Goal: Information Seeking & Learning: Learn about a topic

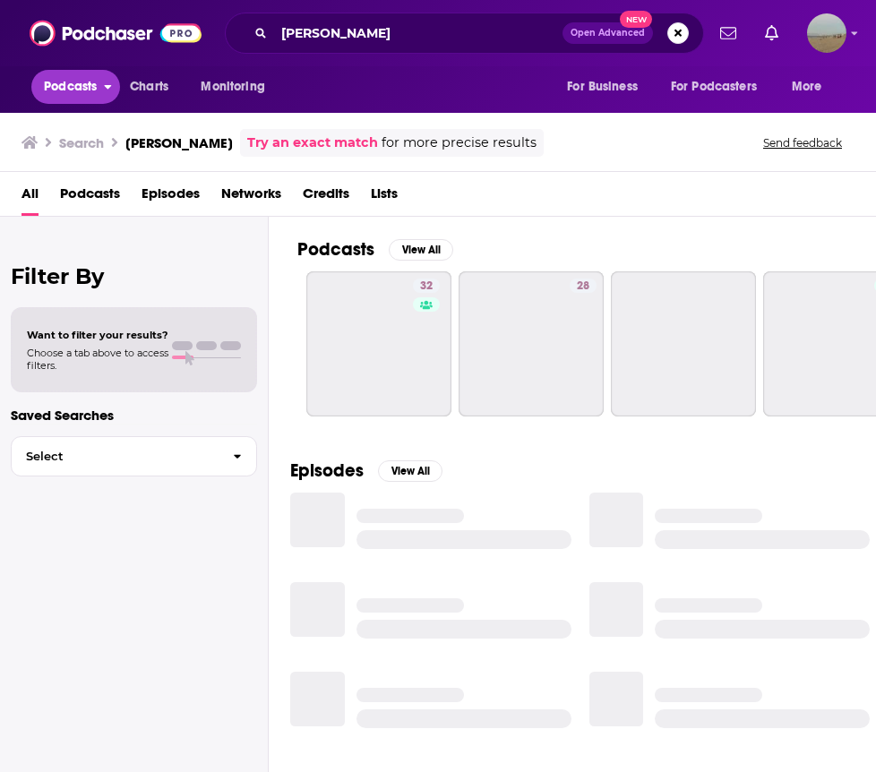
click at [73, 79] on span "Podcasts" at bounding box center [70, 86] width 53 height 25
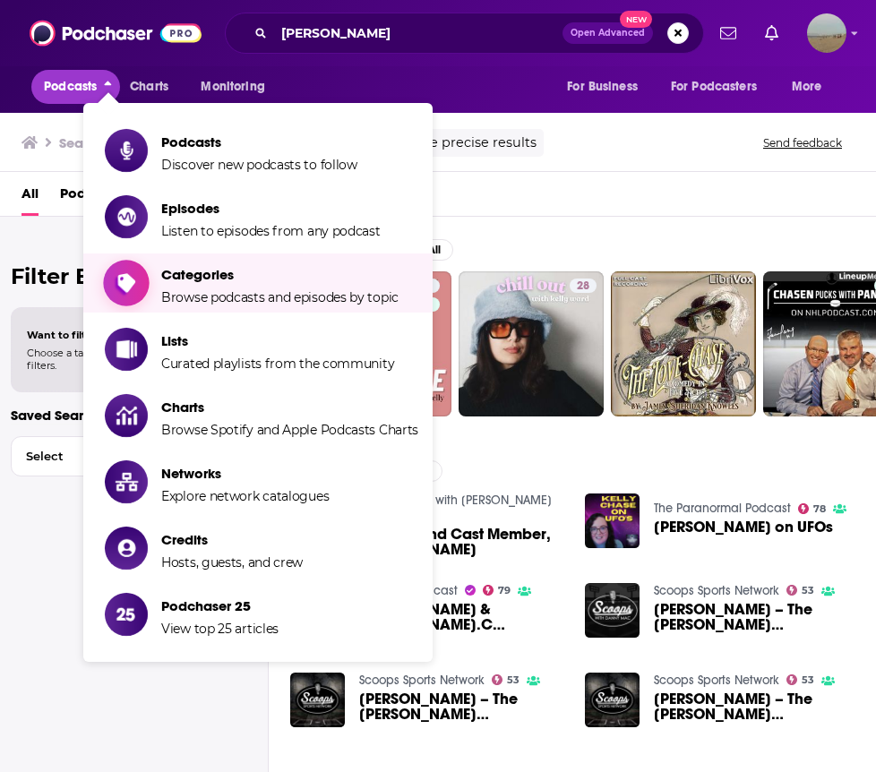
click at [126, 286] on icon "Show item sub-menu" at bounding box center [126, 283] width 18 height 22
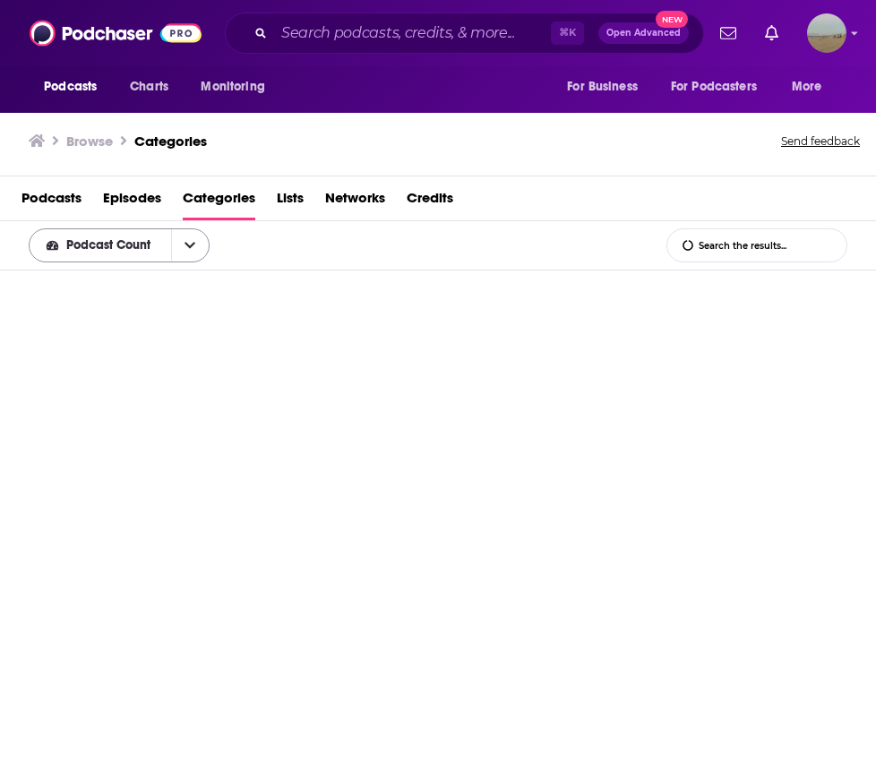
click at [197, 246] on button "open menu" at bounding box center [190, 245] width 38 height 32
click at [197, 246] on button "close menu" at bounding box center [190, 245] width 38 height 32
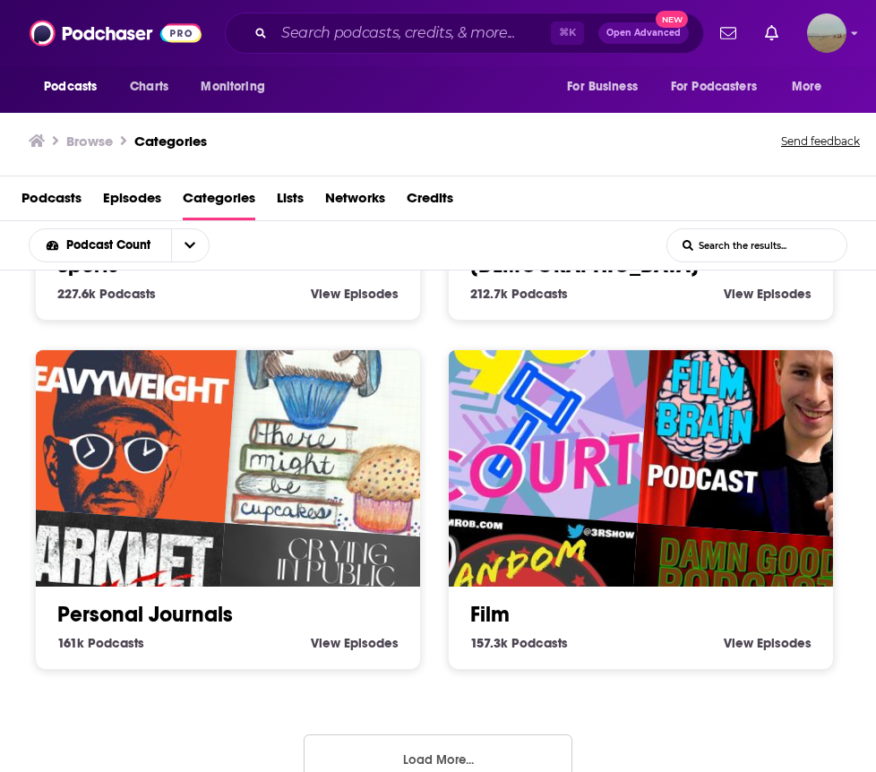
scroll to position [2431, 0]
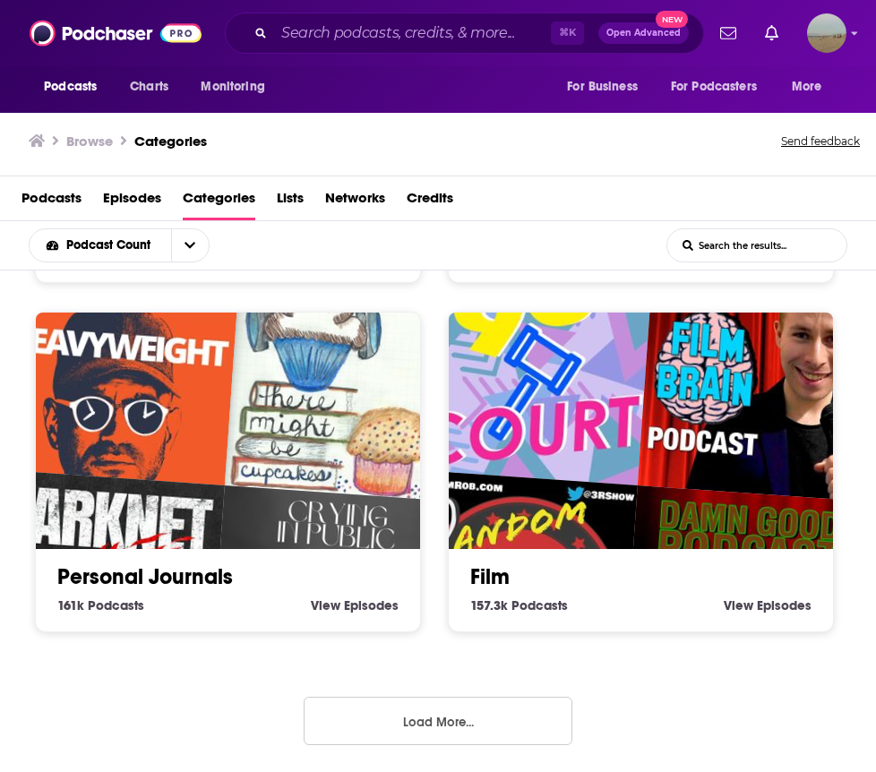
click at [367, 743] on button "Load More..." at bounding box center [438, 721] width 269 height 48
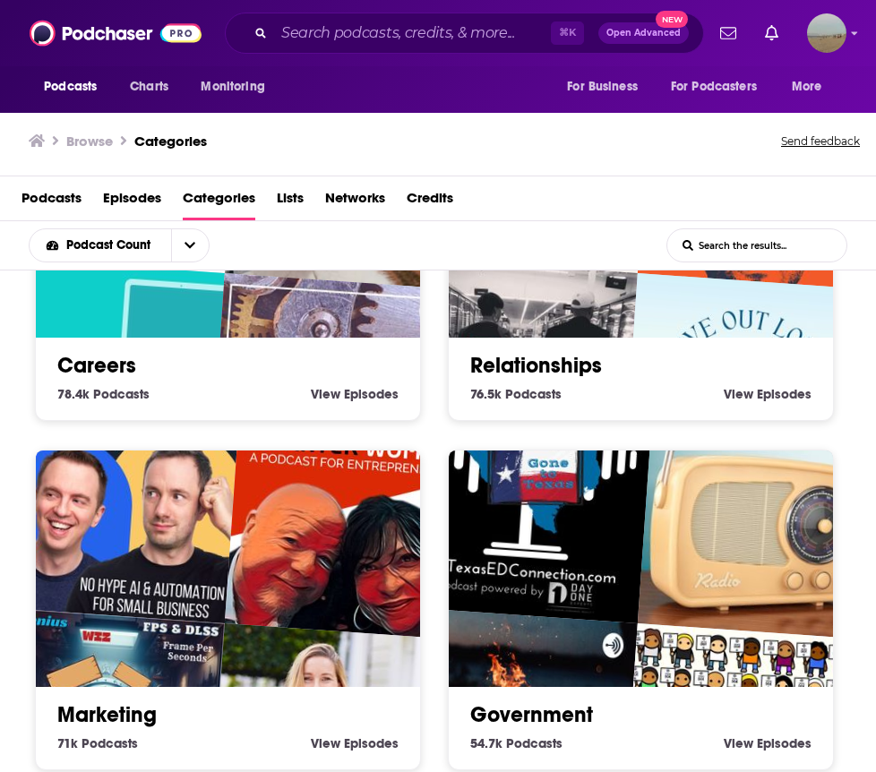
scroll to position [5231, 0]
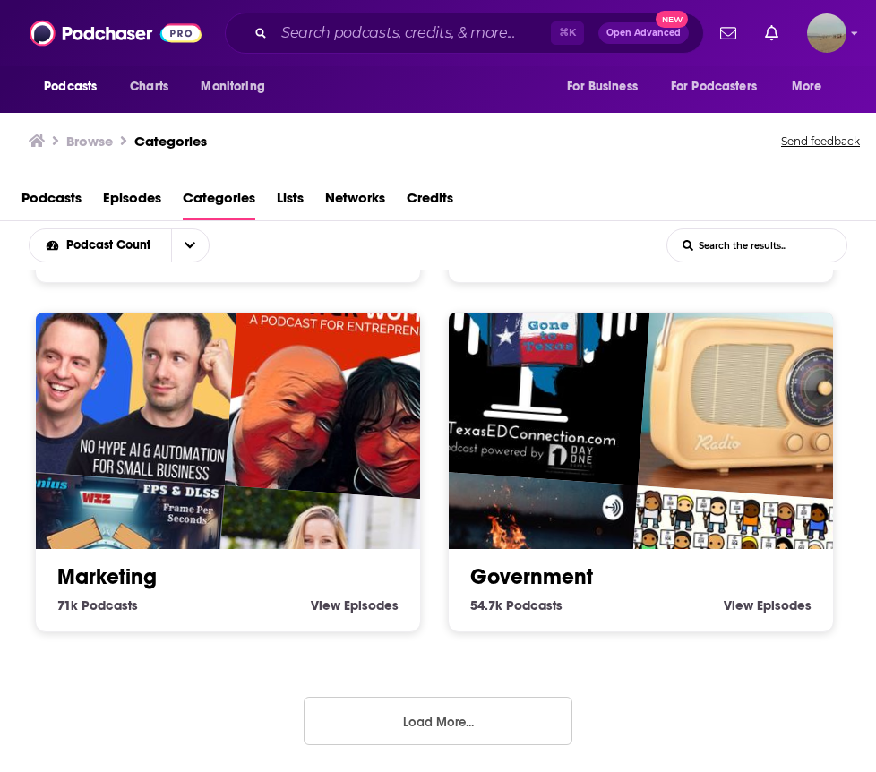
click at [332, 709] on button "Load More..." at bounding box center [438, 721] width 269 height 48
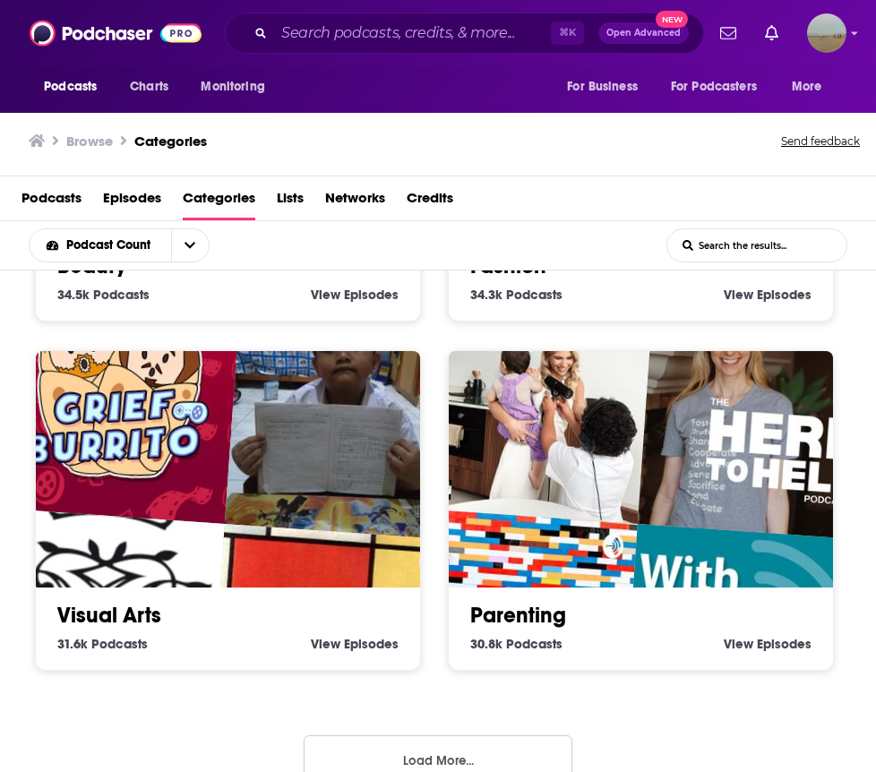
scroll to position [7997, 0]
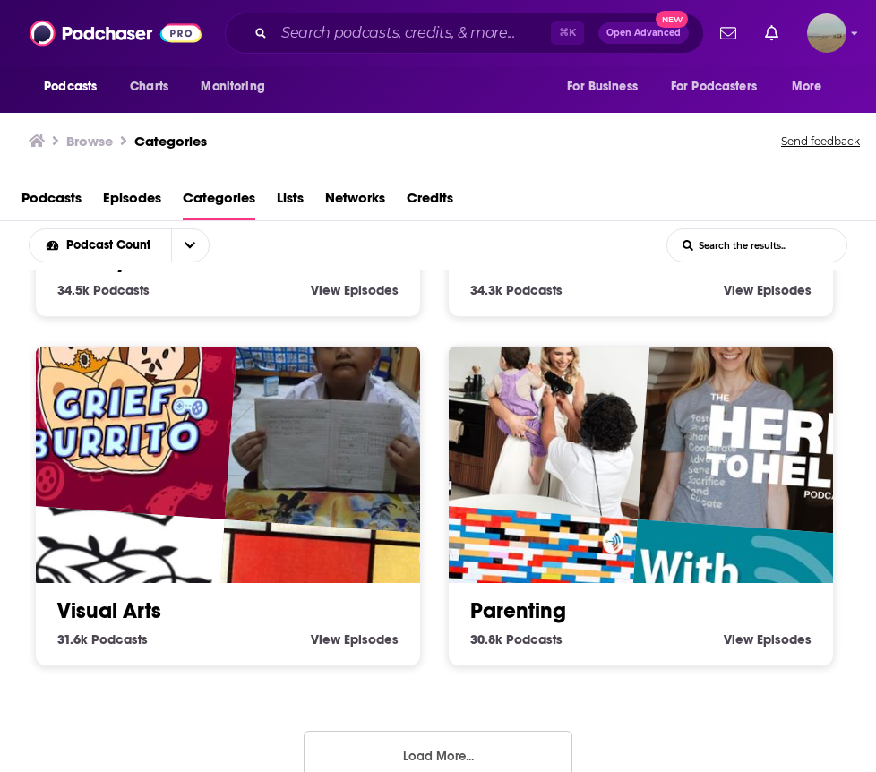
click at [341, 756] on button "Load More..." at bounding box center [438, 755] width 269 height 48
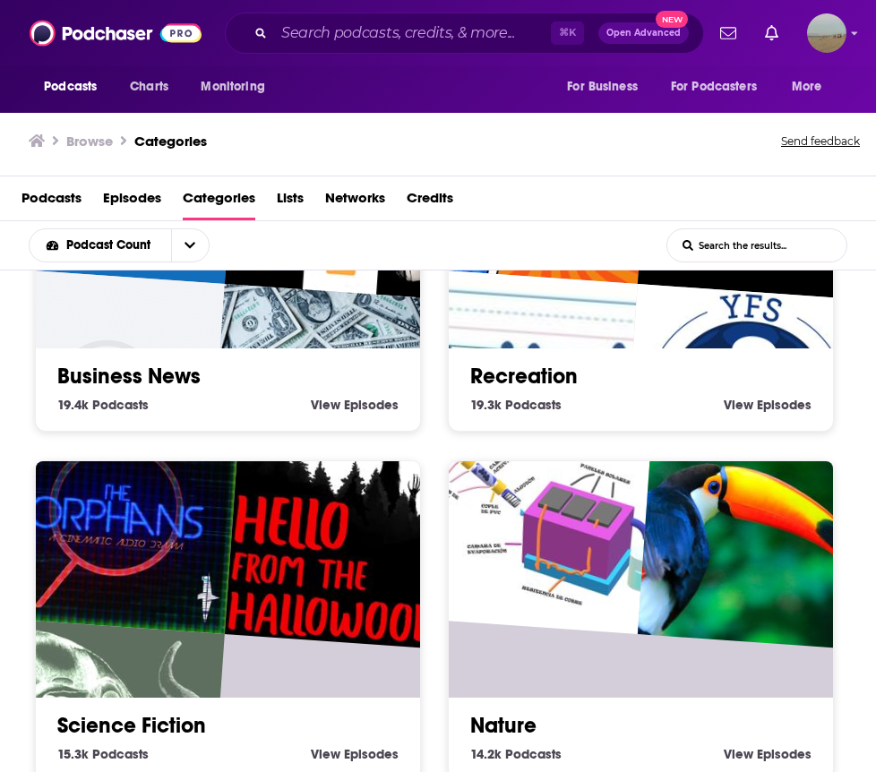
scroll to position [10831, 0]
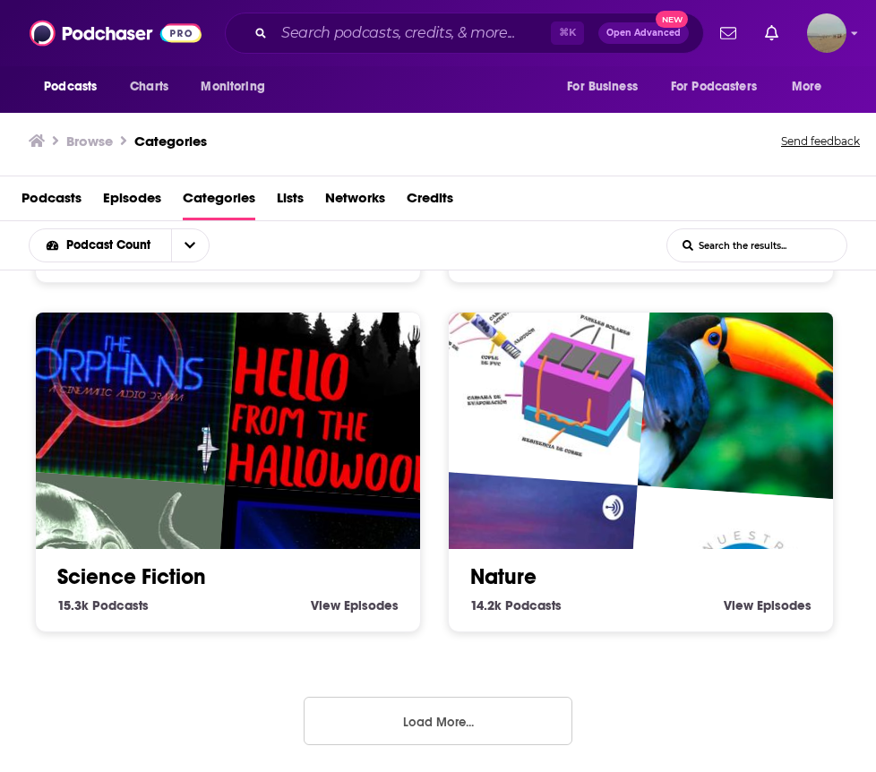
click at [343, 744] on button "Load More..." at bounding box center [438, 721] width 269 height 48
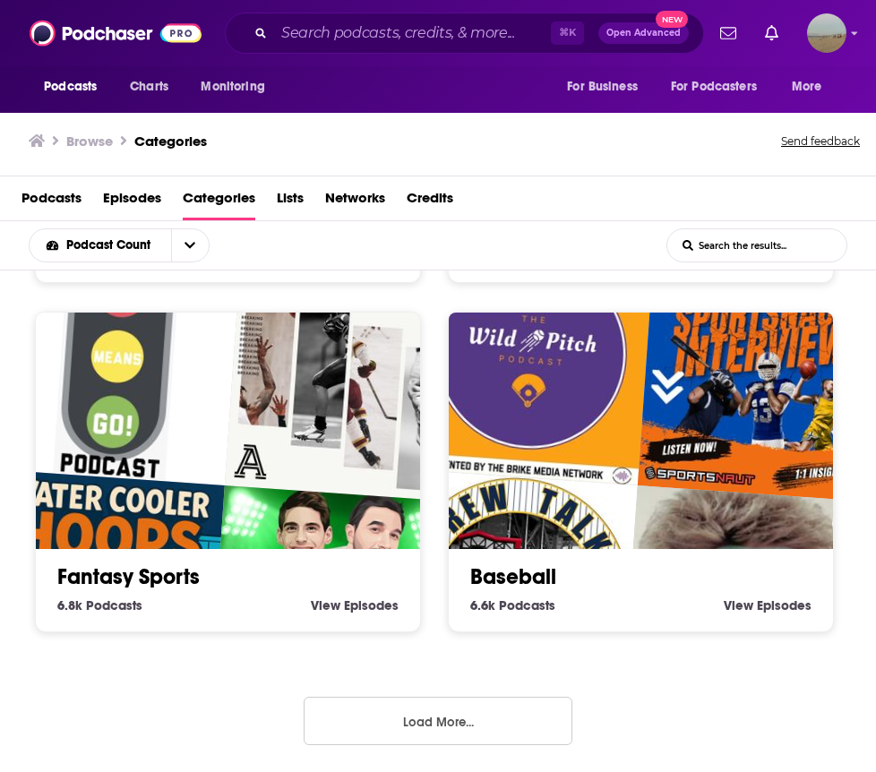
scroll to position [1, 0]
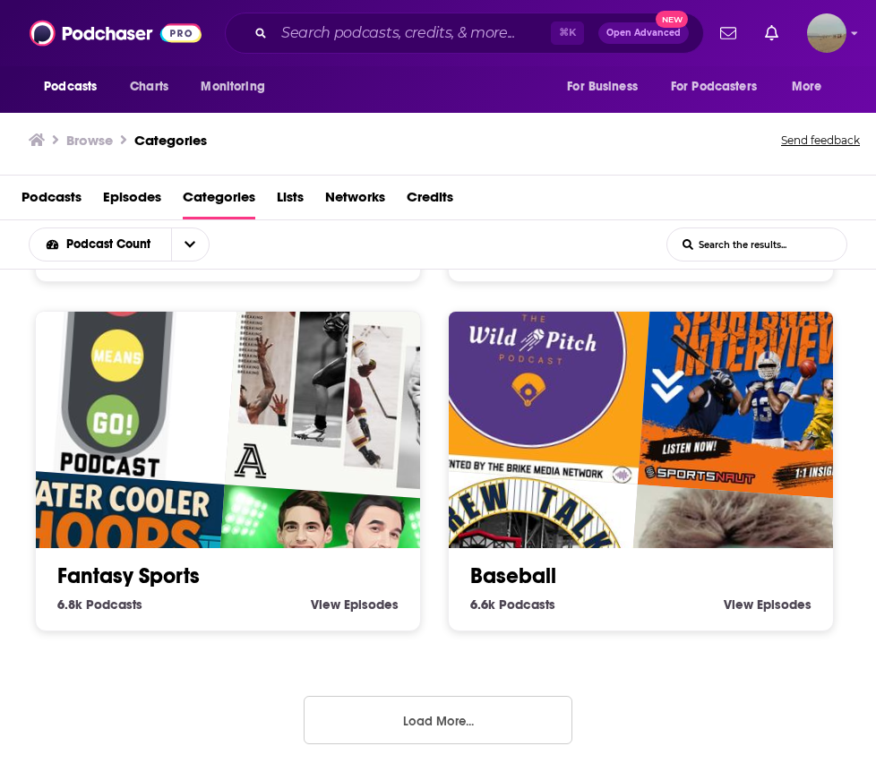
click at [323, 731] on button "Load More..." at bounding box center [438, 720] width 269 height 48
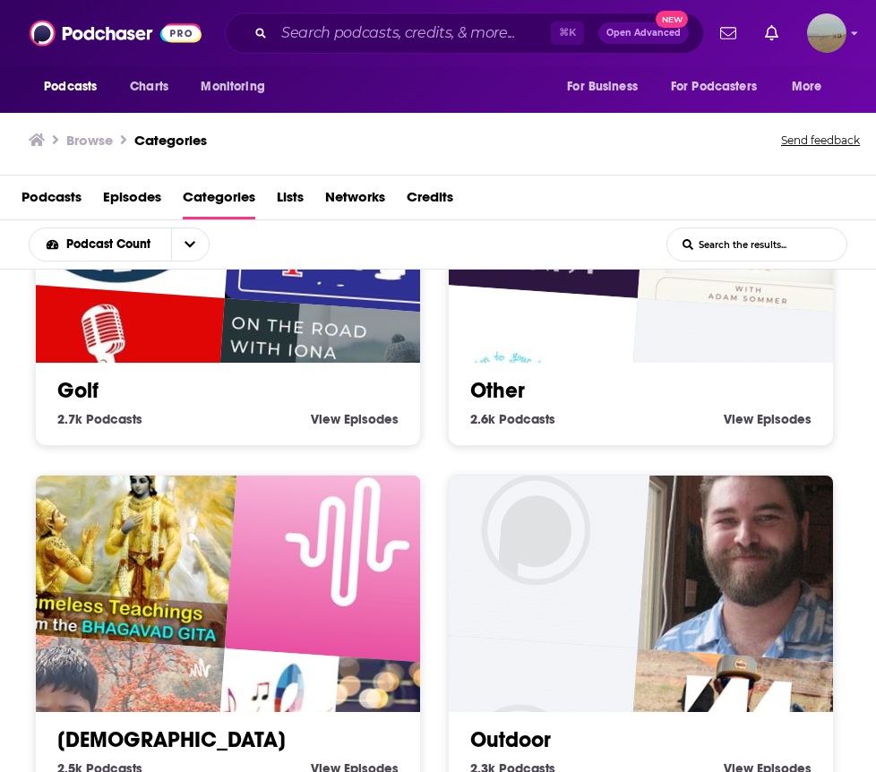
scroll to position [16432, 0]
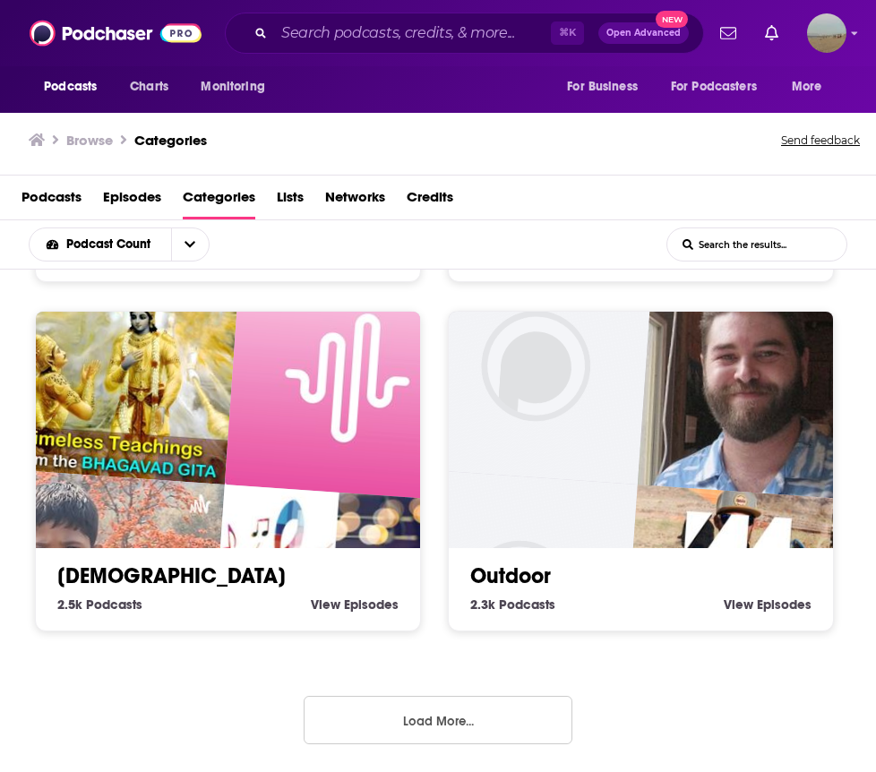
click at [344, 713] on button "Load More..." at bounding box center [438, 720] width 269 height 48
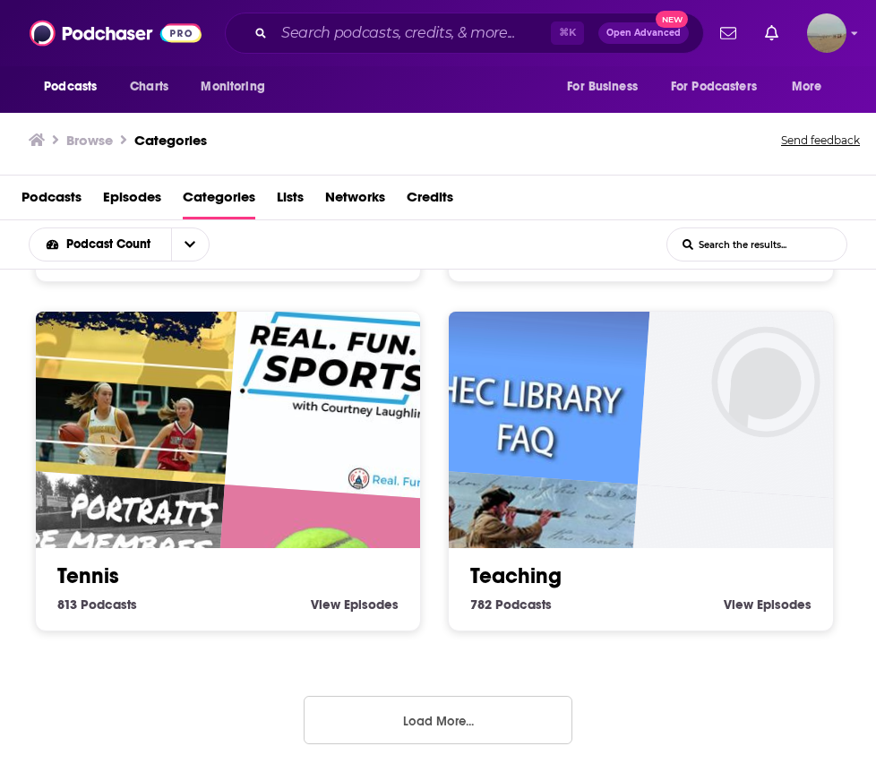
scroll to position [2, 0]
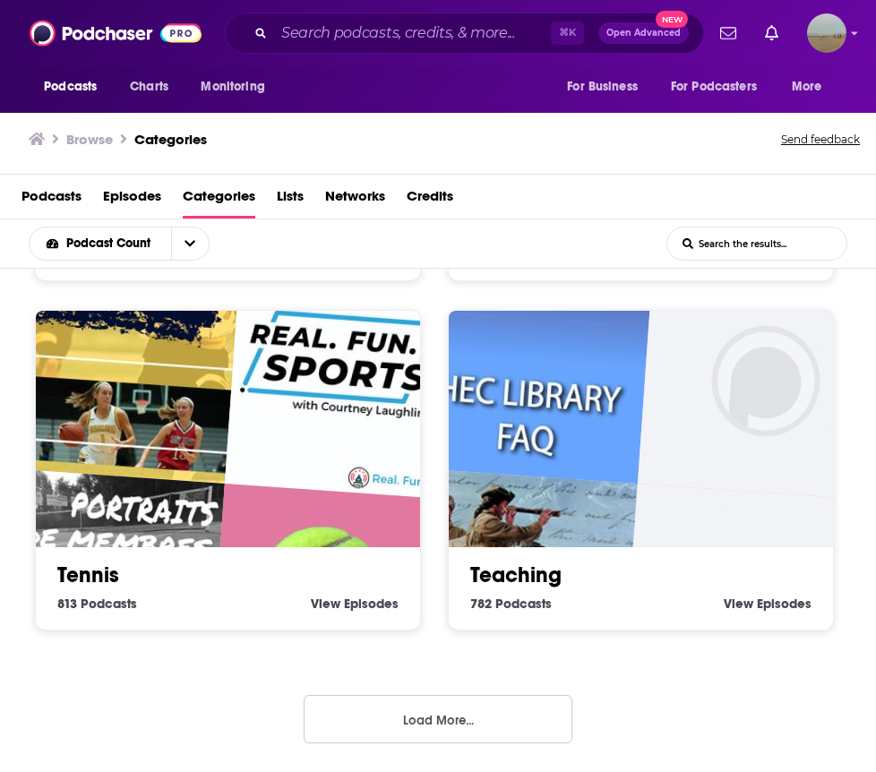
click at [394, 699] on button "Load More..." at bounding box center [438, 719] width 269 height 48
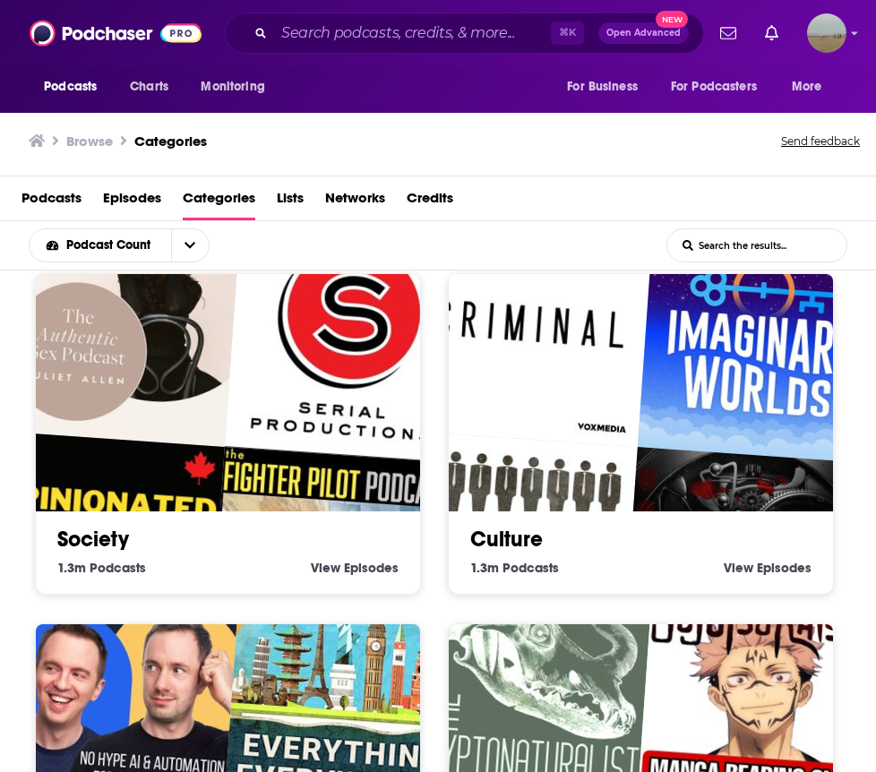
scroll to position [25, 0]
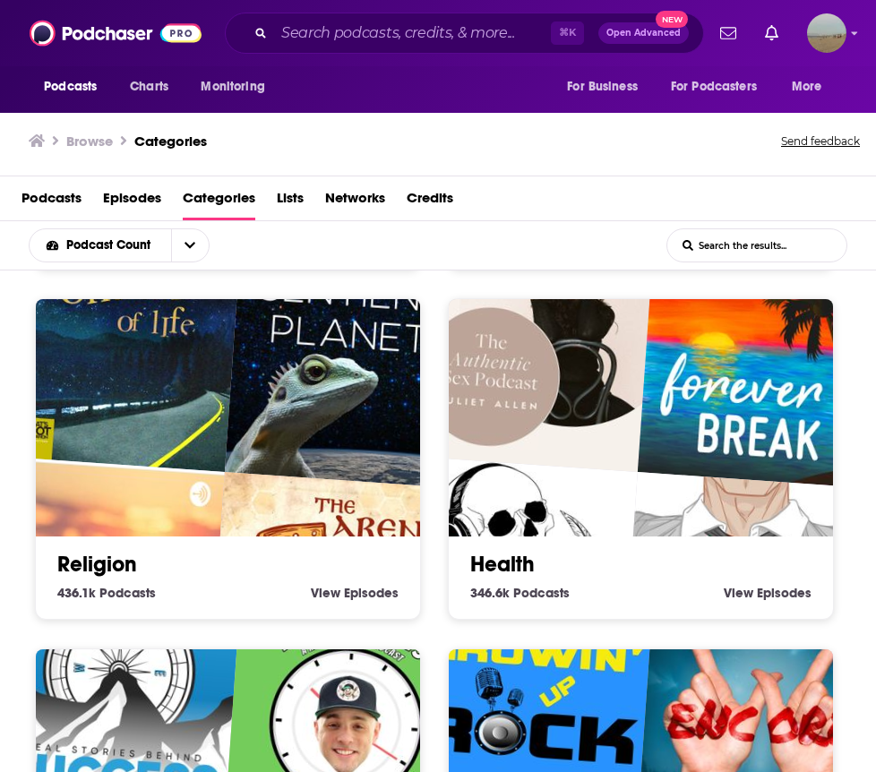
scroll to position [741, 0]
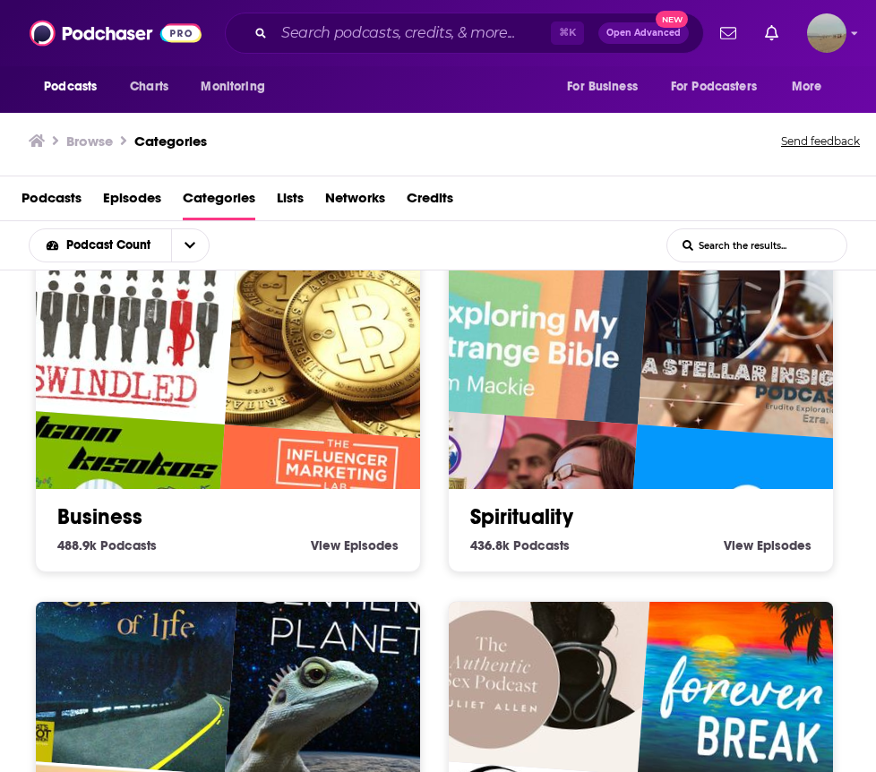
click at [108, 518] on link "Business" at bounding box center [99, 517] width 85 height 27
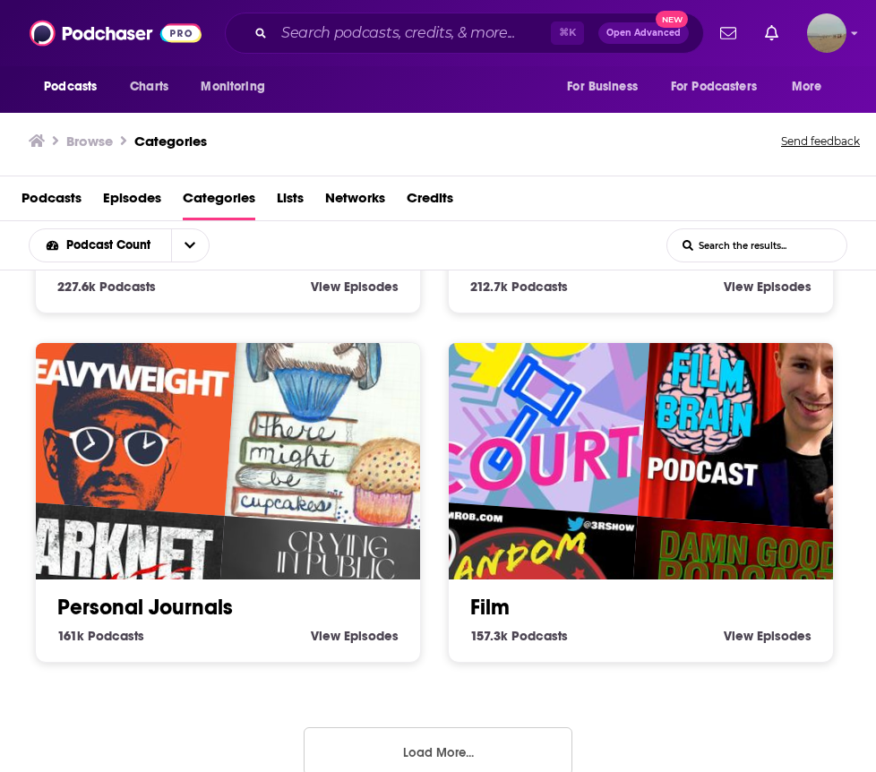
scroll to position [2431, 0]
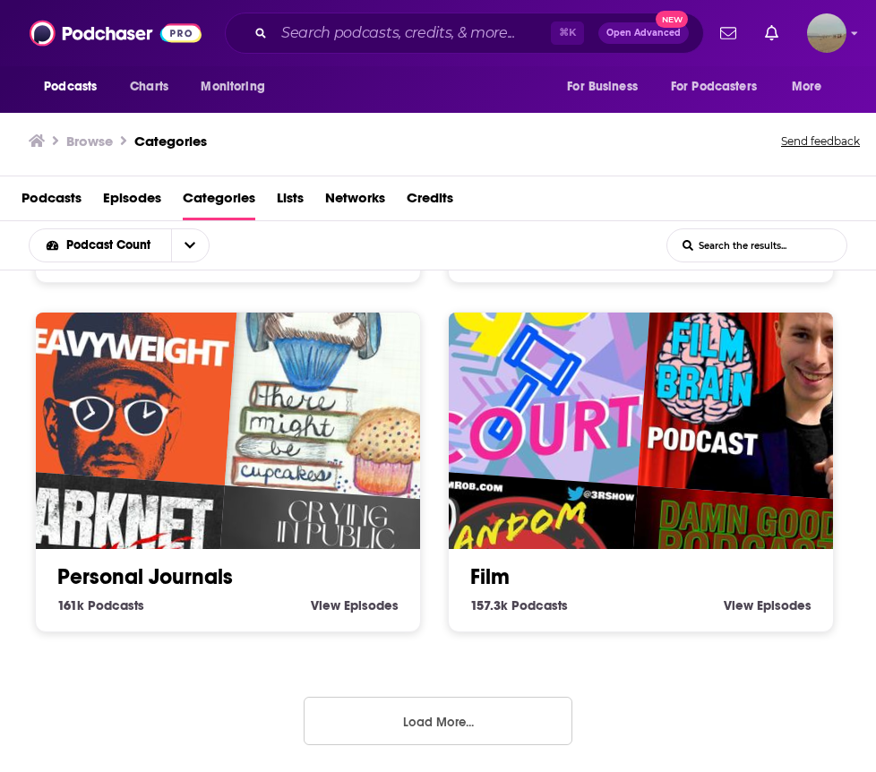
click at [334, 739] on button "Load More..." at bounding box center [438, 721] width 269 height 48
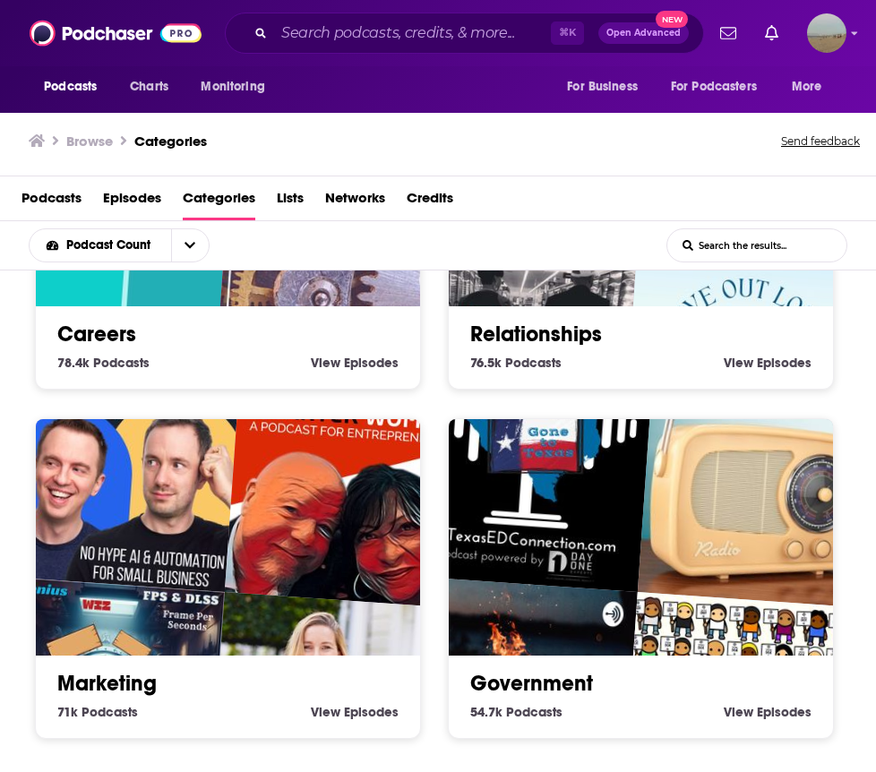
scroll to position [5129, 0]
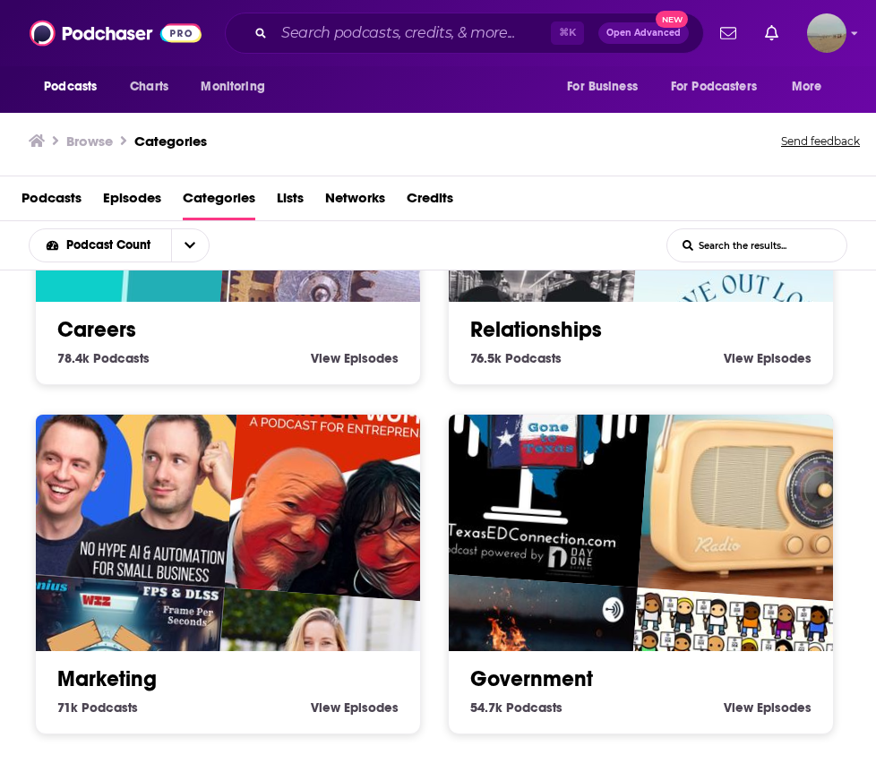
click at [70, 568] on img "Authority Hacker Podcast – AI & Automation for Small biz & Marketers" at bounding box center [118, 463] width 246 height 246
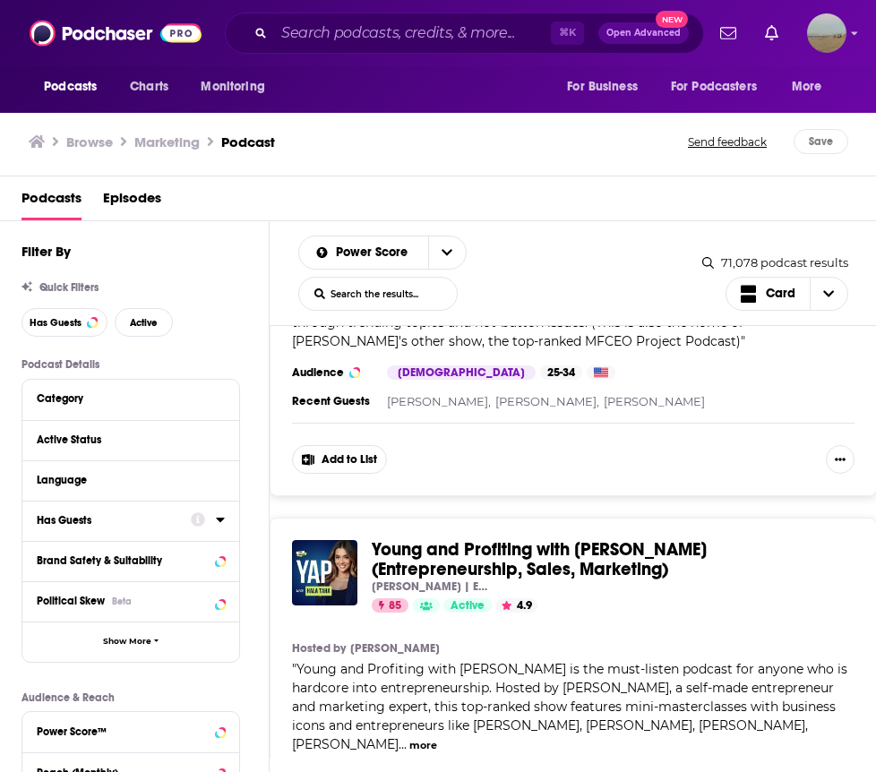
scroll to position [550, 0]
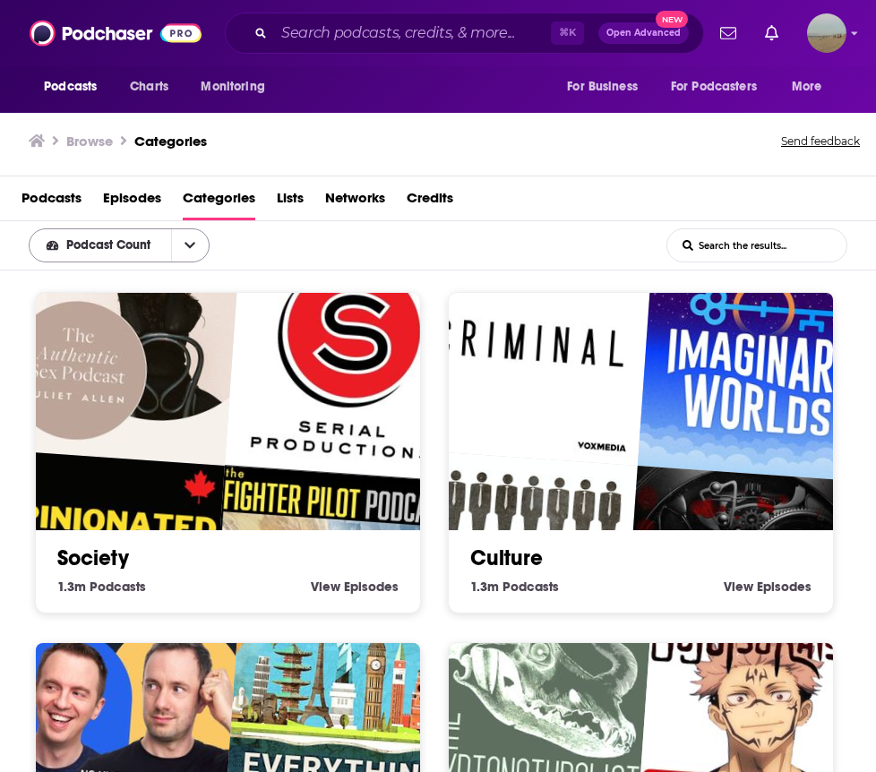
click at [126, 251] on span "Podcast Count" at bounding box center [111, 245] width 91 height 13
click at [279, 206] on span "Lists" at bounding box center [290, 202] width 27 height 37
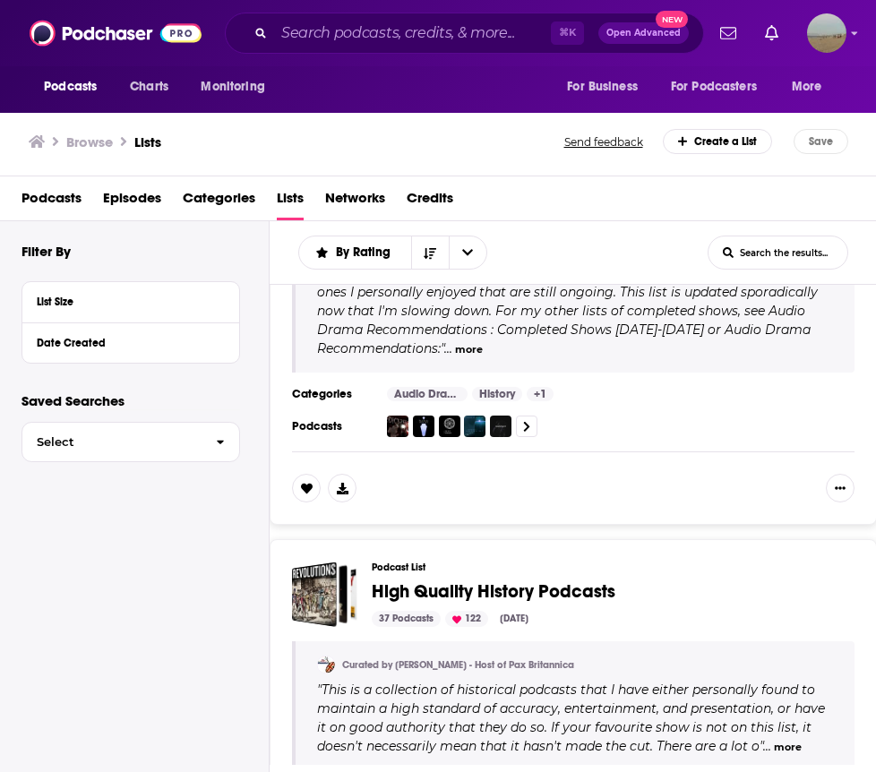
scroll to position [1231, 0]
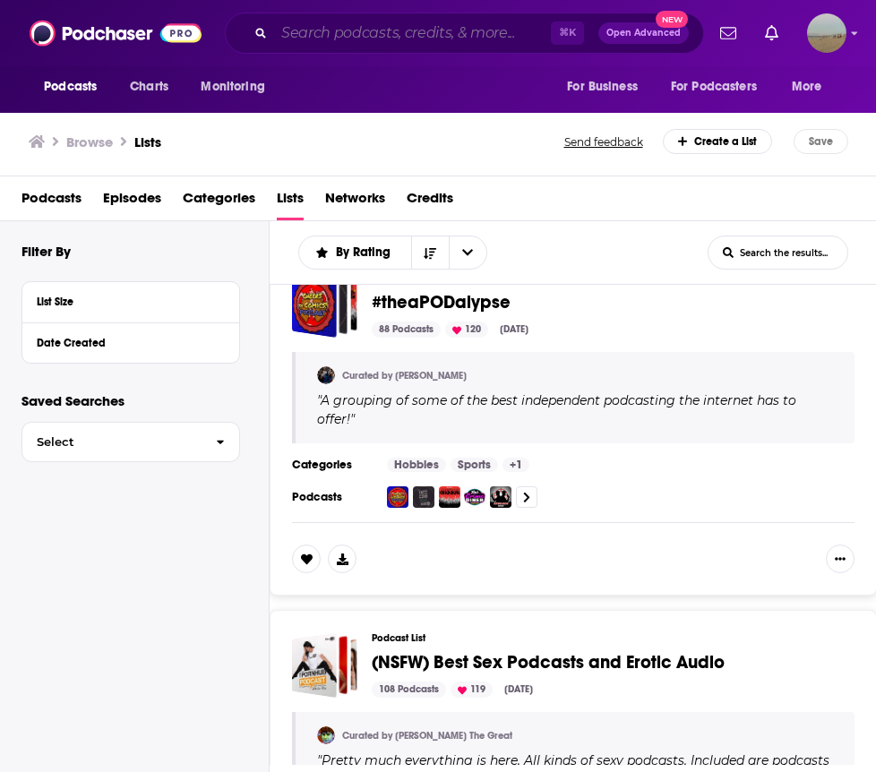
click at [397, 32] on input "Search podcasts, credits, & more..." at bounding box center [412, 33] width 277 height 29
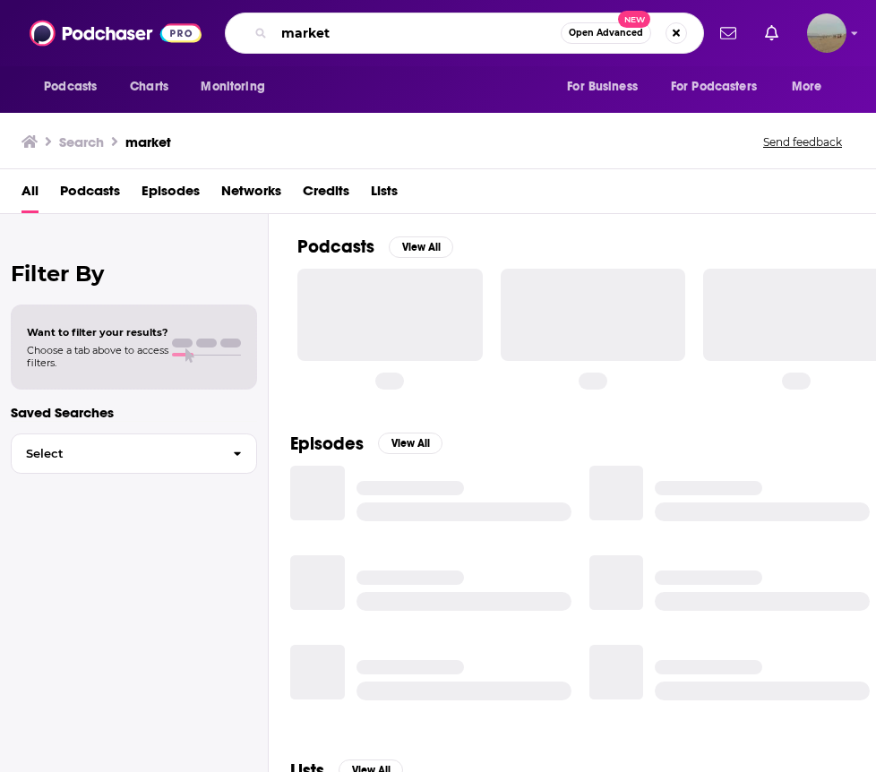
click at [415, 39] on input "market" at bounding box center [417, 33] width 287 height 29
click at [416, 39] on input "market" at bounding box center [417, 33] width 287 height 29
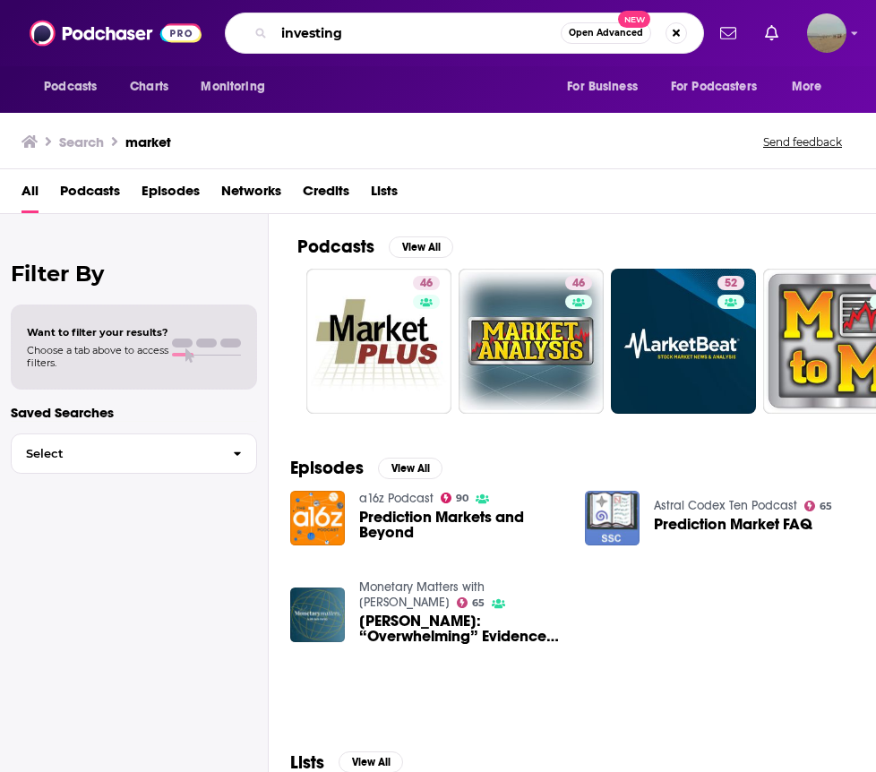
type input "investing"
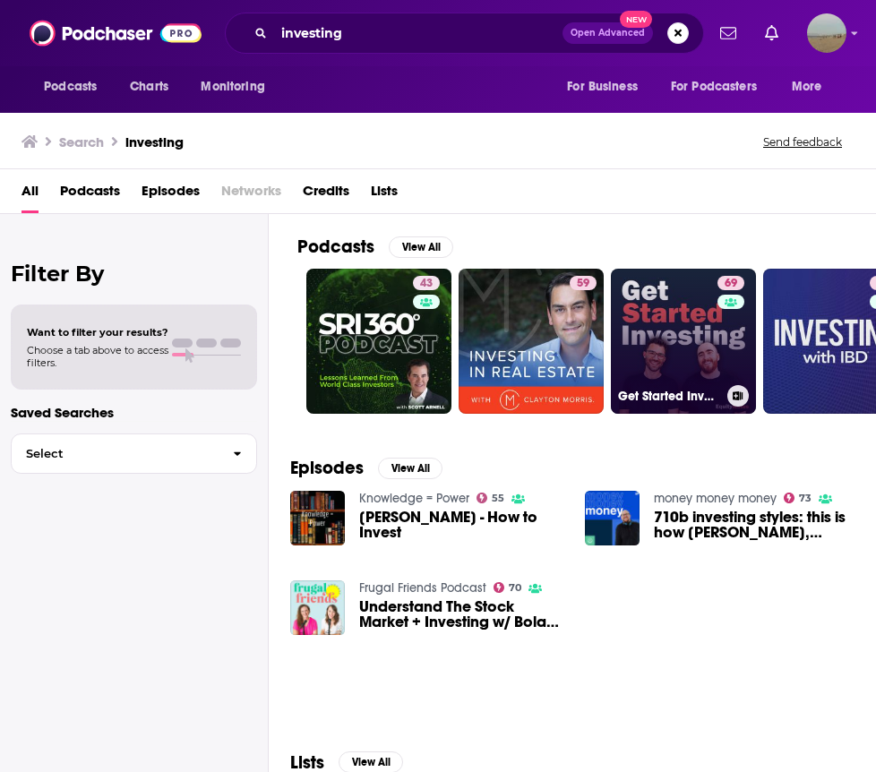
click at [665, 338] on link "69 Get Started Investing" at bounding box center [683, 341] width 145 height 145
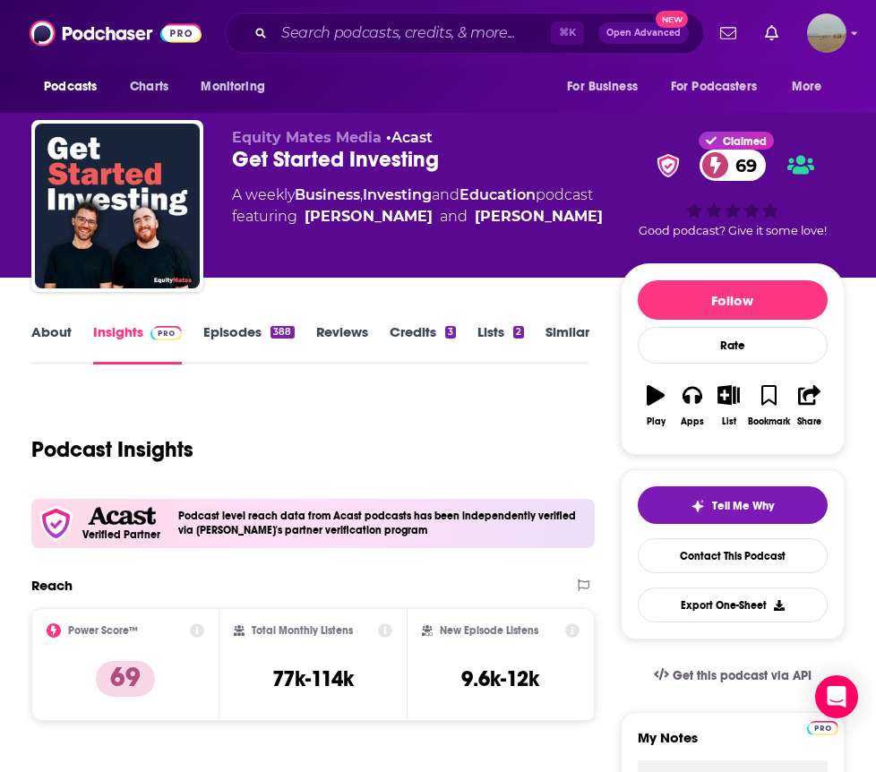
click at [251, 329] on link "Episodes 388" at bounding box center [248, 343] width 91 height 41
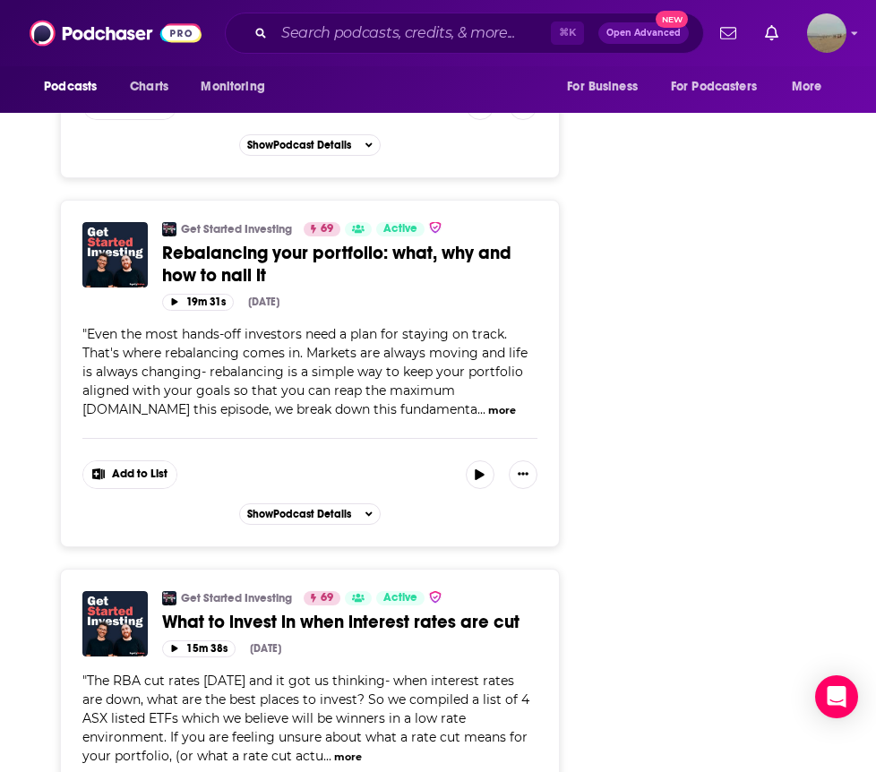
scroll to position [8922, 0]
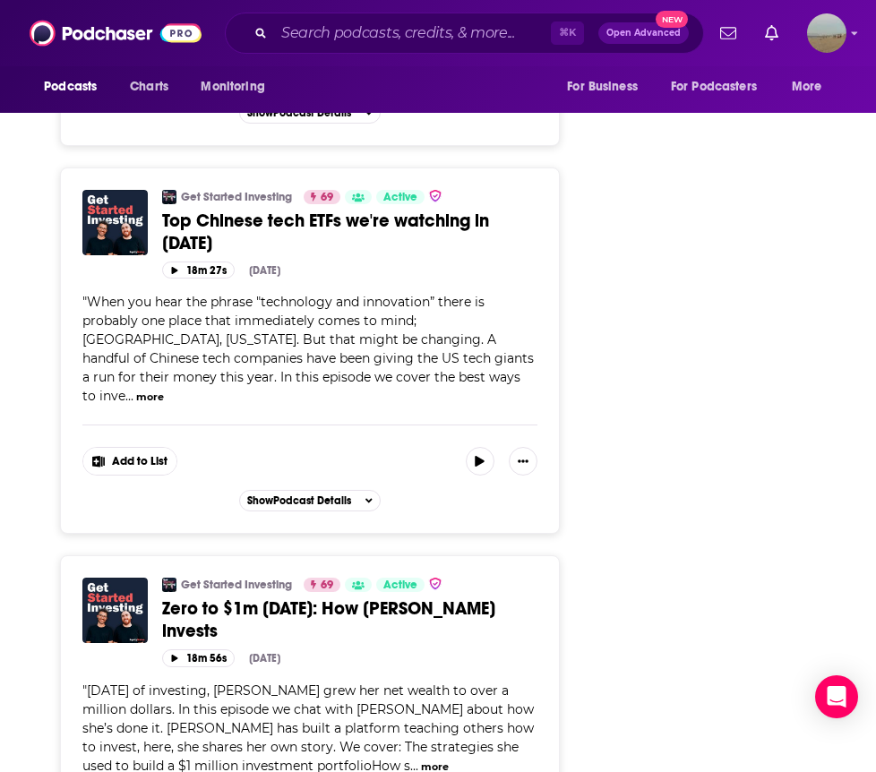
scroll to position [9146, 0]
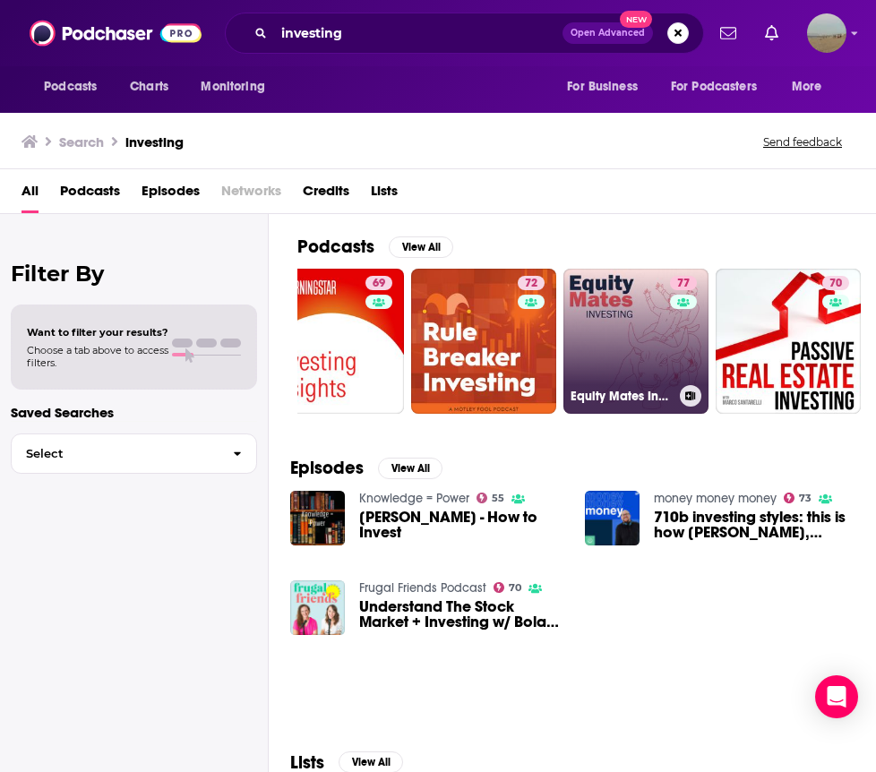
scroll to position [0, 660]
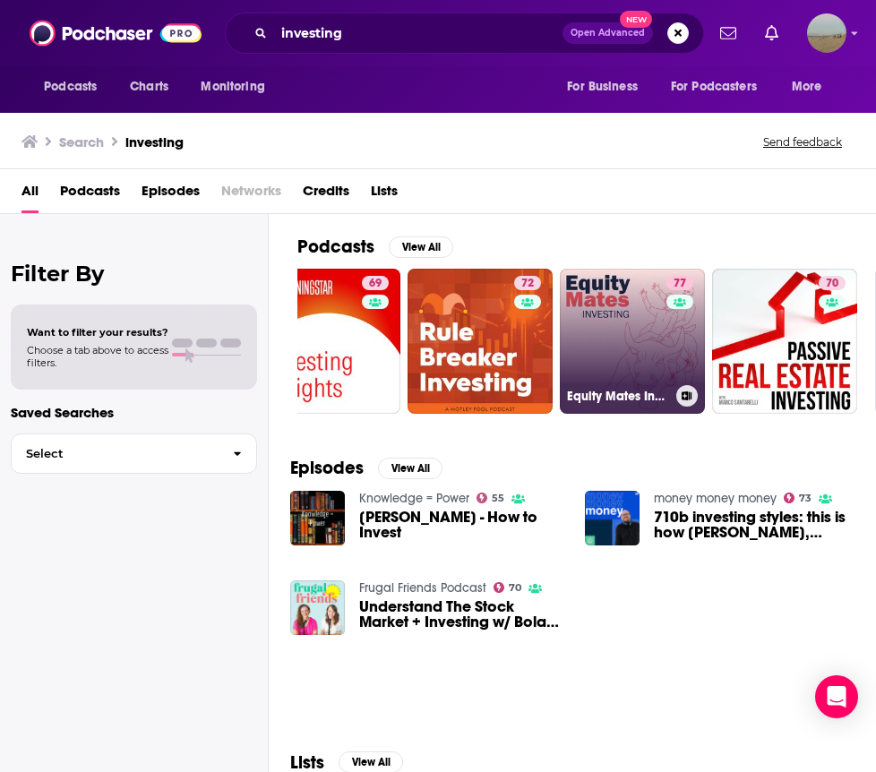
click at [605, 354] on link "77 Equity Mates Investing Podcast" at bounding box center [632, 341] width 145 height 145
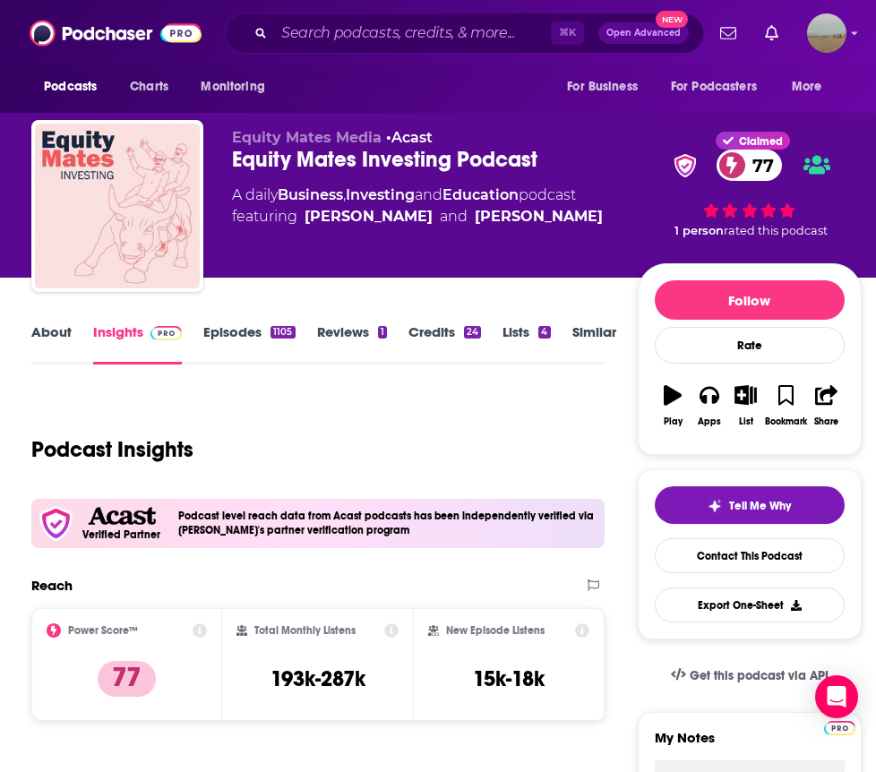
click at [231, 343] on link "Episodes 1105" at bounding box center [248, 343] width 91 height 41
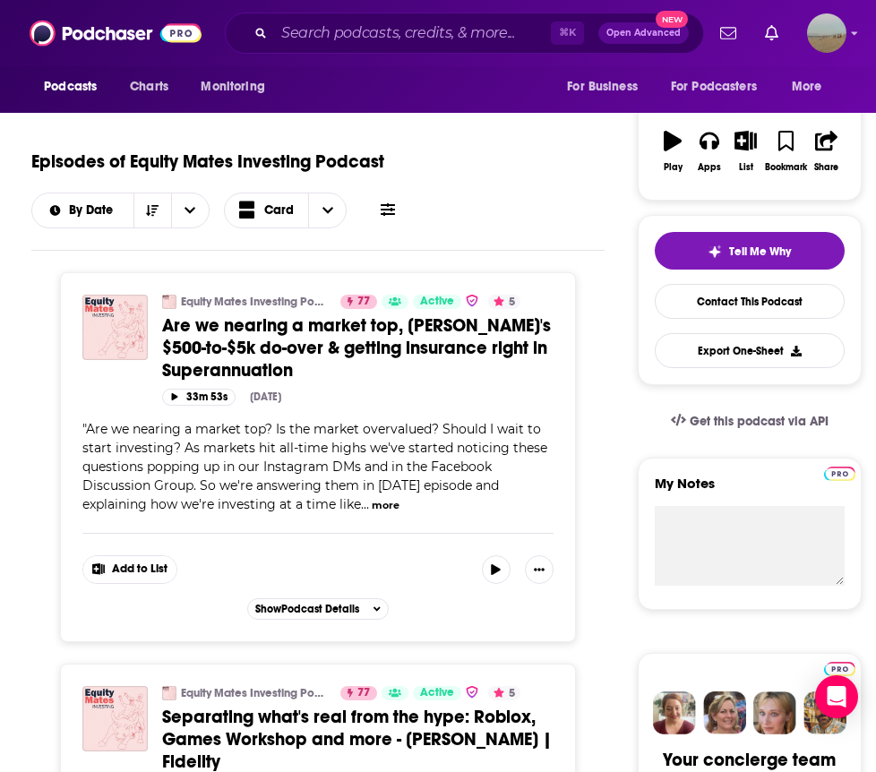
scroll to position [340, 0]
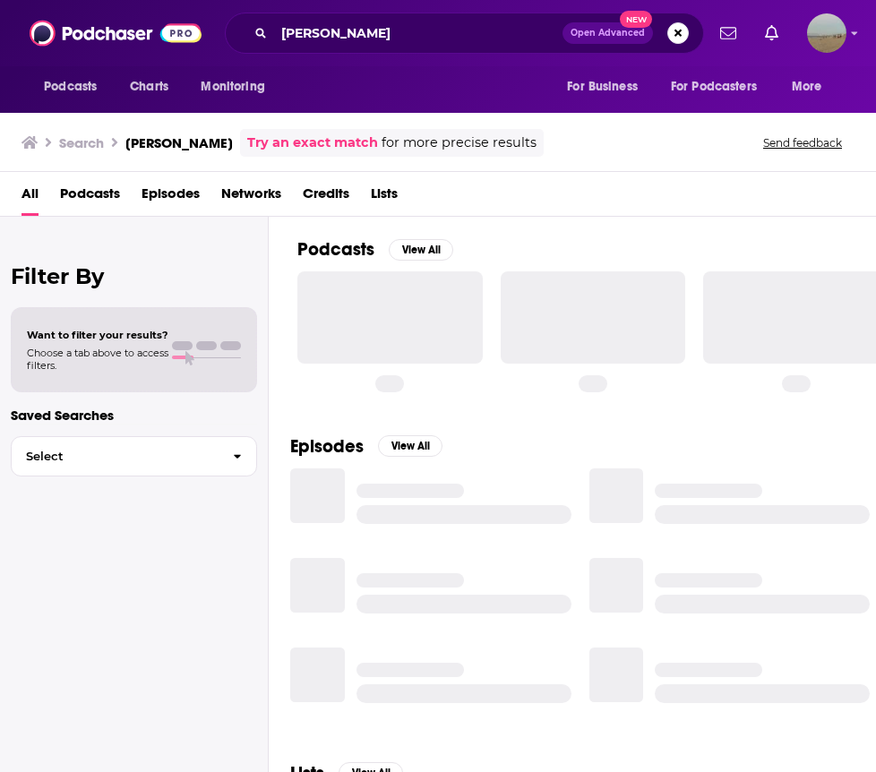
click at [111, 192] on span "Podcasts" at bounding box center [90, 197] width 60 height 37
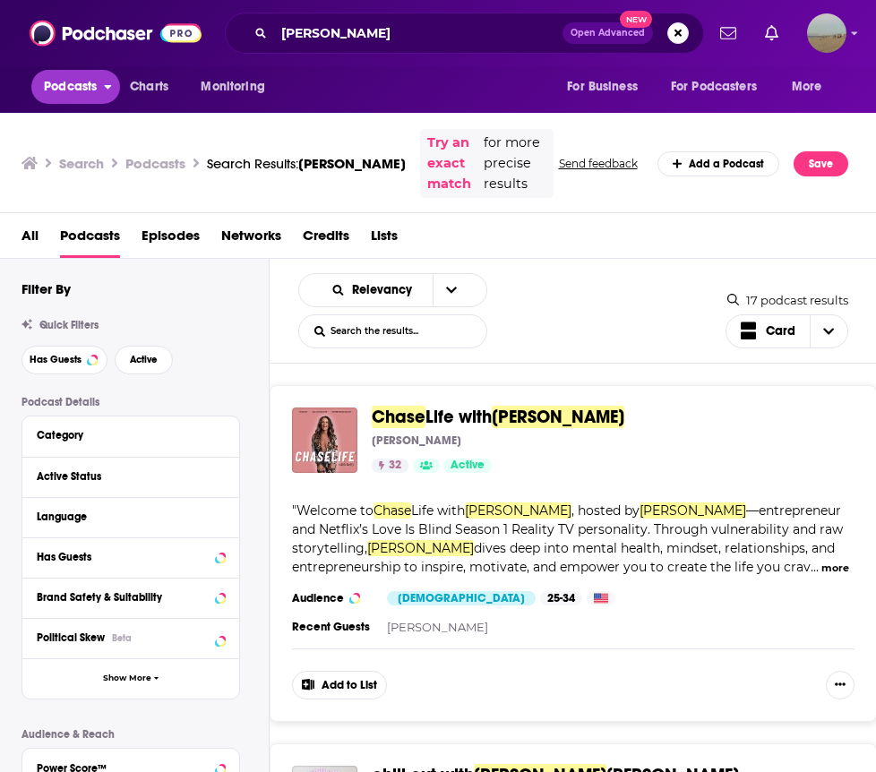
click at [73, 89] on span "Podcasts" at bounding box center [70, 86] width 53 height 25
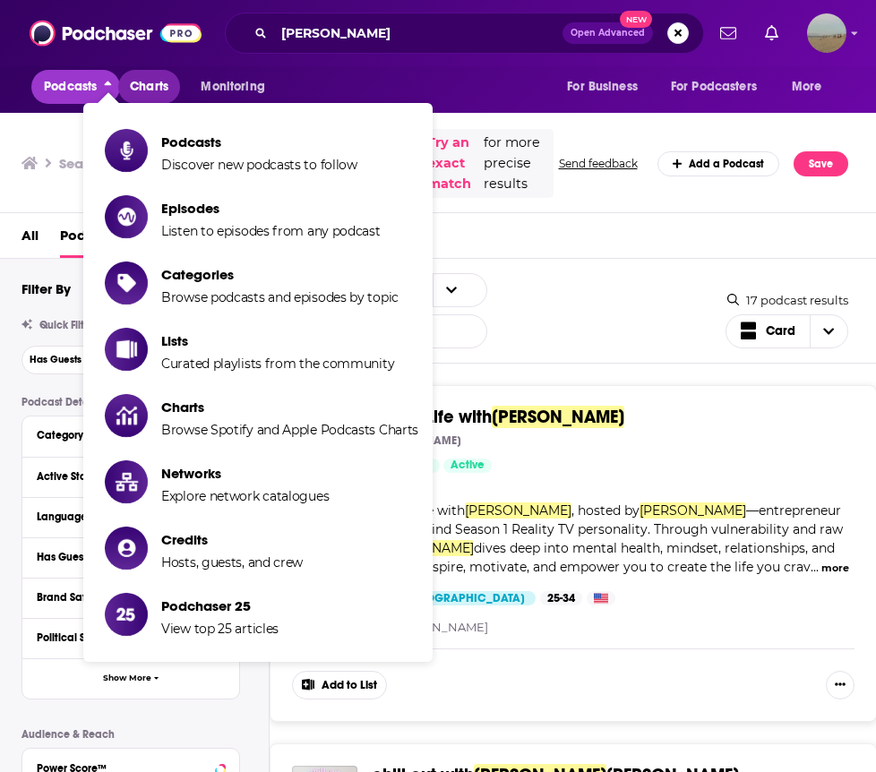
click at [149, 82] on span "Charts" at bounding box center [149, 86] width 39 height 25
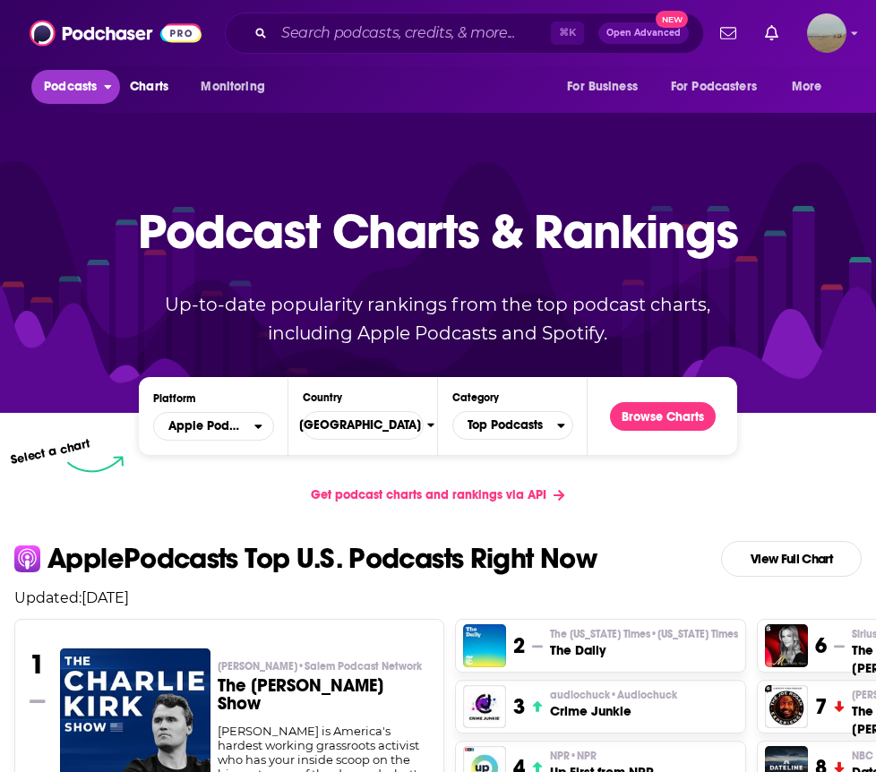
click at [101, 91] on button "Podcasts" at bounding box center [75, 87] width 89 height 34
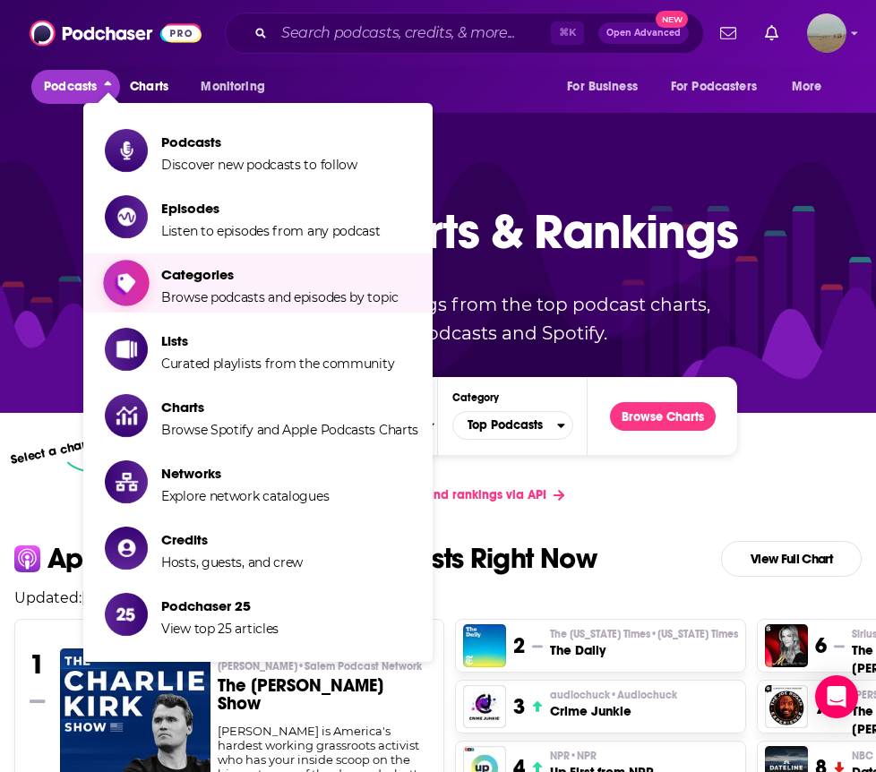
click at [132, 297] on span "Show item sub-menu" at bounding box center [126, 283] width 138 height 138
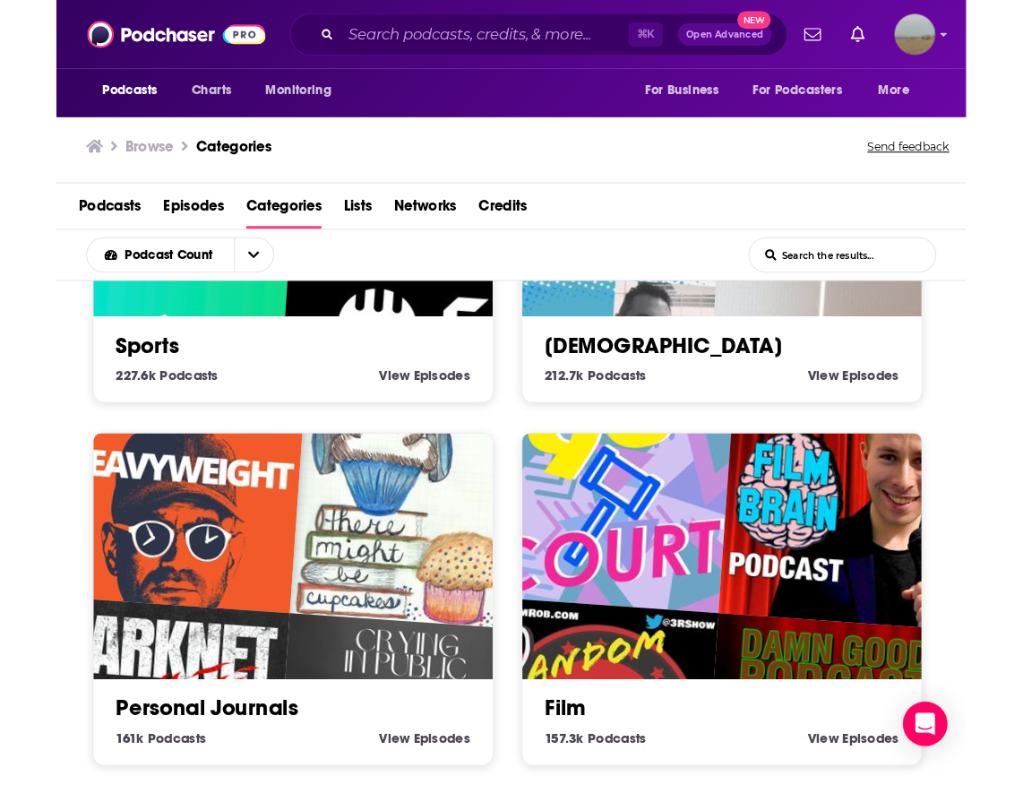
scroll to position [2431, 0]
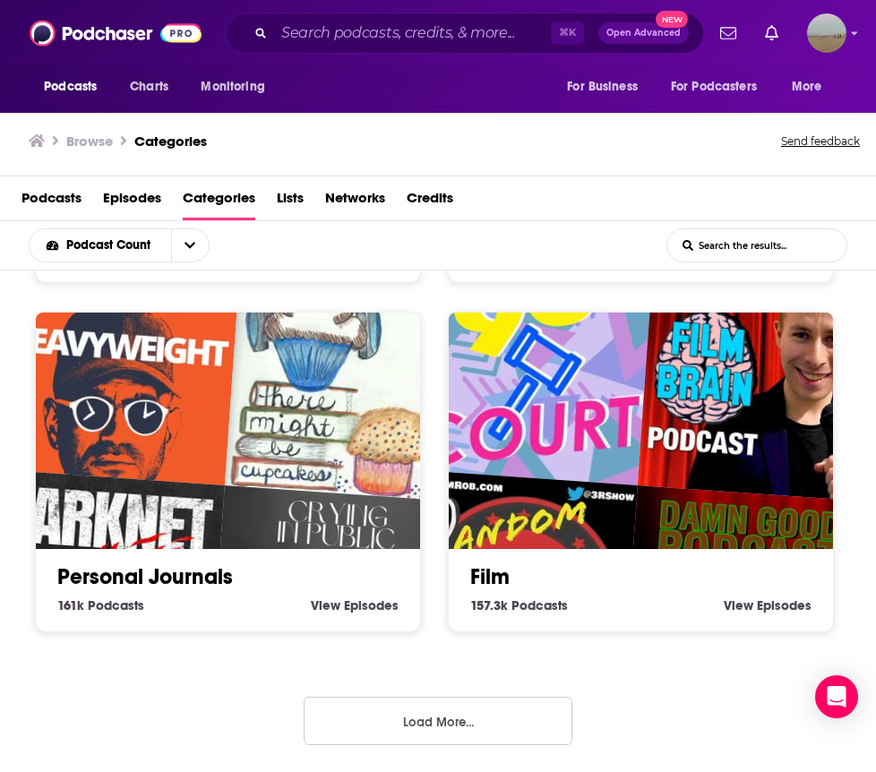
click at [550, 489] on img "Random Ramblings w/Rob" at bounding box center [515, 592] width 246 height 246
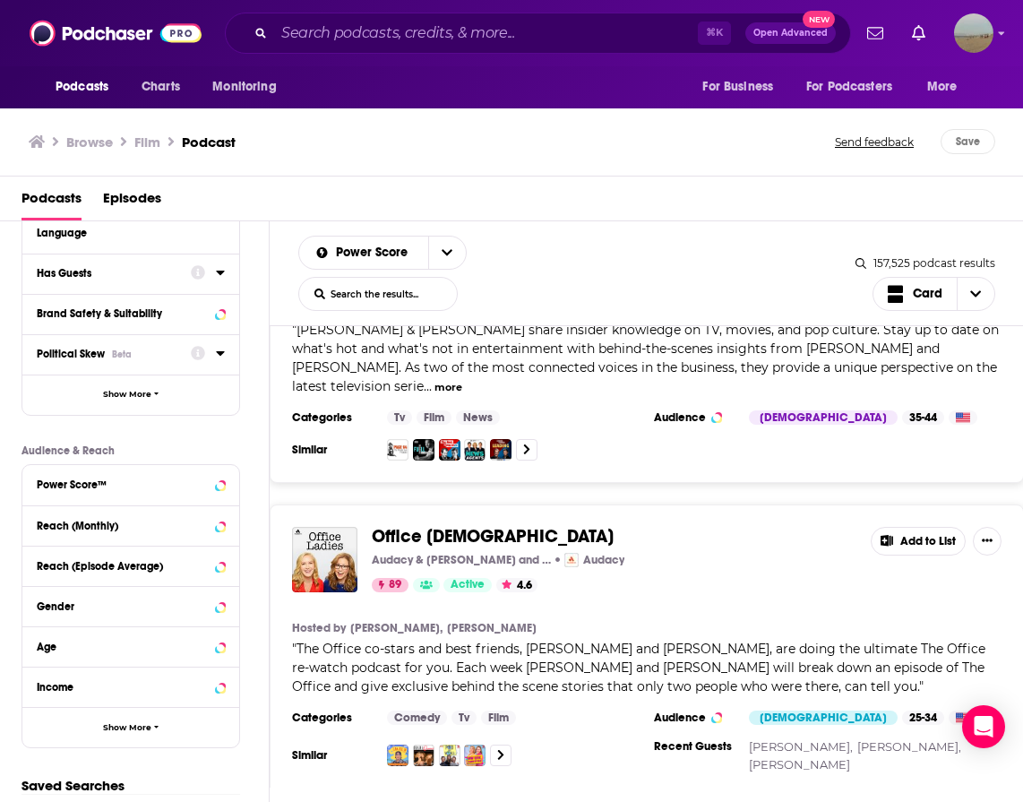
scroll to position [249, 0]
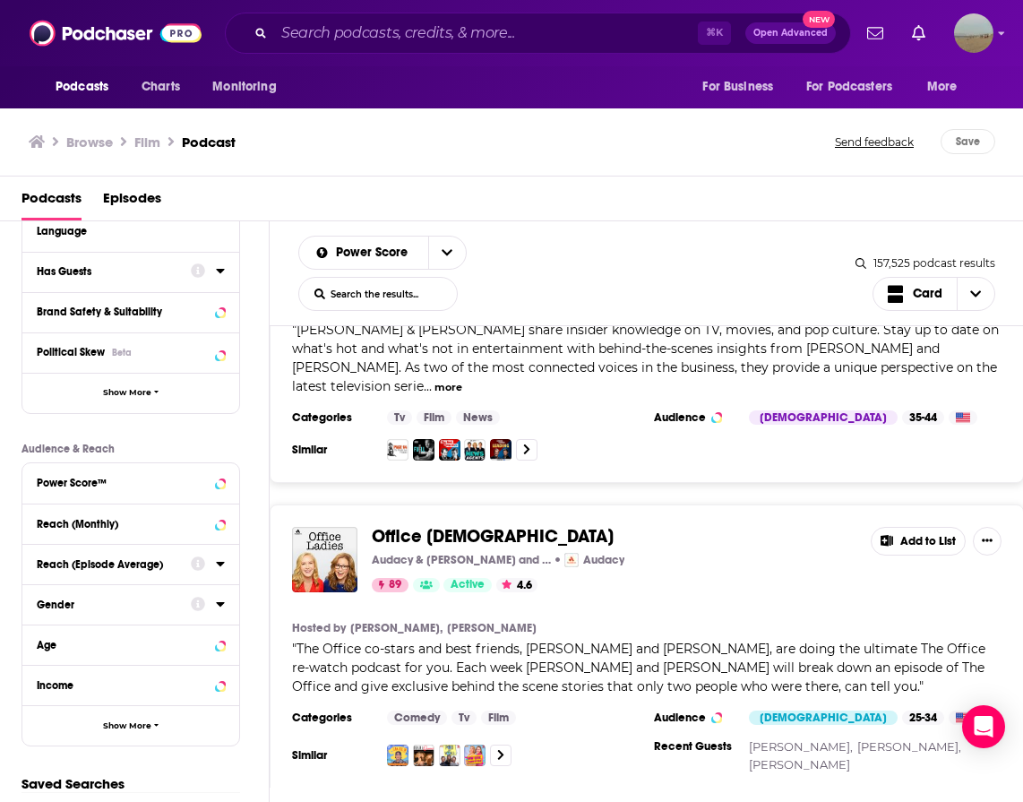
click at [114, 610] on div "Gender" at bounding box center [108, 605] width 142 height 13
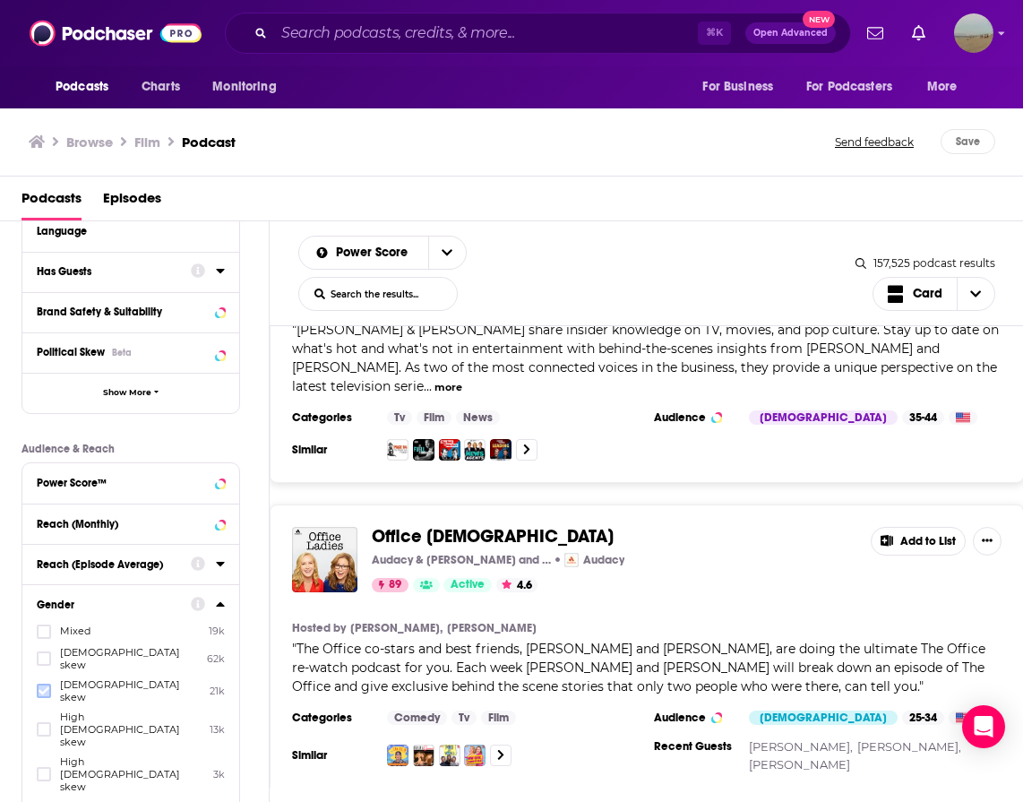
click at [45, 687] on icon at bounding box center [44, 691] width 11 height 8
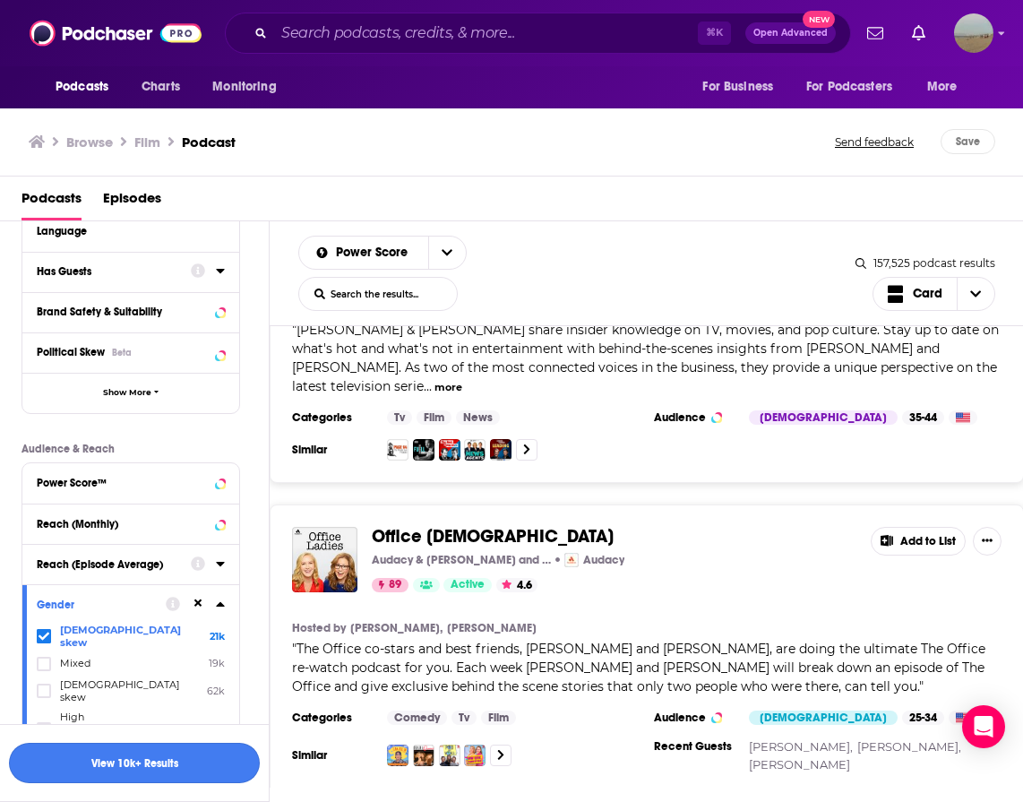
click at [79, 764] on button "View 10k+ Results" at bounding box center [134, 763] width 251 height 40
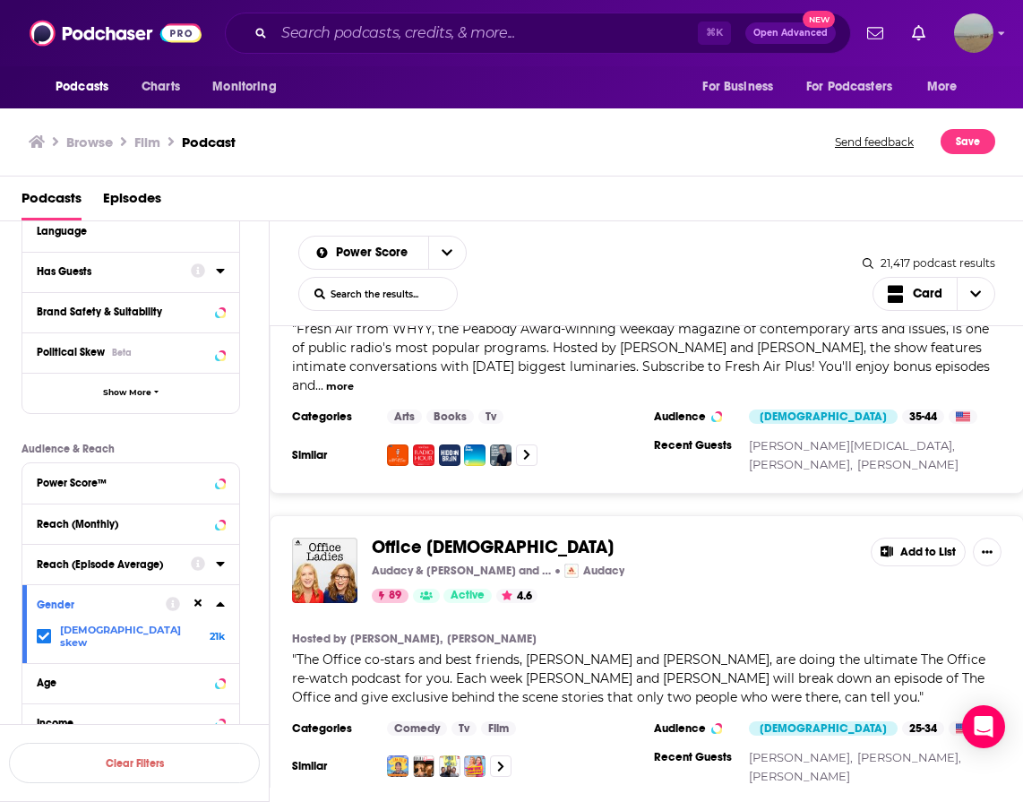
scroll to position [500, 0]
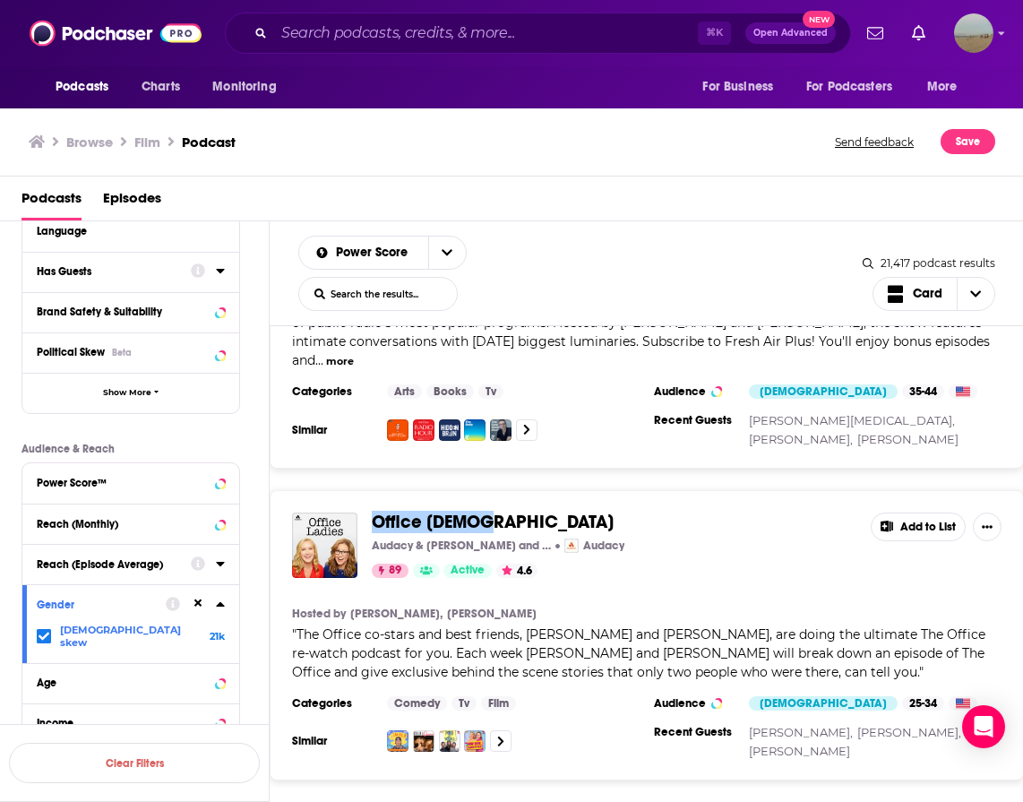
drag, startPoint x: 400, startPoint y: 500, endPoint x: 668, endPoint y: 50, distance: 524.0
click at [0, 0] on div "Podcasts Charts Monitoring ⌘ K Open Advanced New For Business For Podcasters Mo…" at bounding box center [511, 401] width 1023 height 802
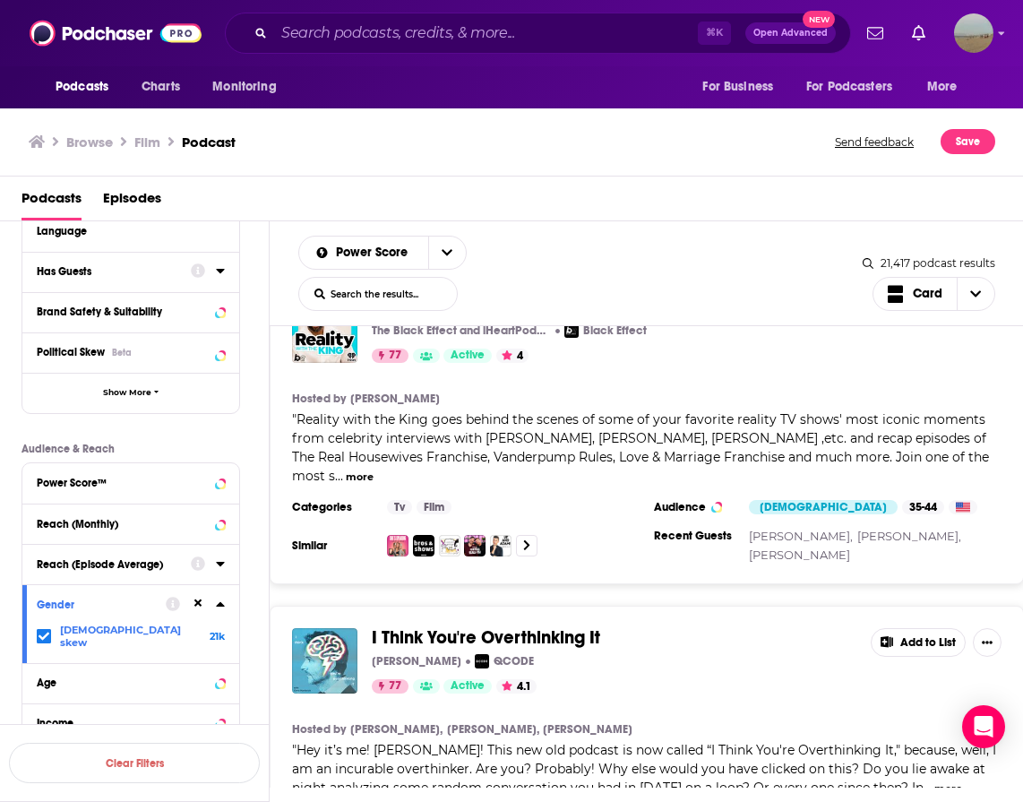
scroll to position [4224, 0]
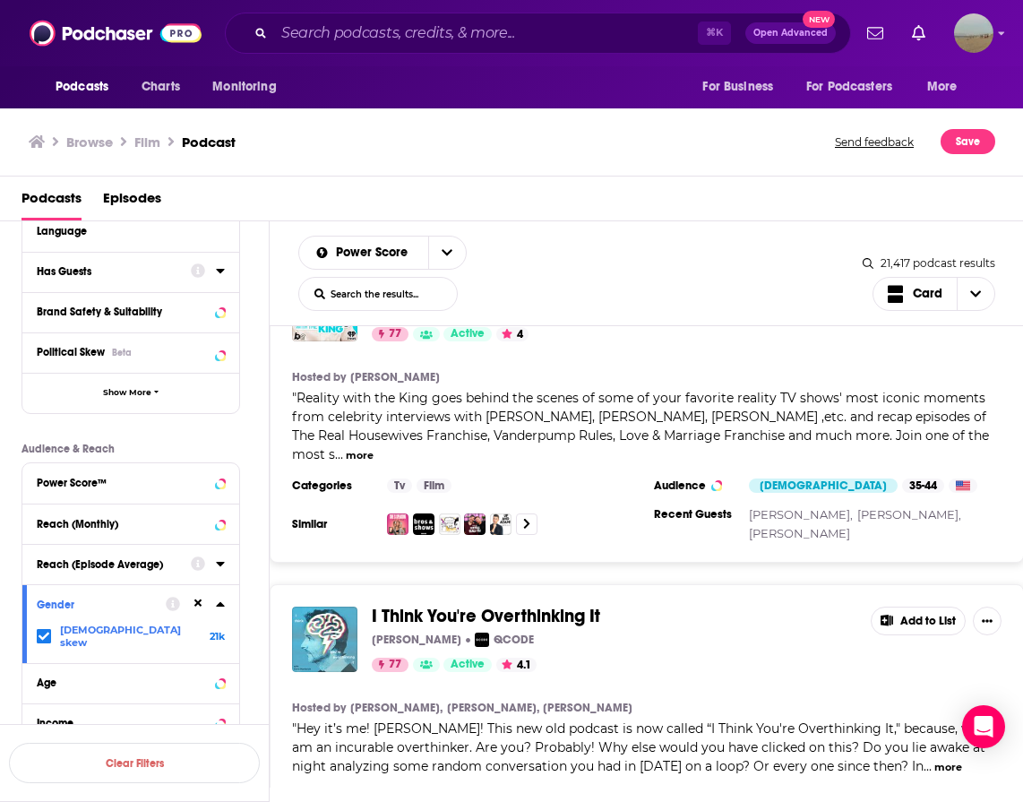
drag, startPoint x: 520, startPoint y: 470, endPoint x: 872, endPoint y: 22, distance: 570.6
click at [0, 0] on div "Podcasts Charts Monitoring ⌘ K Open Advanced New For Business For Podcasters Mo…" at bounding box center [511, 401] width 1023 height 802
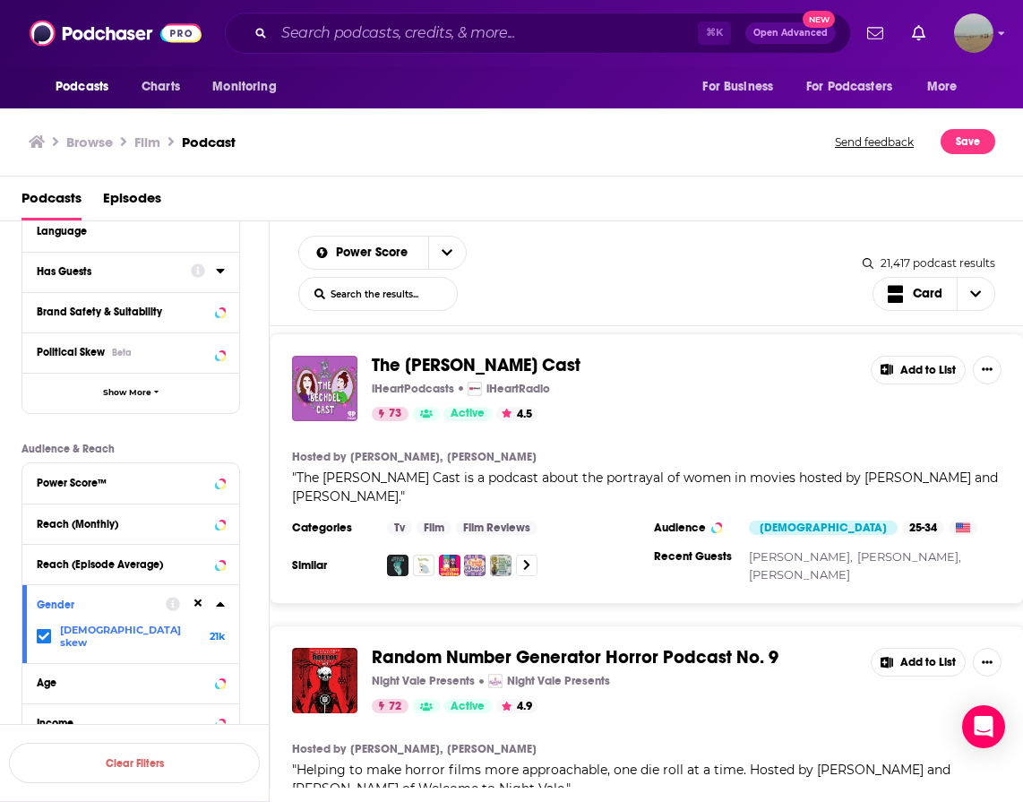
scroll to position [7347, 0]
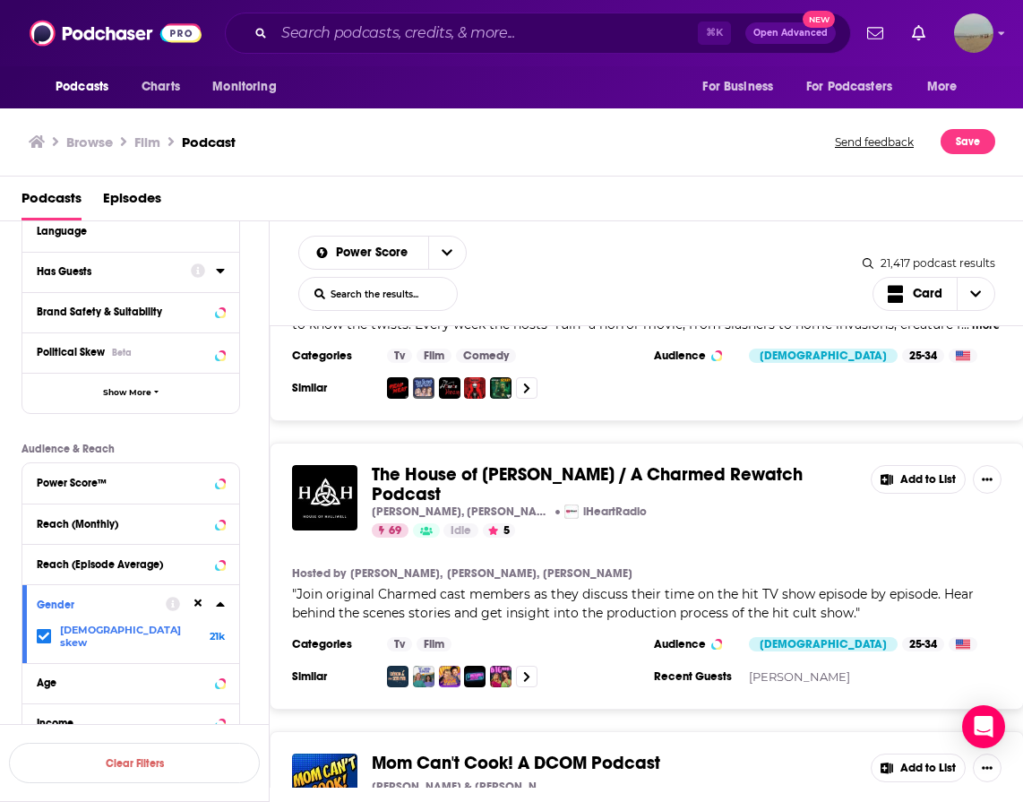
scroll to position [11479, 0]
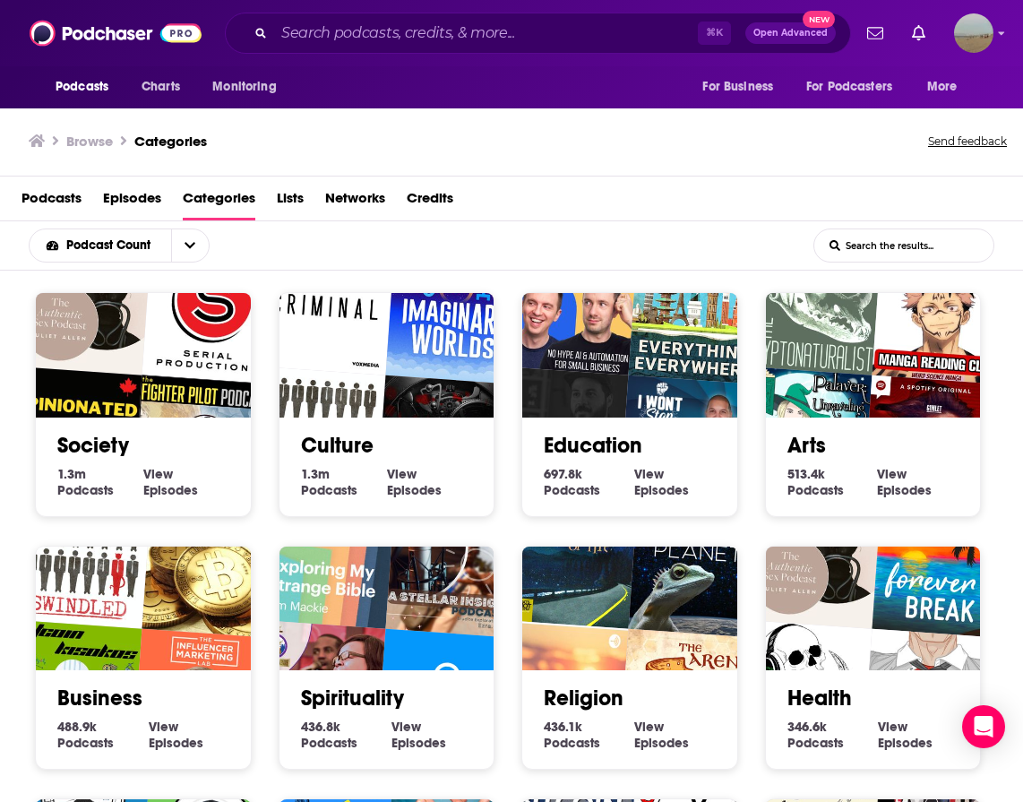
click at [394, 325] on img "Imaginary Worlds" at bounding box center [453, 314] width 137 height 137
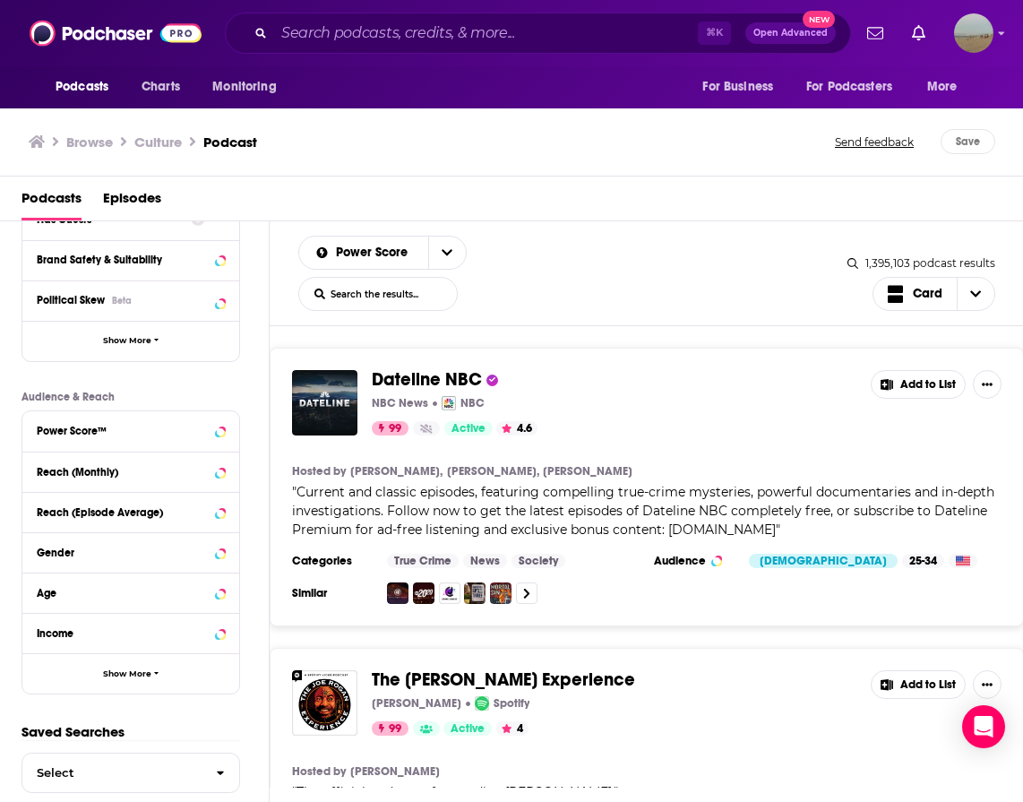
scroll to position [327, 0]
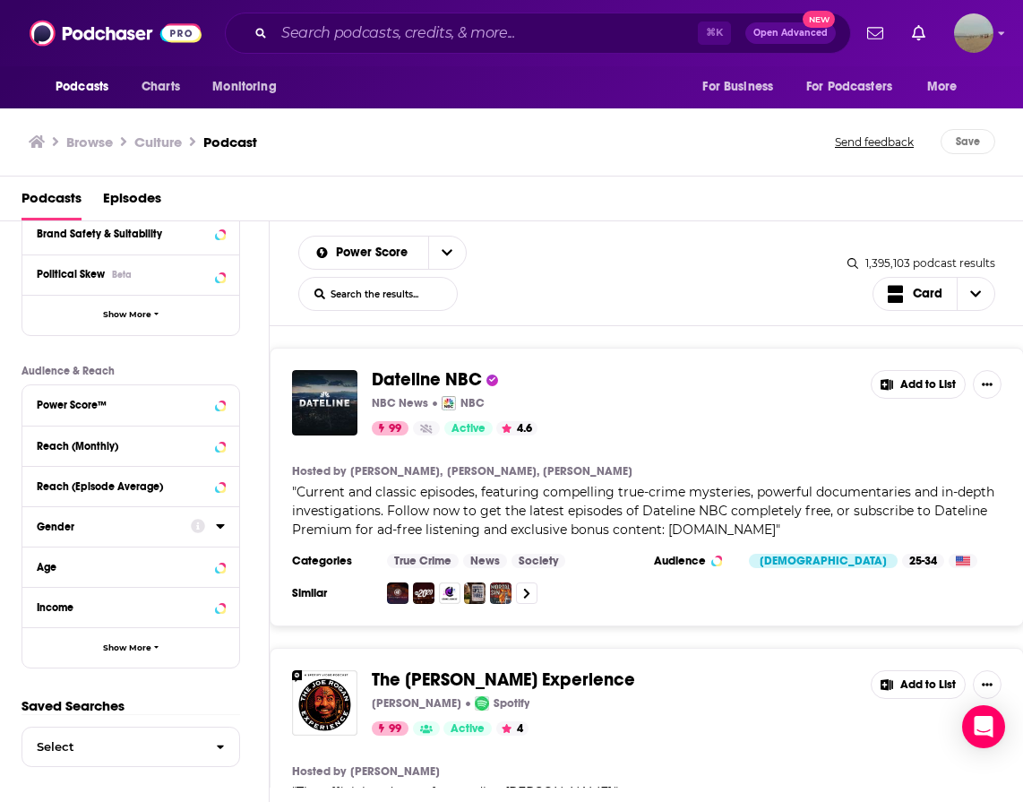
click at [52, 521] on div "Gender" at bounding box center [108, 527] width 142 height 13
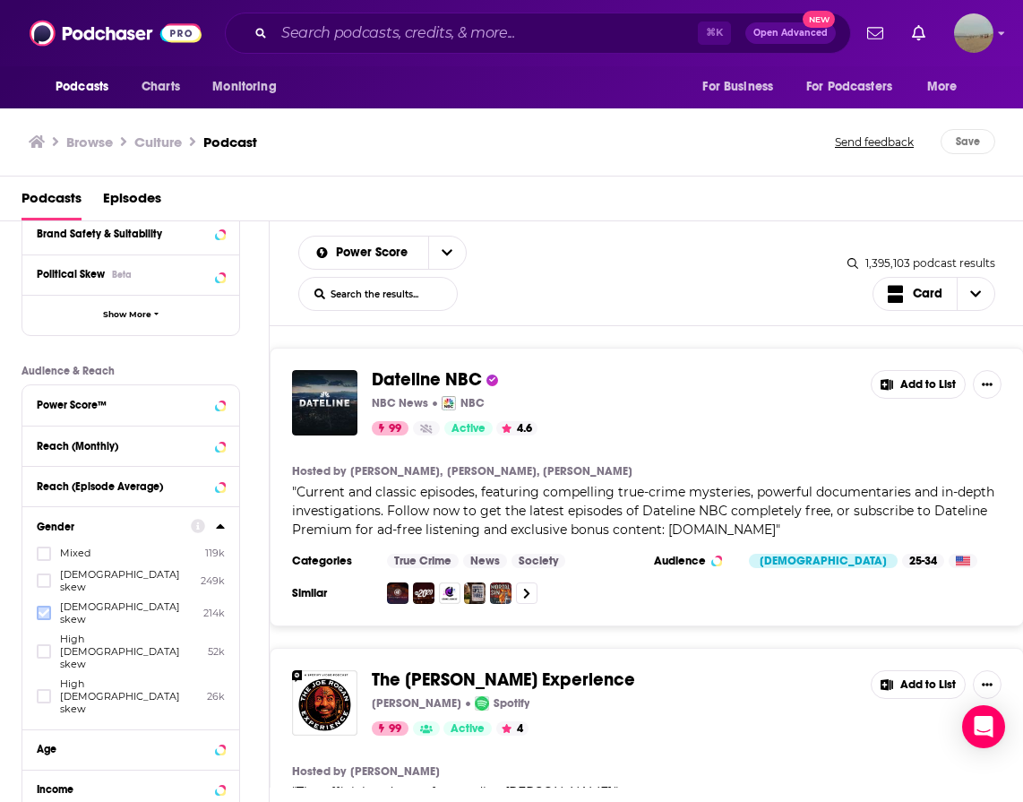
click at [45, 608] on icon at bounding box center [44, 613] width 11 height 11
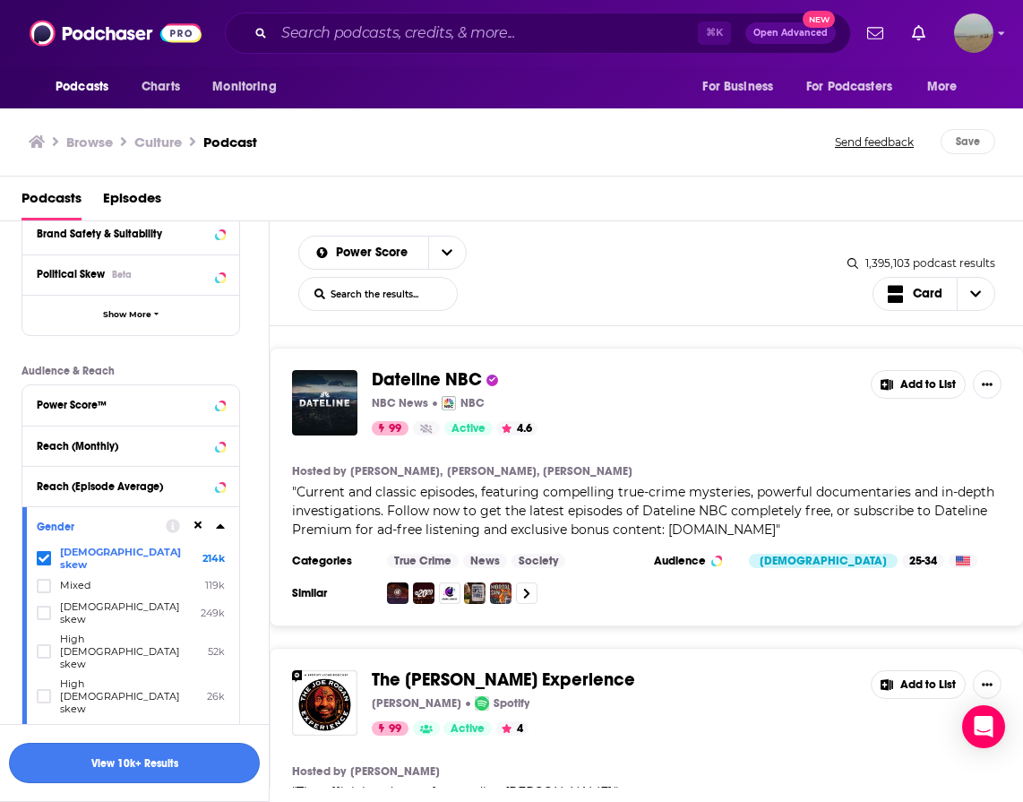
click at [74, 771] on button "View 10k+ Results" at bounding box center [134, 763] width 251 height 40
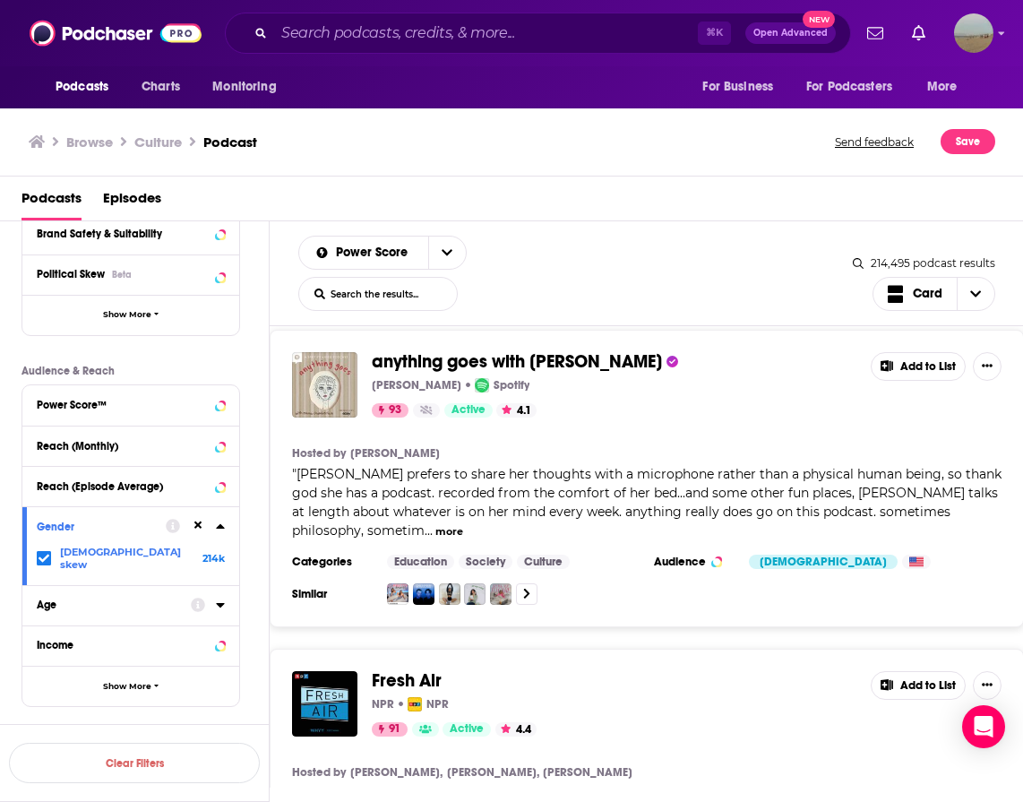
scroll to position [2116, 0]
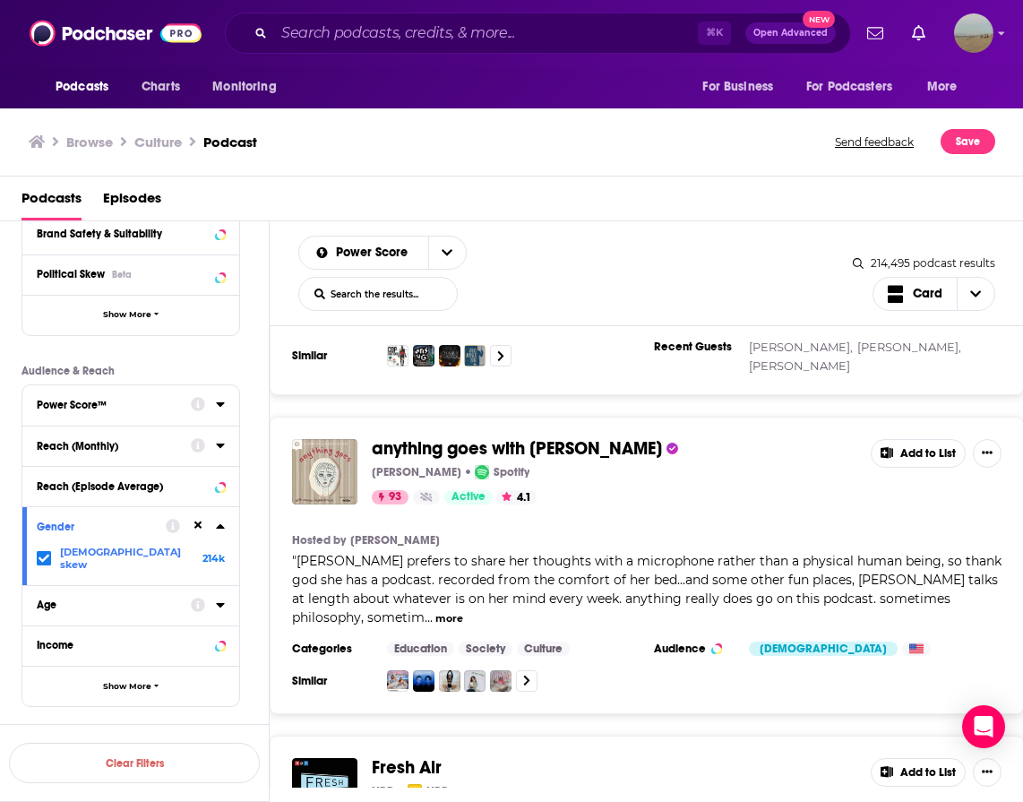
drag, startPoint x: 604, startPoint y: 392, endPoint x: 397, endPoint y: 10, distance: 434.2
click at [0, 0] on div "Podcasts Charts Monitoring ⌘ K Open Advanced New For Business For Podcasters Mo…" at bounding box center [511, 401] width 1023 height 802
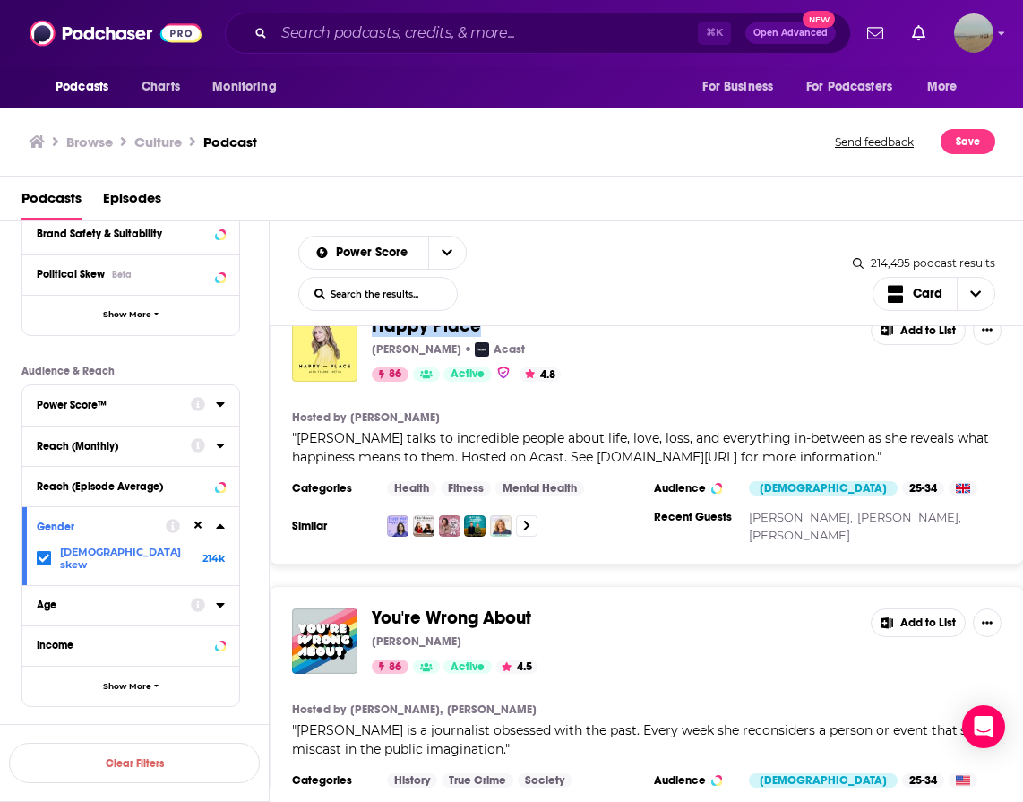
scroll to position [5394, 0]
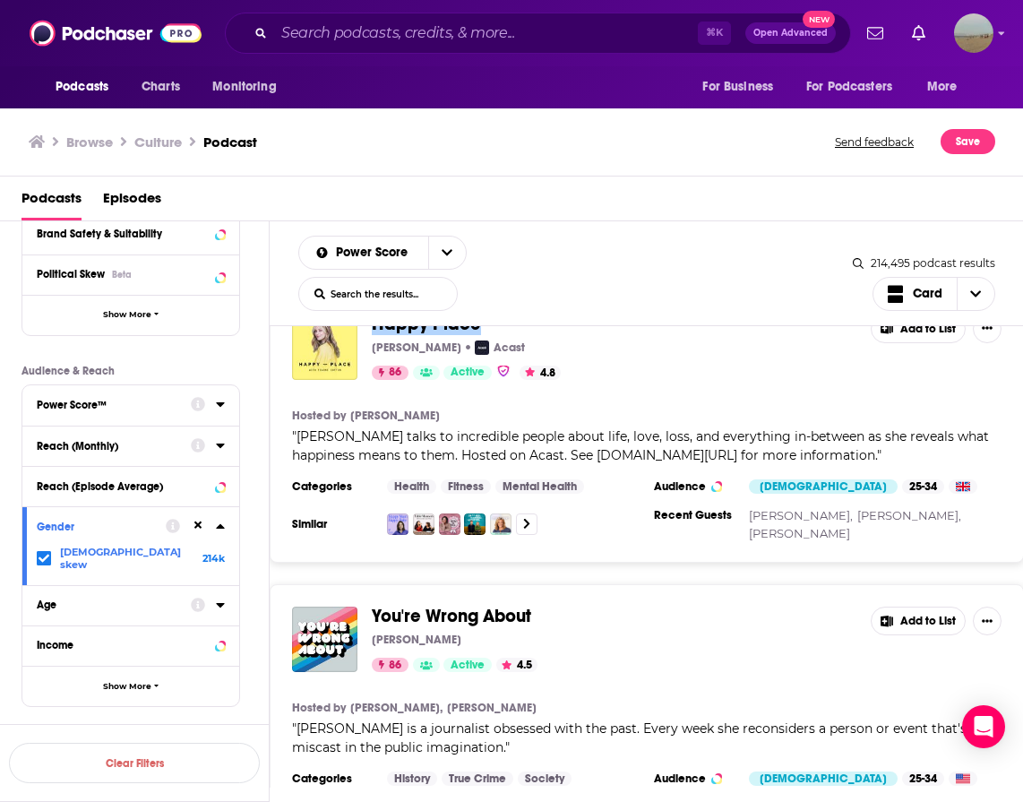
drag, startPoint x: 407, startPoint y: 372, endPoint x: 759, endPoint y: 42, distance: 482.4
click at [0, 0] on div "Podcasts Charts Monitoring ⌘ K Open Advanced New For Business For Podcasters Mo…" at bounding box center [511, 401] width 1023 height 802
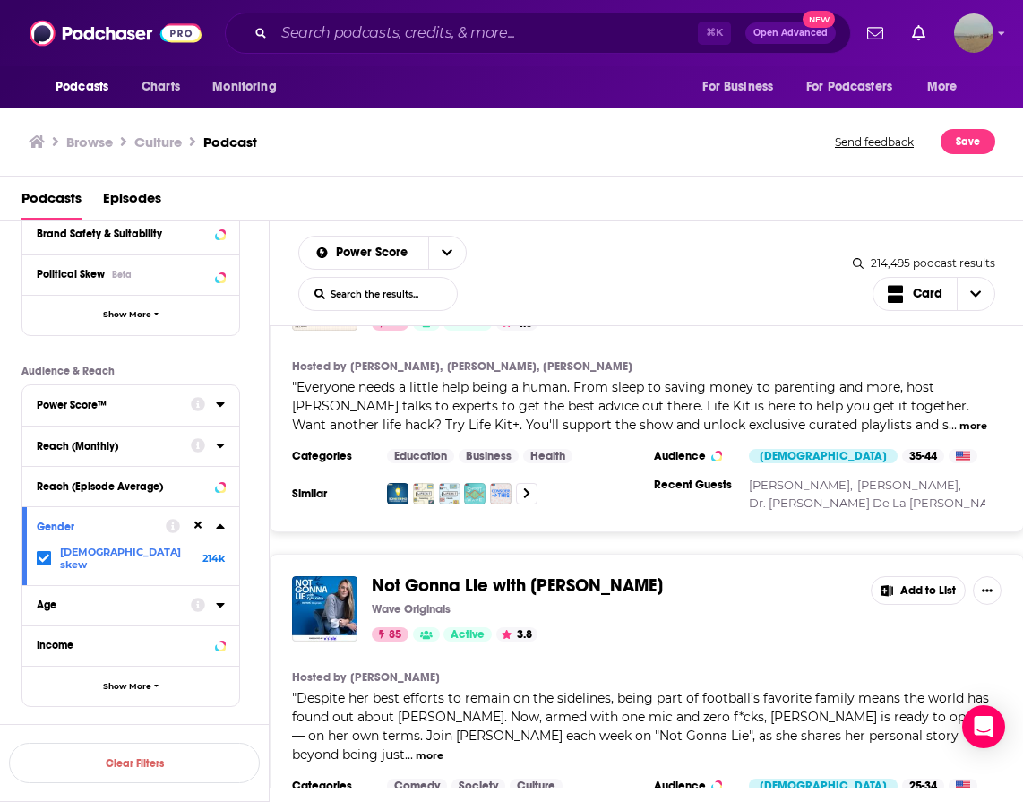
scroll to position [7297, 0]
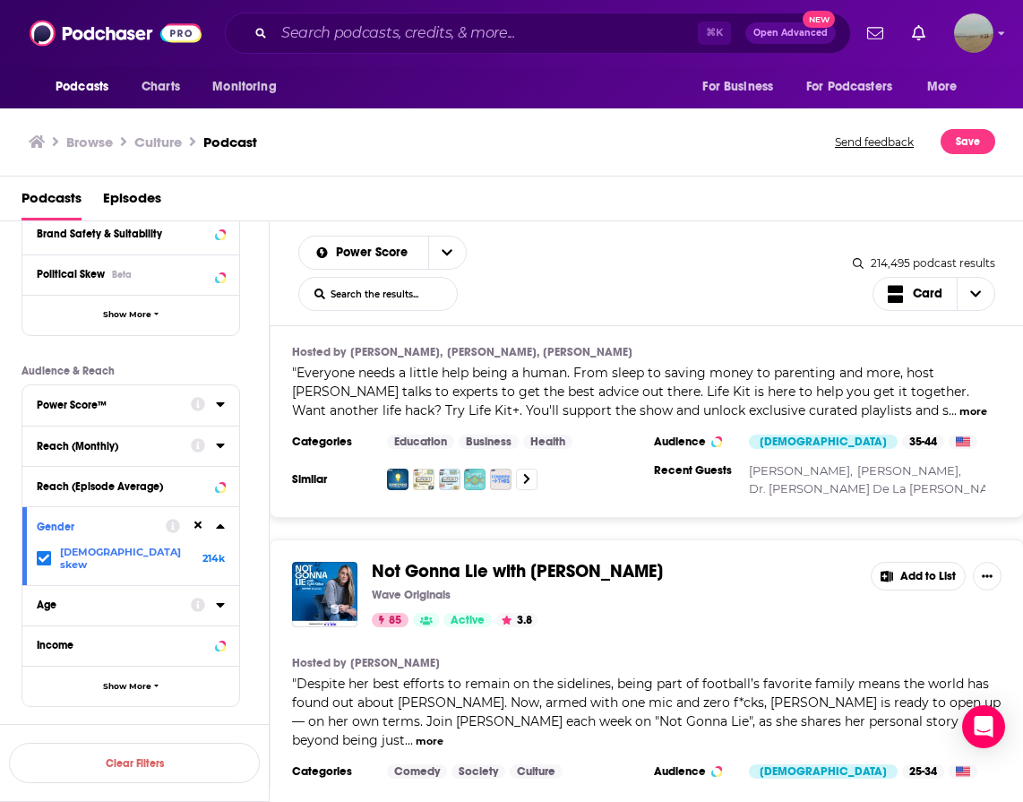
drag, startPoint x: 451, startPoint y: 433, endPoint x: 748, endPoint y: 4, distance: 522.2
click at [0, 0] on div "Podcasts Charts Monitoring ⌘ K Open Advanced New For Business For Podcasters Mo…" at bounding box center [511, 401] width 1023 height 802
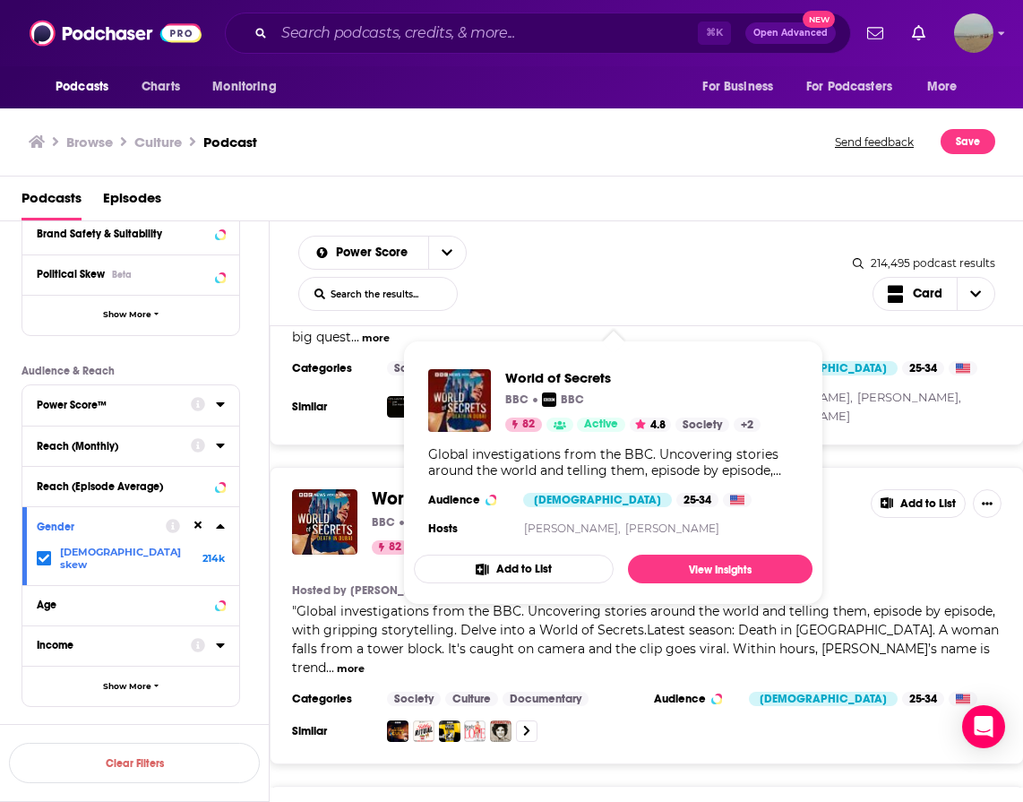
scroll to position [11805, 0]
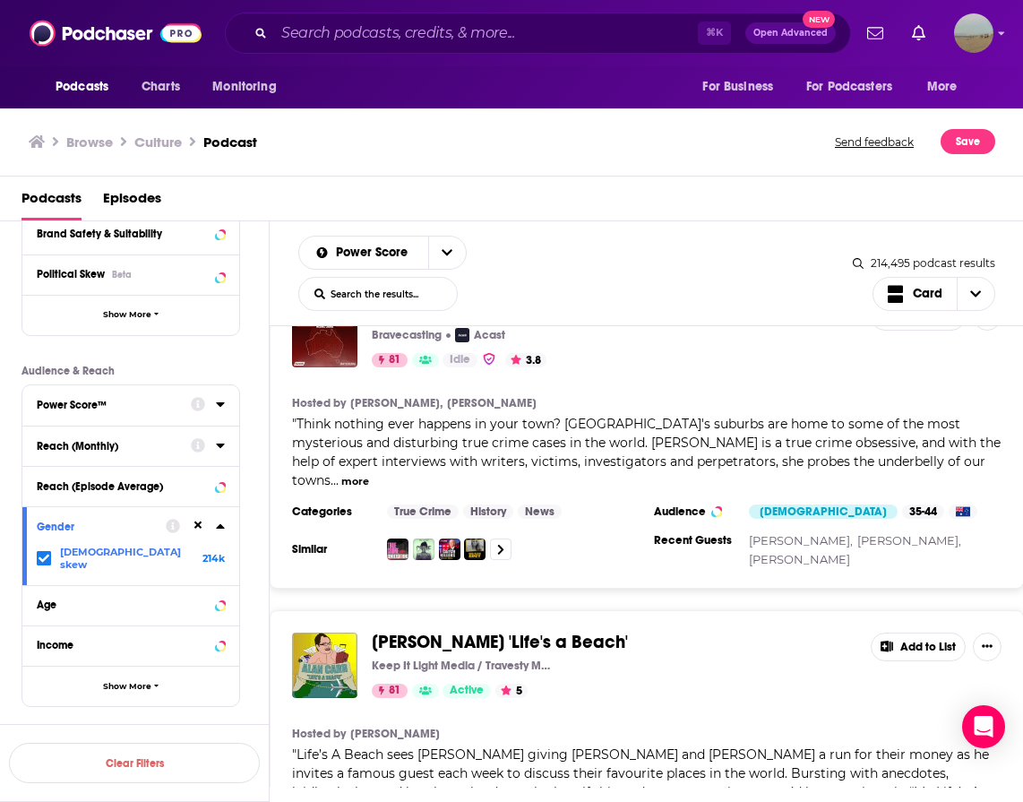
scroll to position [14977, 0]
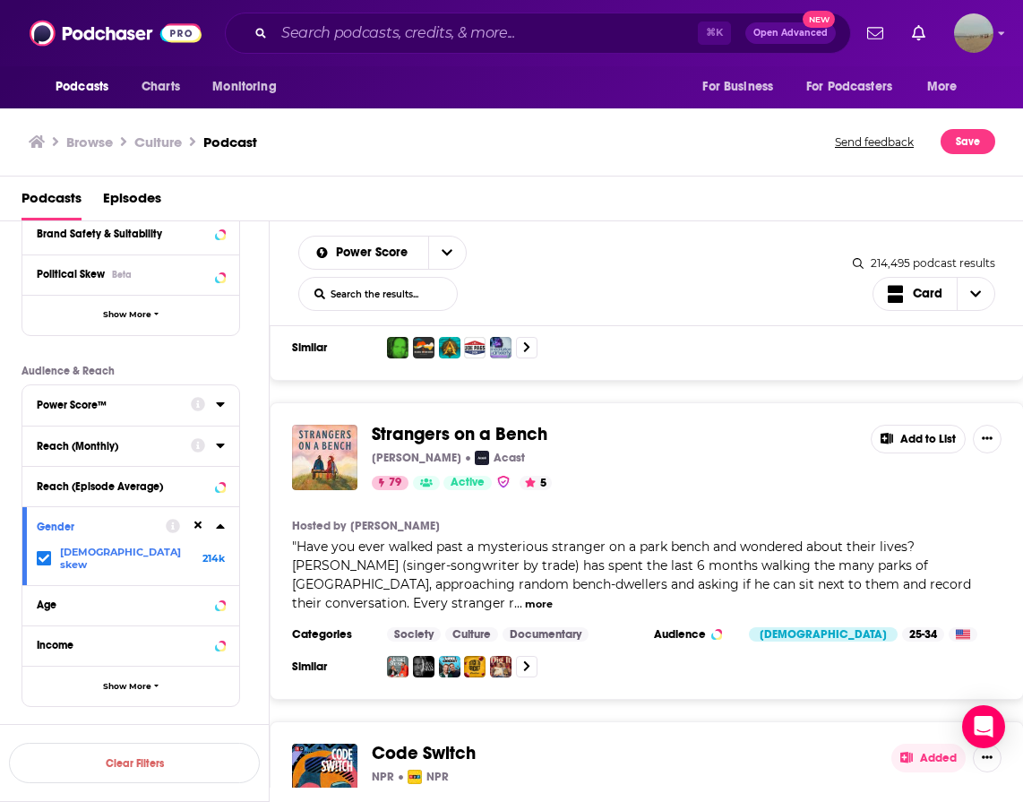
scroll to position [22518, 0]
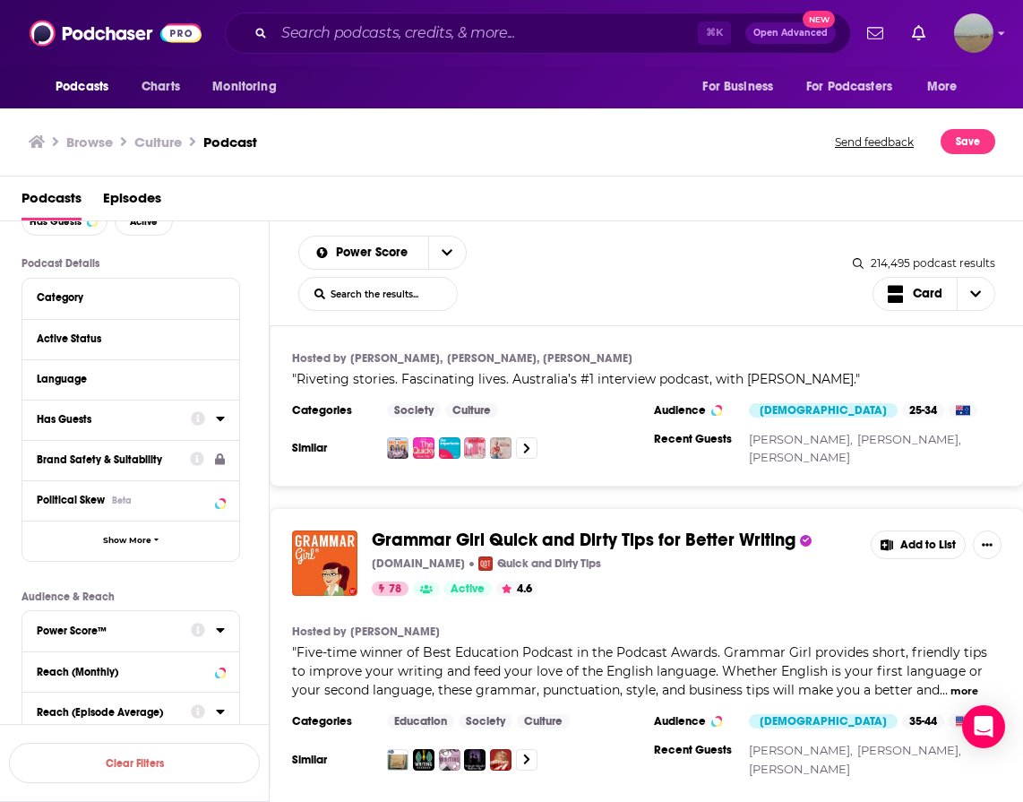
scroll to position [101, 0]
click at [79, 427] on button "Has Guests" at bounding box center [114, 419] width 154 height 22
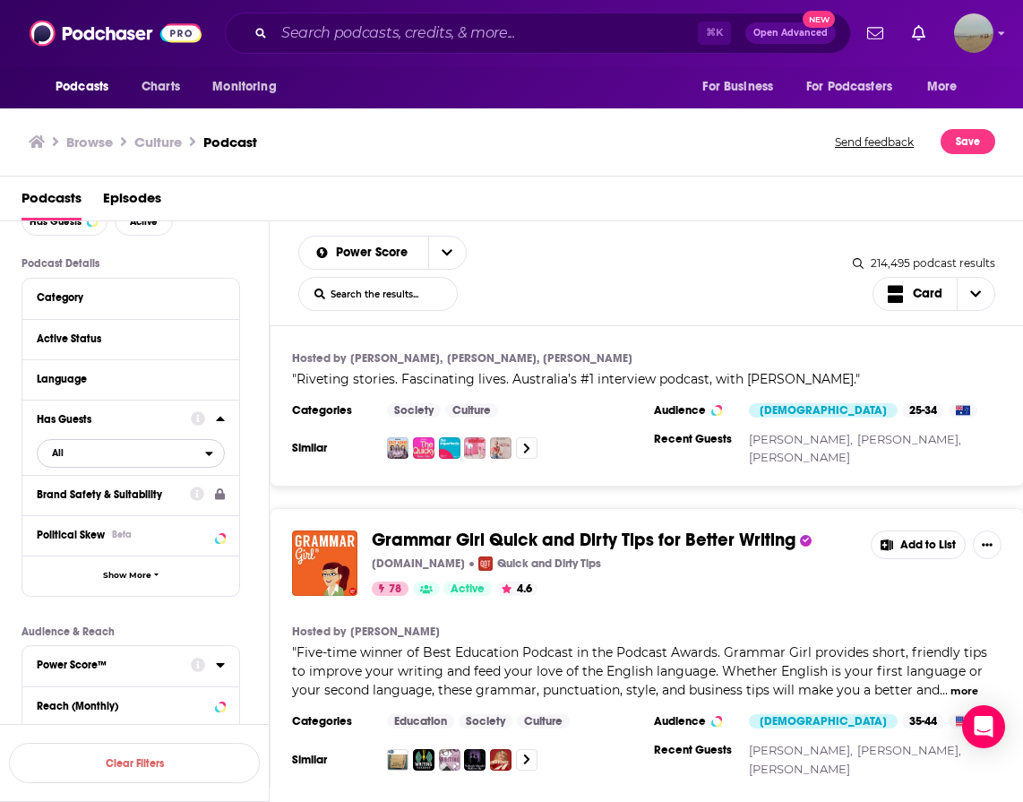
click at [74, 449] on span "All" at bounding box center [122, 452] width 168 height 23
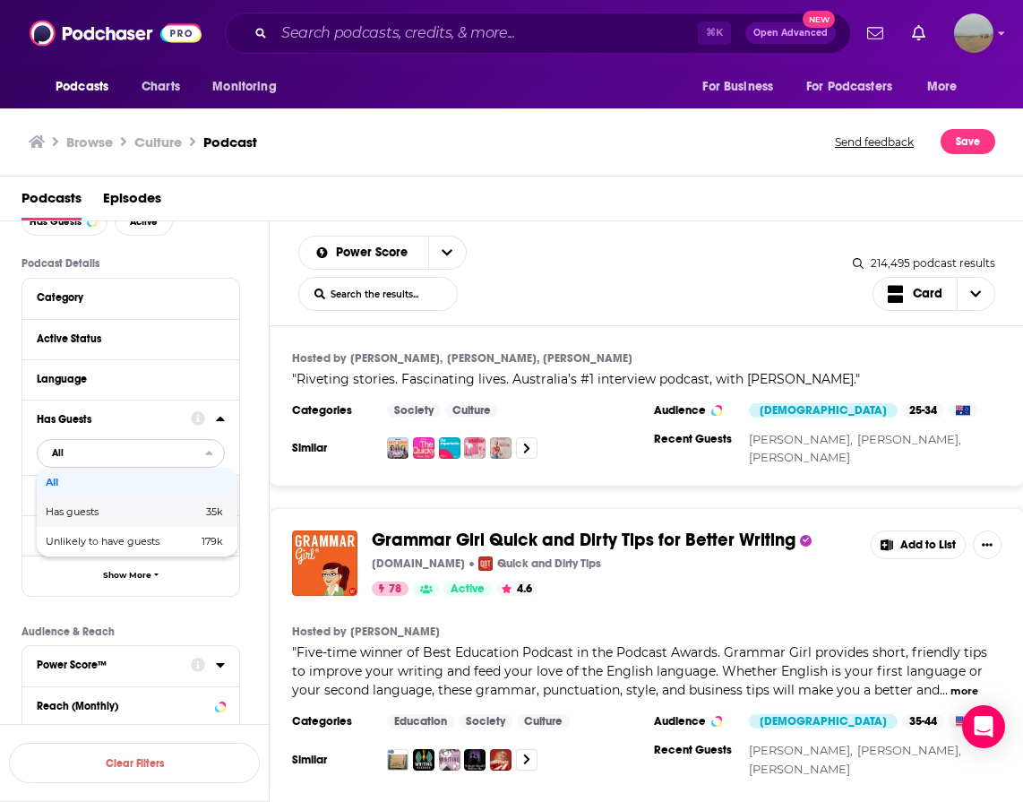
click at [72, 511] on span "Has guests" at bounding box center [98, 512] width 105 height 10
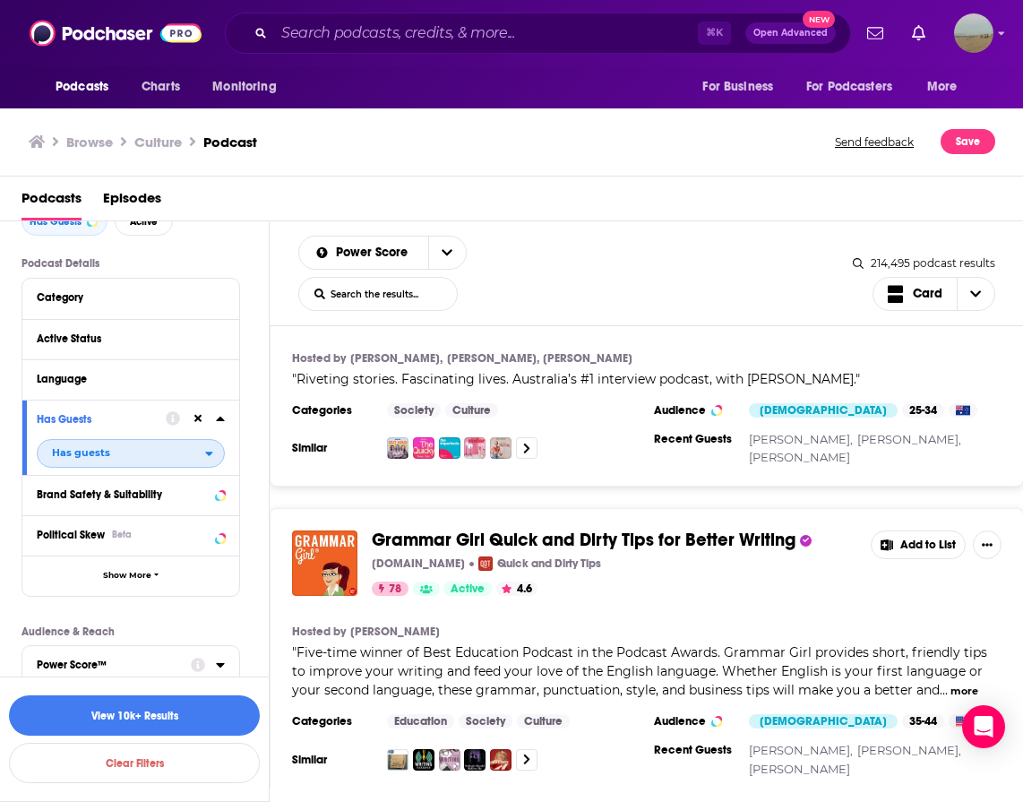
scroll to position [178, 0]
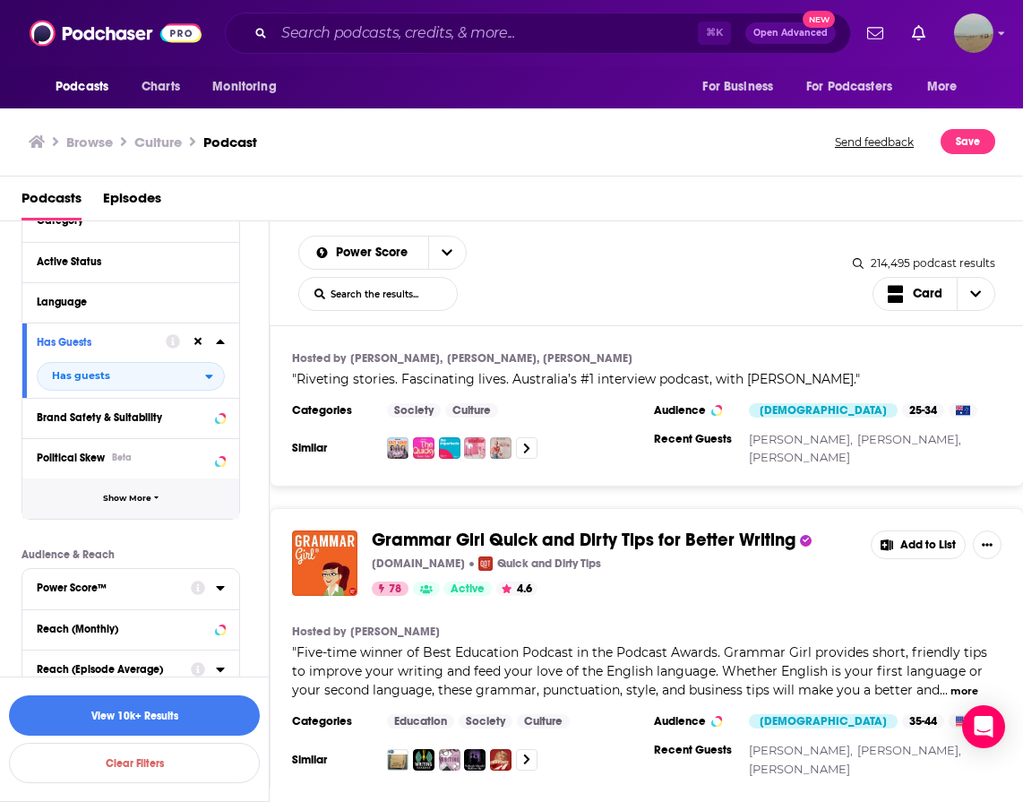
click at [72, 498] on button "Show More" at bounding box center [130, 498] width 217 height 40
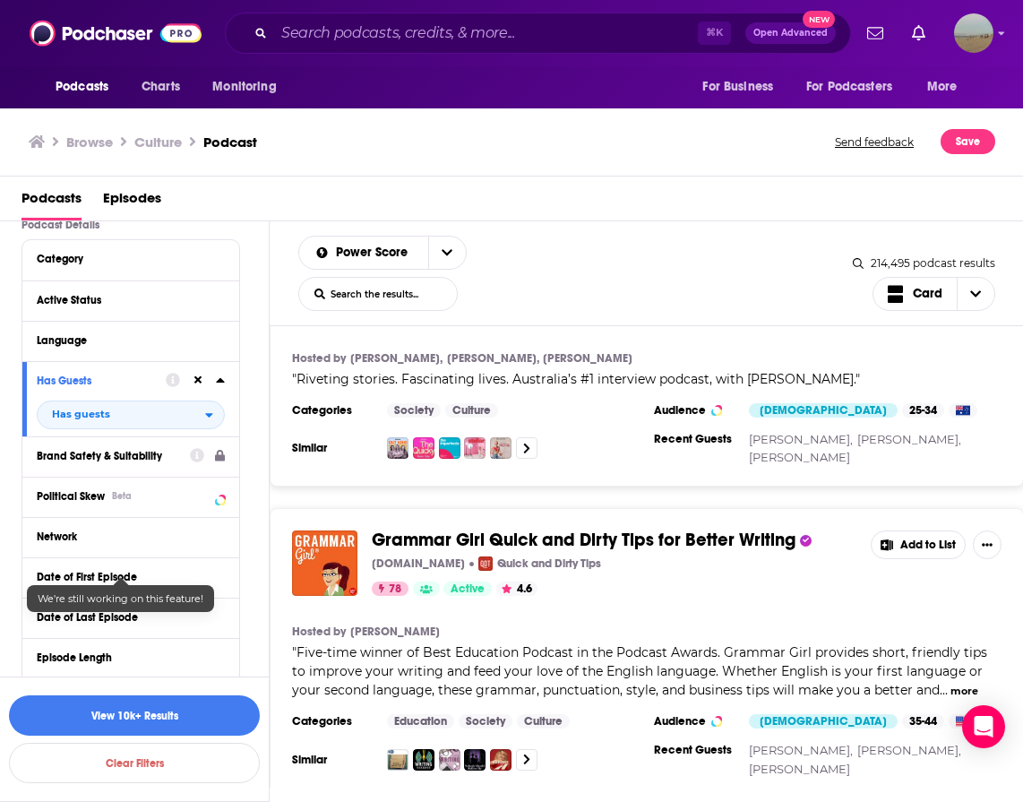
scroll to position [0, 0]
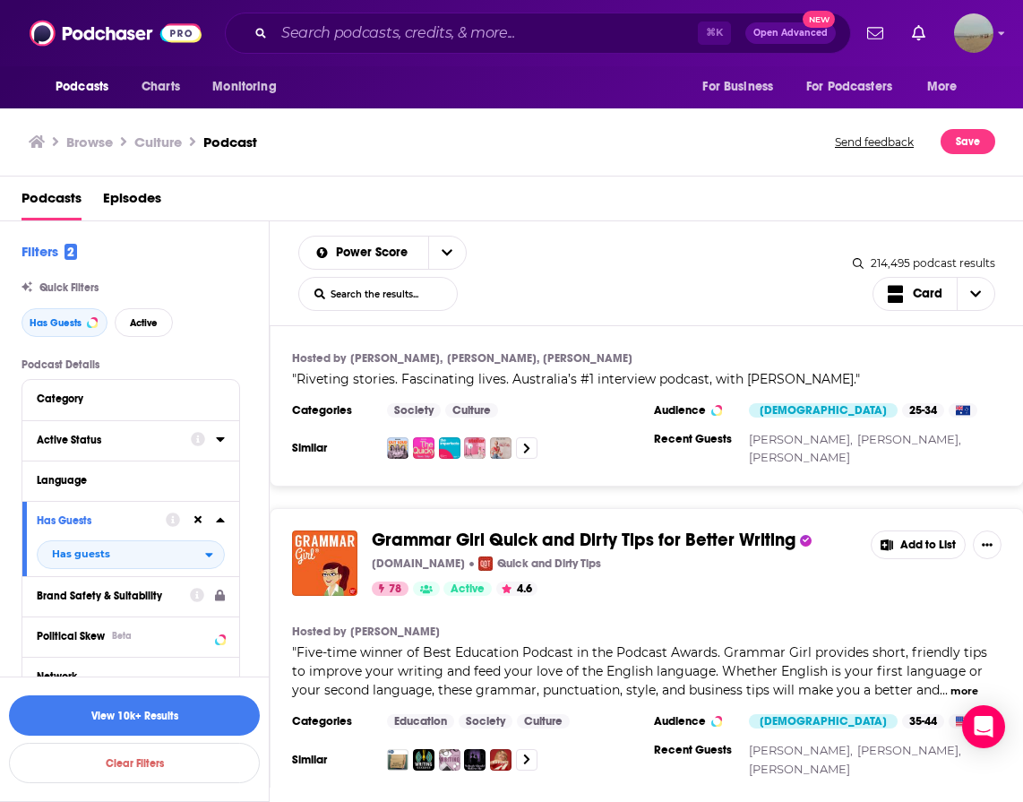
click at [104, 440] on div "Active Status" at bounding box center [108, 440] width 142 height 13
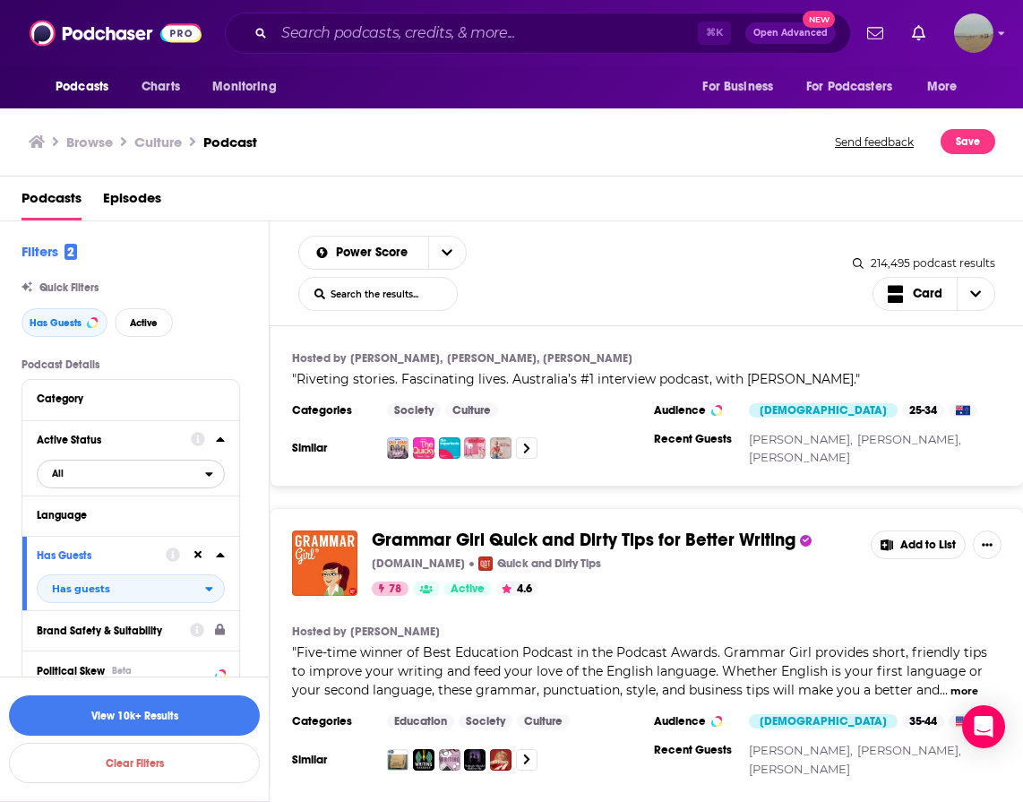
click at [99, 470] on span "All" at bounding box center [122, 472] width 168 height 23
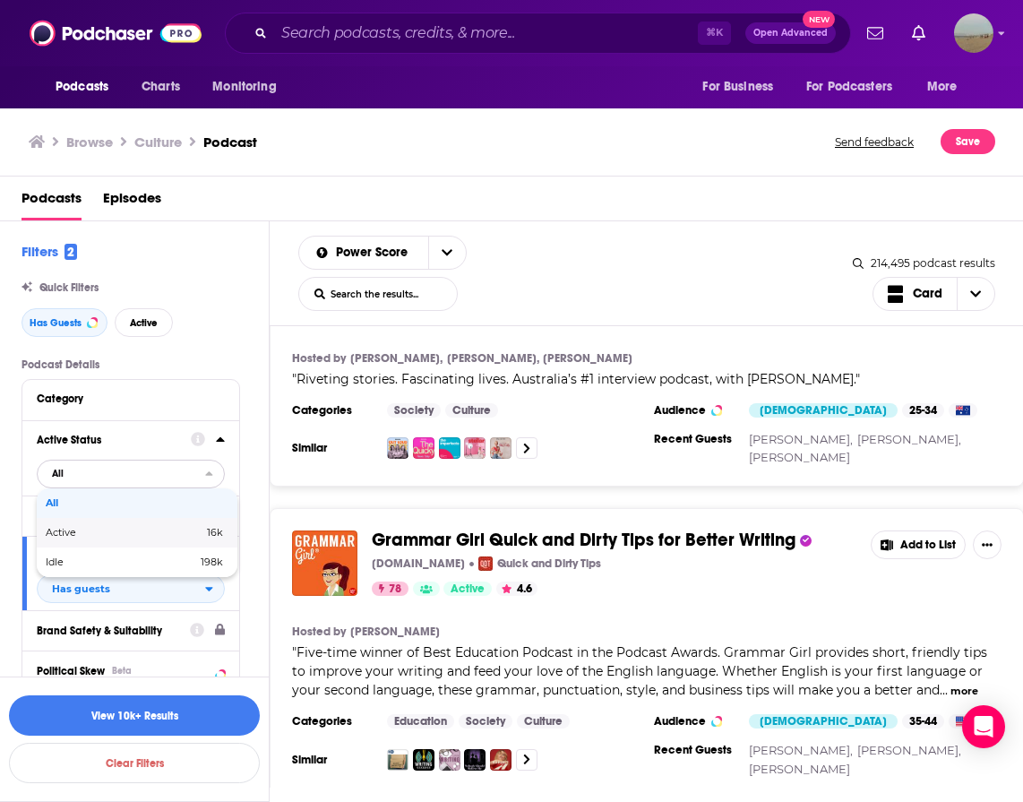
click at [87, 539] on div "Active 16k" at bounding box center [137, 533] width 201 height 30
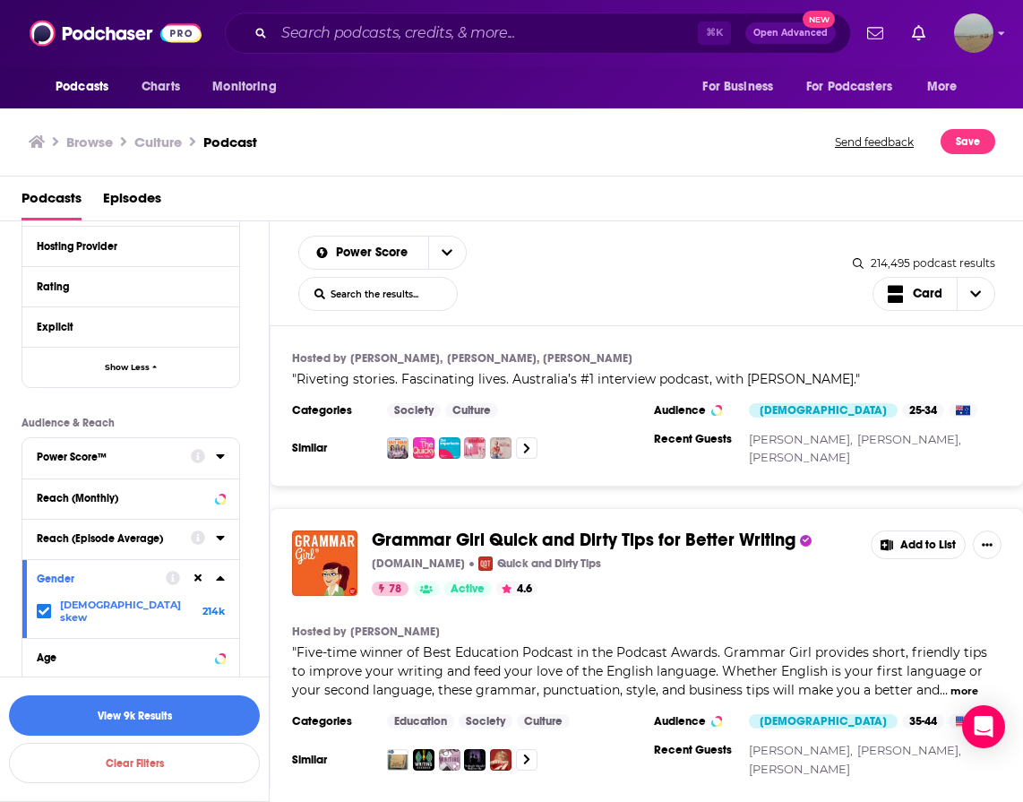
scroll to position [788, 0]
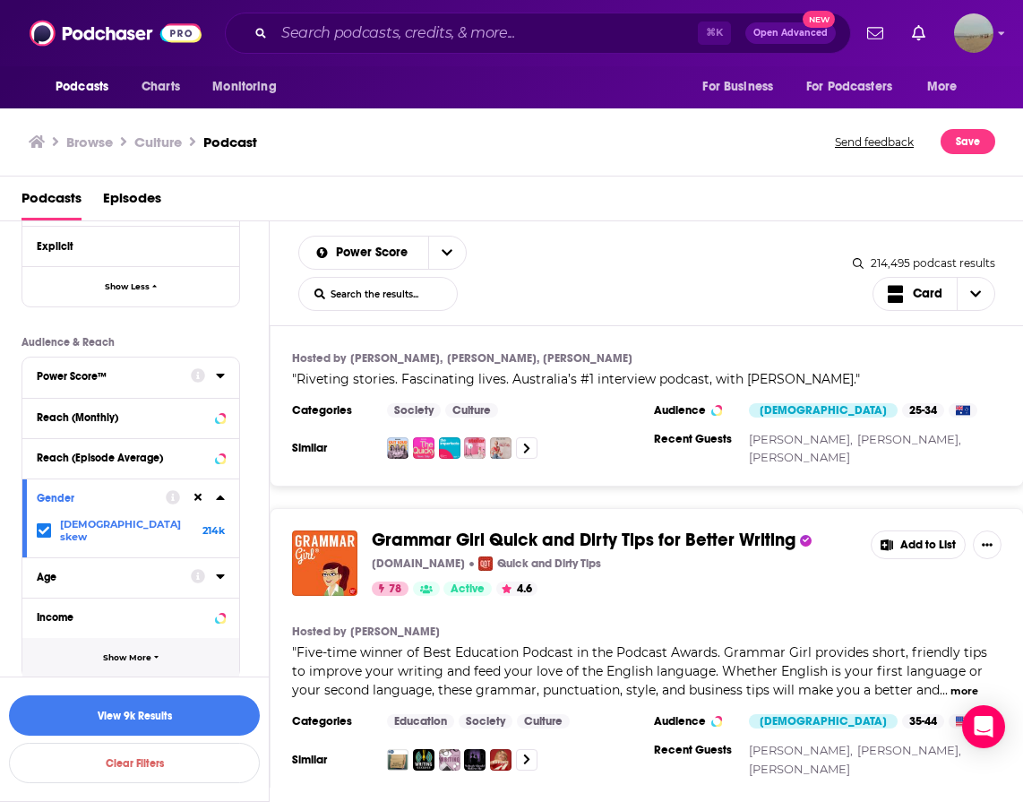
click at [79, 647] on button "Show More" at bounding box center [130, 658] width 217 height 40
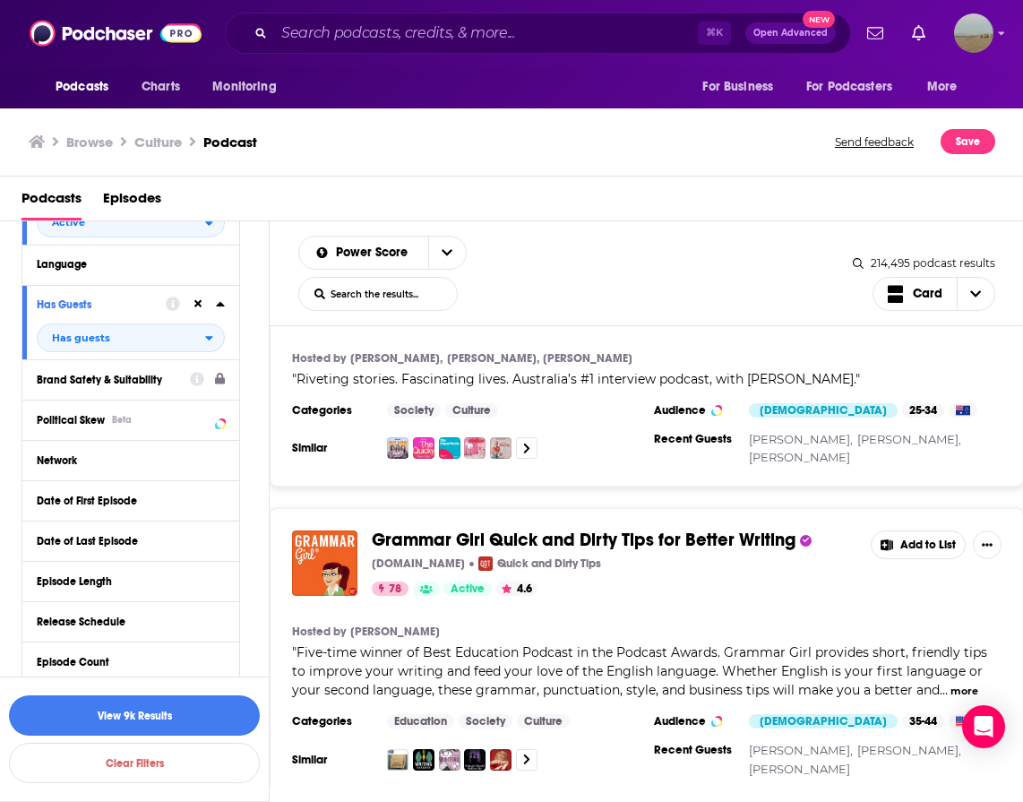
scroll to position [248, 0]
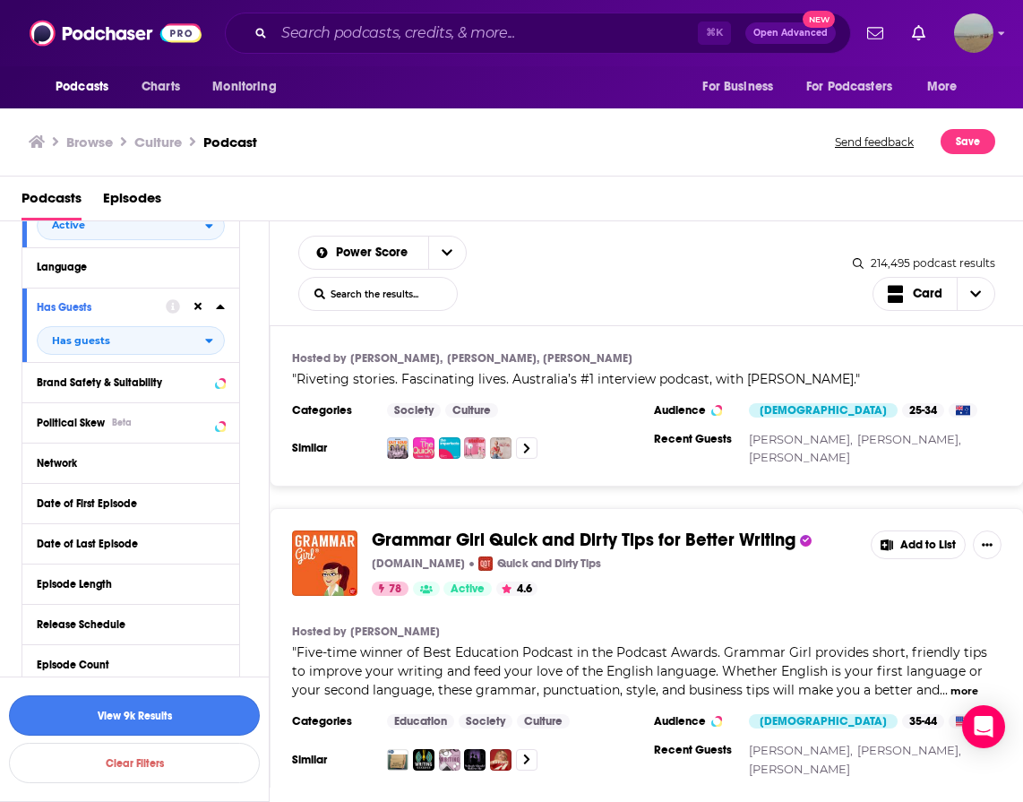
click at [109, 712] on button "View 9k Results" at bounding box center [134, 715] width 251 height 40
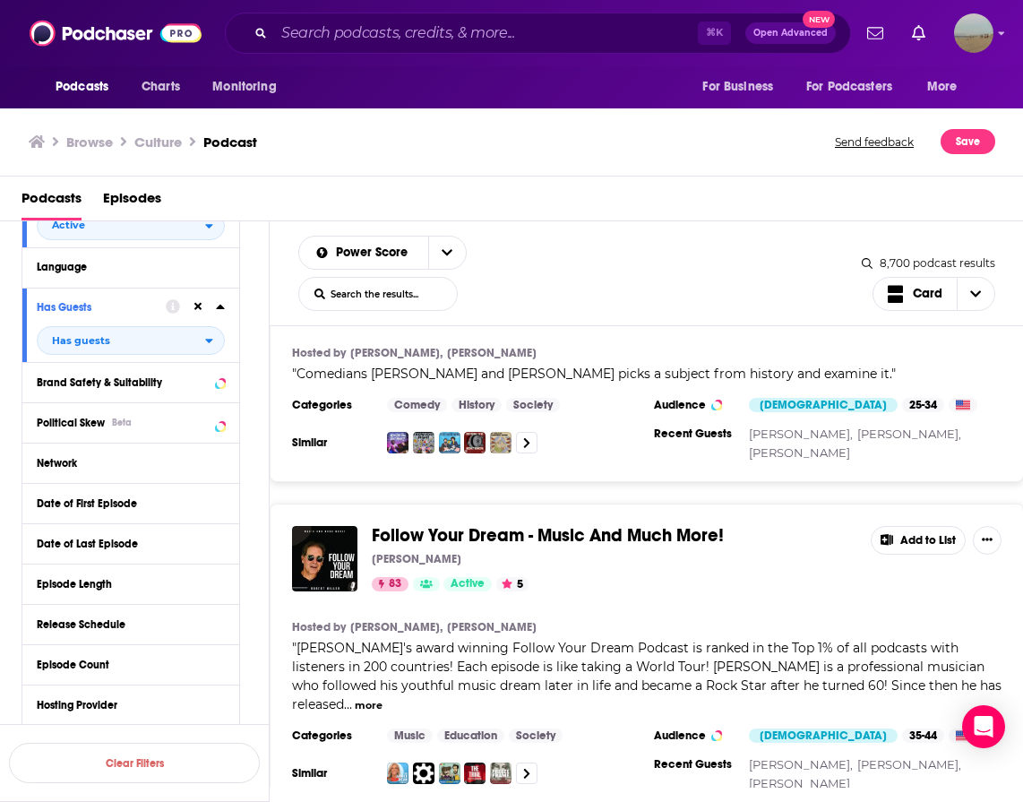
scroll to position [6443, 0]
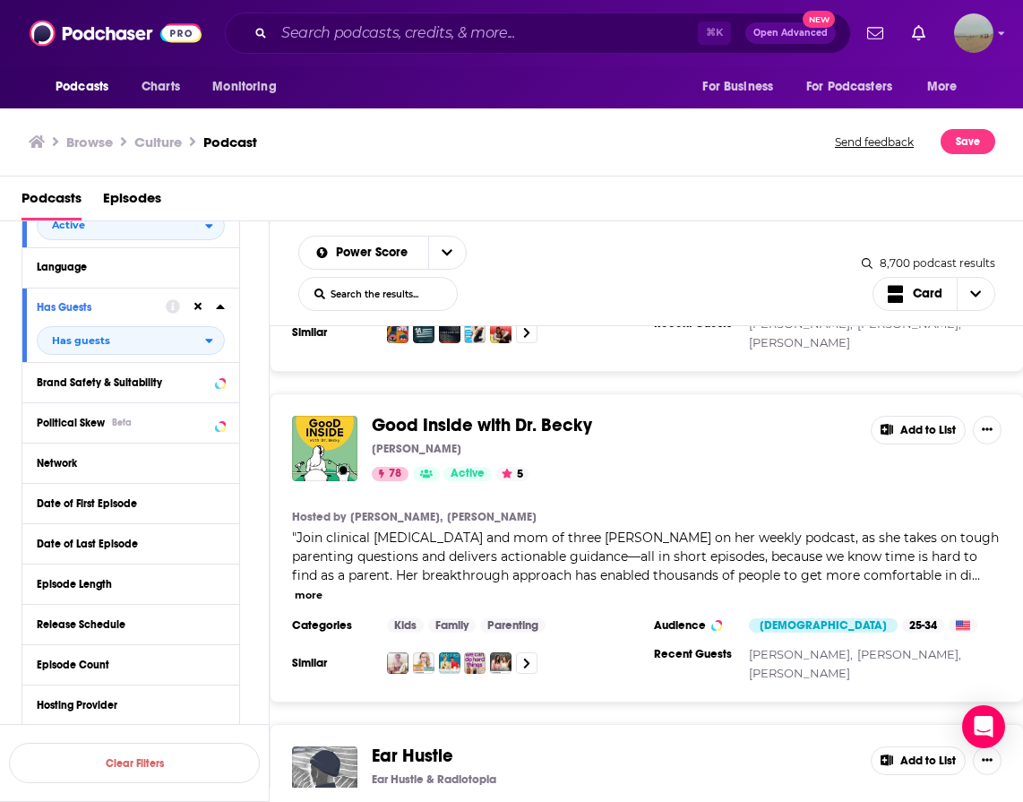
scroll to position [14089, 0]
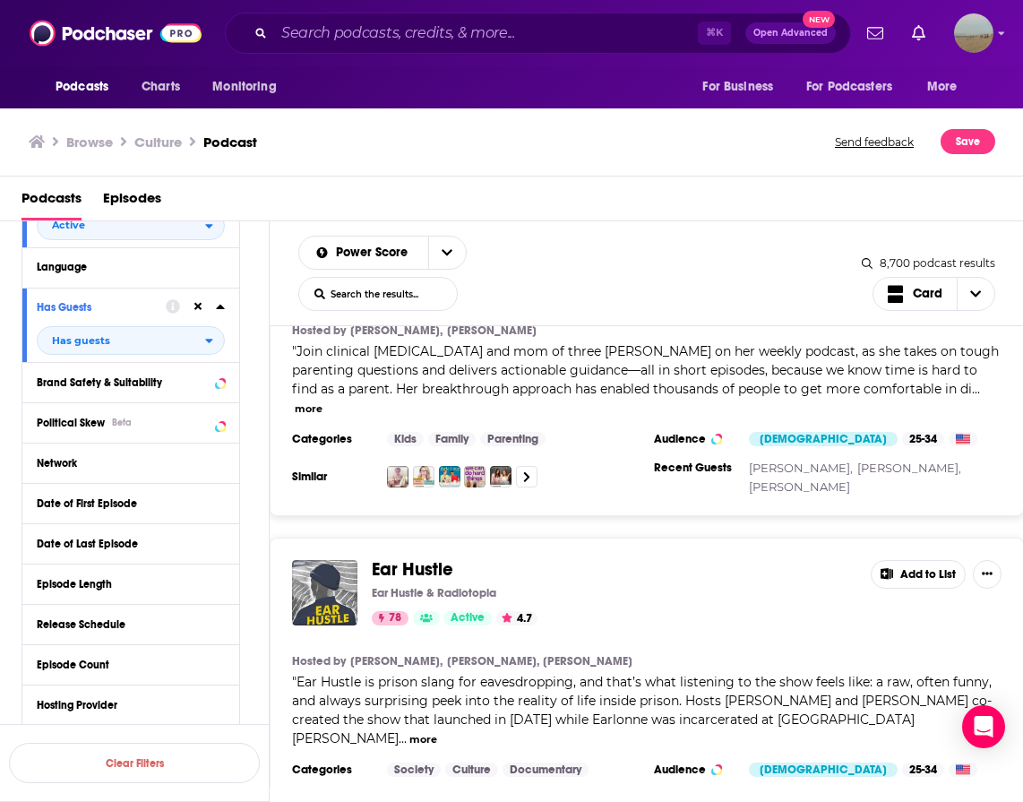
click at [204, 270] on button "Language" at bounding box center [126, 266] width 179 height 22
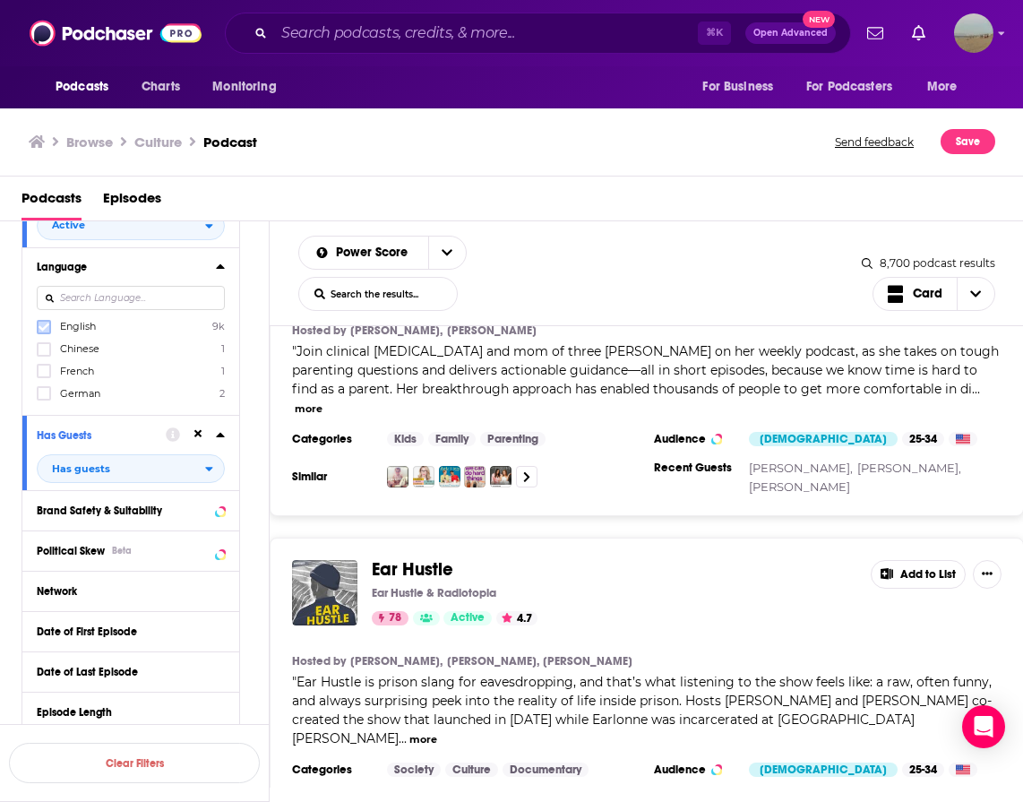
click at [37, 322] on label at bounding box center [44, 327] width 14 height 14
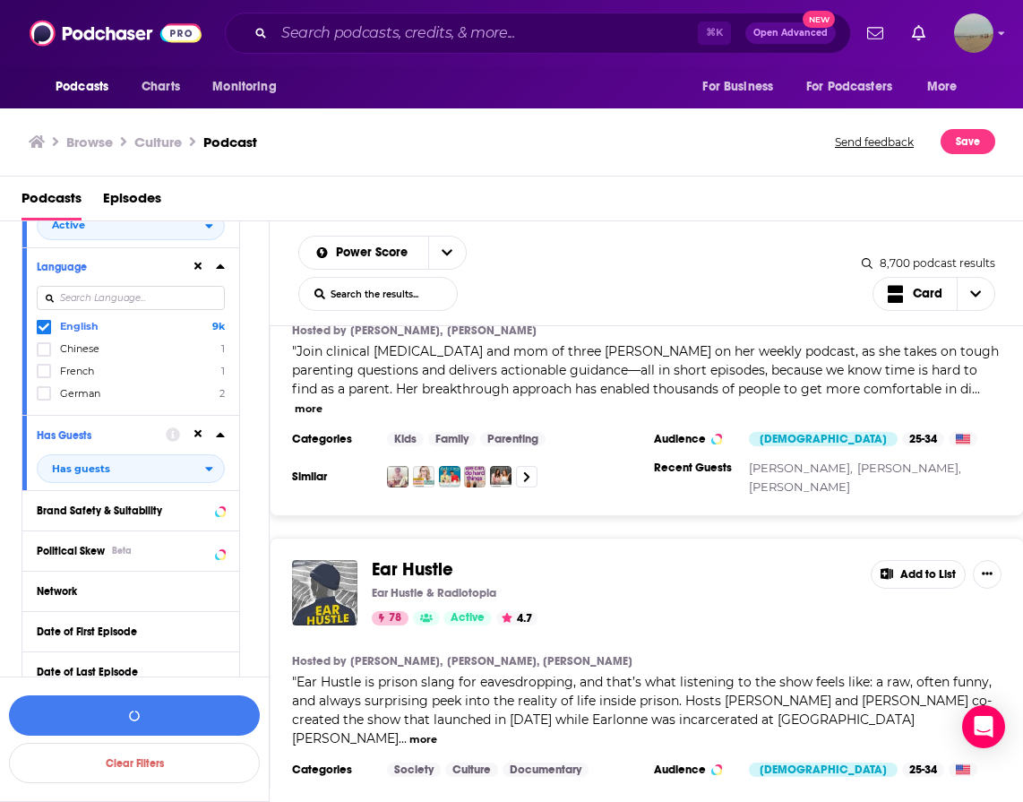
click at [225, 266] on div "Language English 9k Chinese 1 French 1 German 2" at bounding box center [130, 331] width 217 height 168
click at [219, 267] on icon at bounding box center [220, 266] width 8 height 4
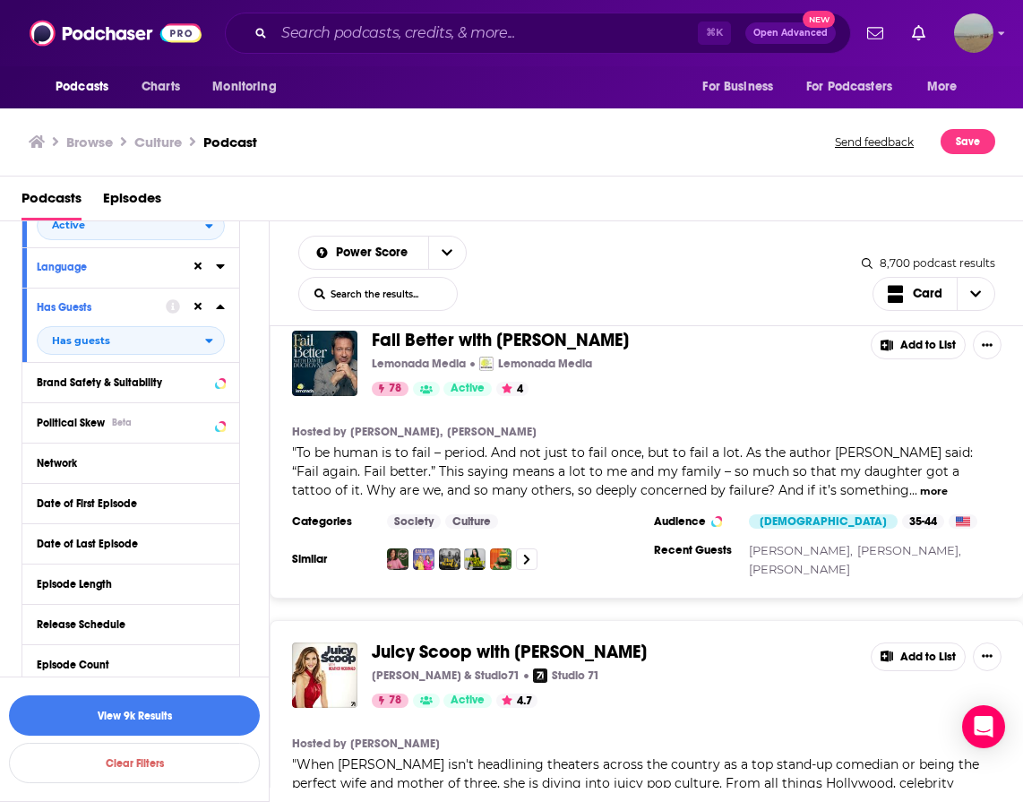
scroll to position [15521, 0]
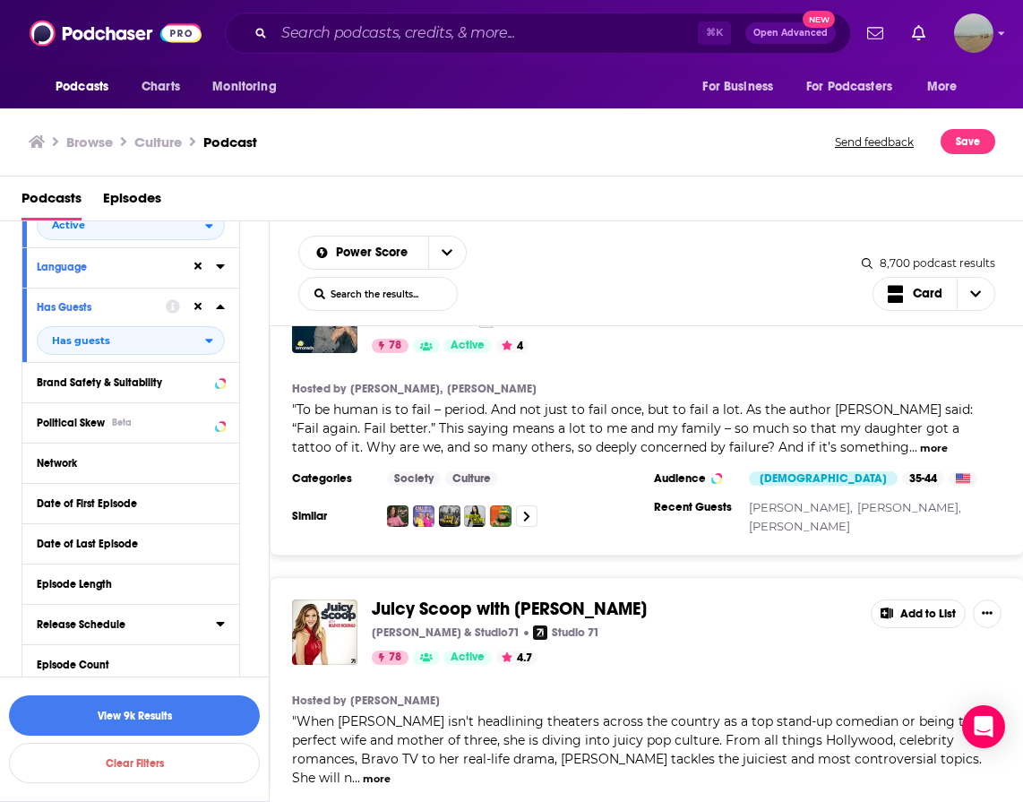
click at [69, 629] on div "Release Schedule" at bounding box center [121, 624] width 168 height 13
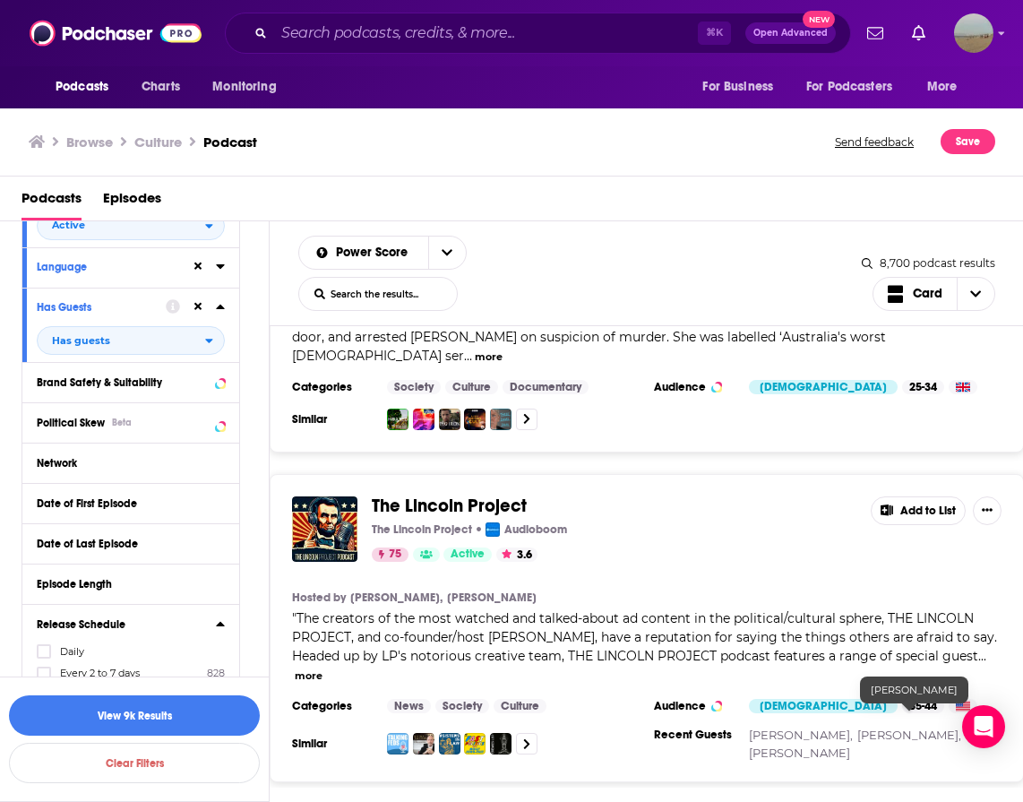
scroll to position [21770, 0]
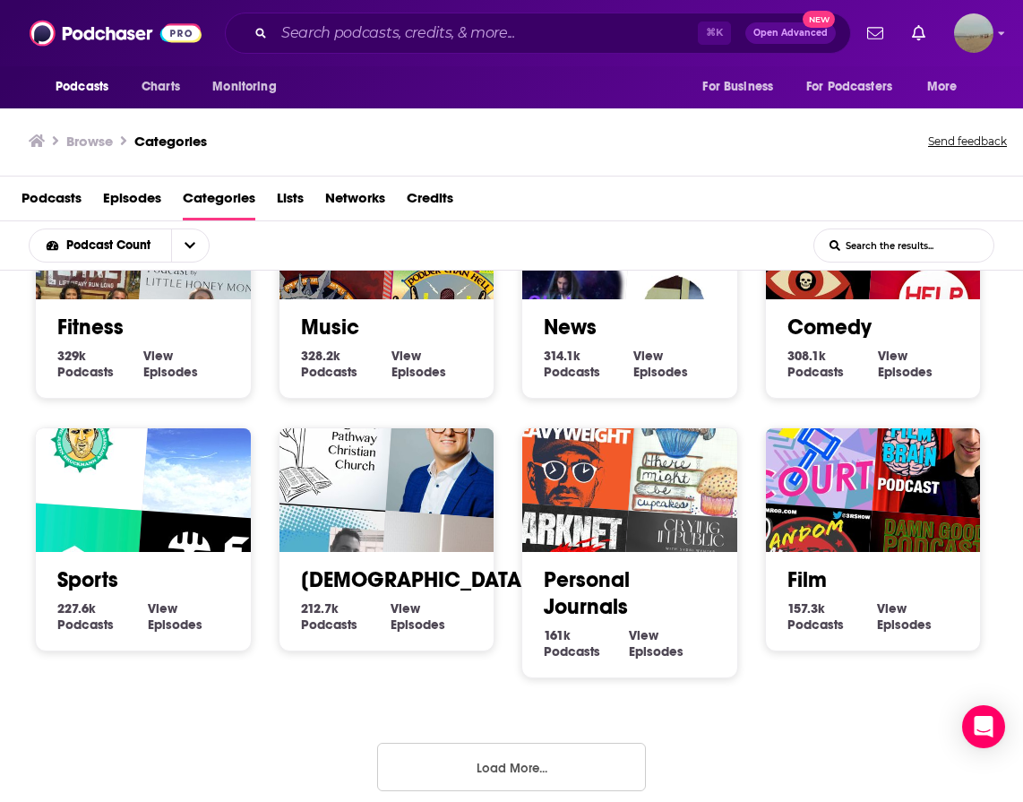
scroll to position [640, 0]
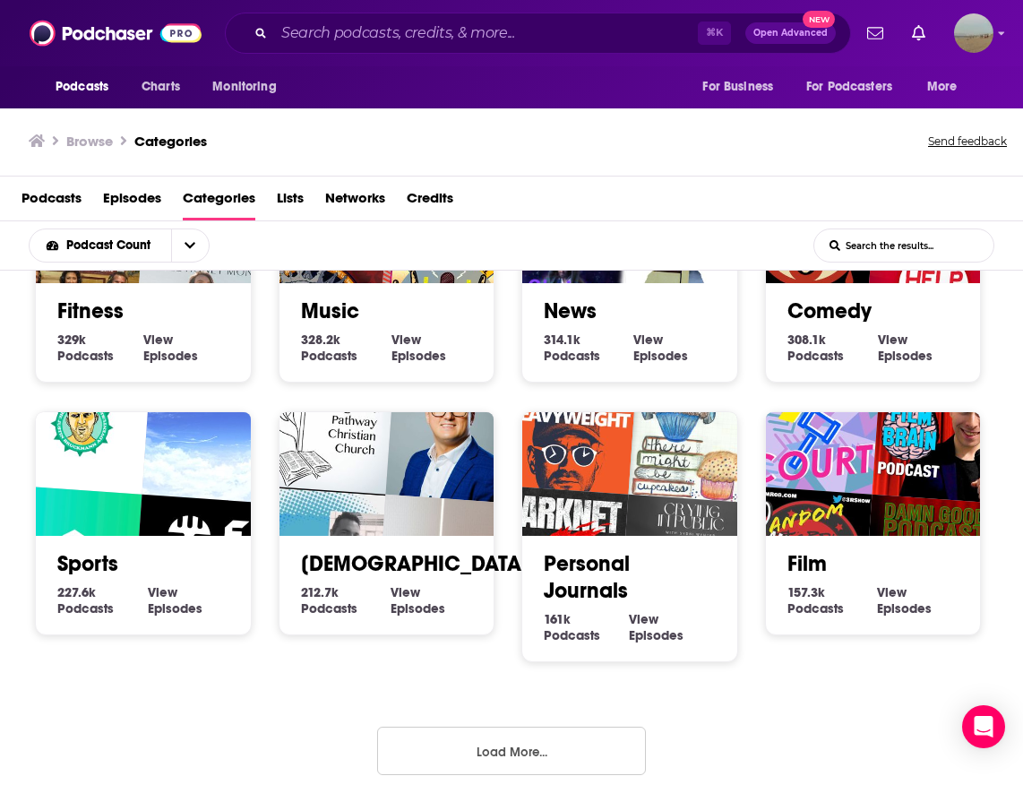
click at [417, 744] on button "Load More..." at bounding box center [511, 751] width 269 height 48
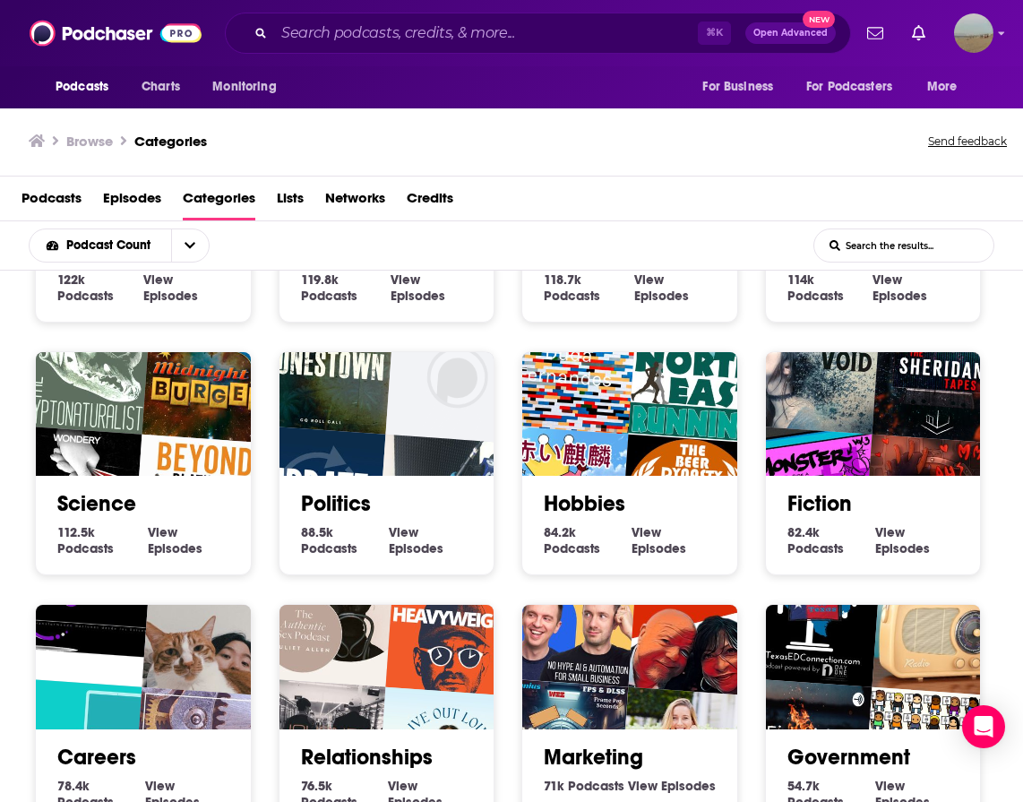
scroll to position [1652, 0]
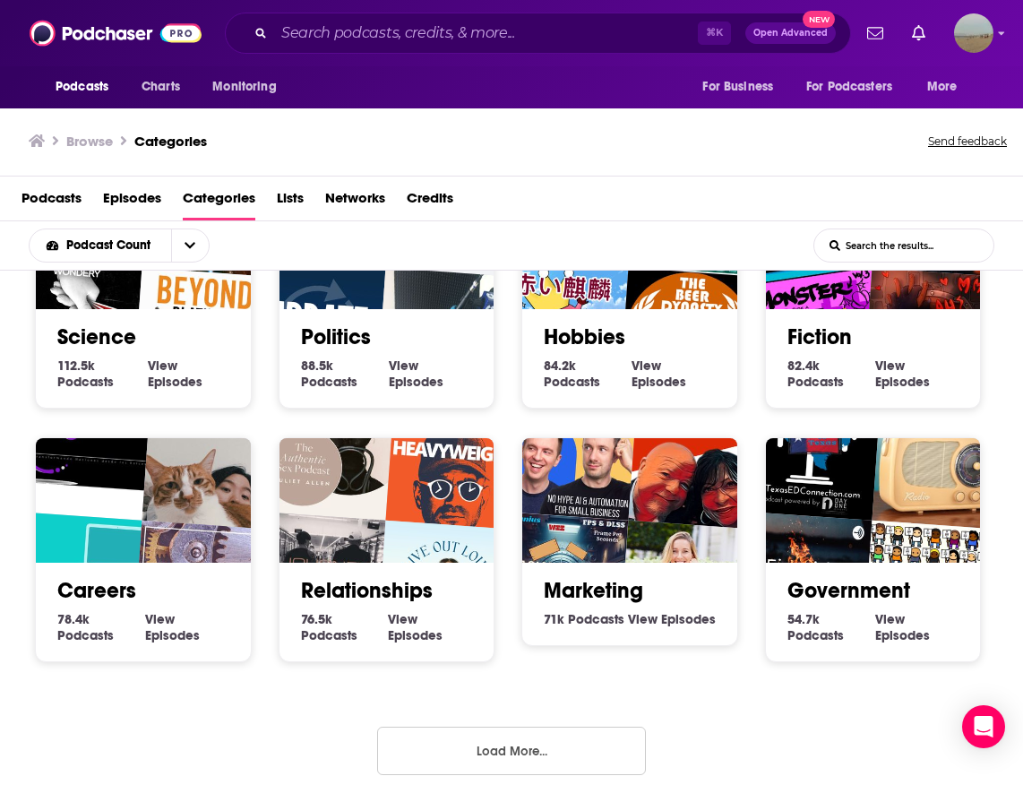
click at [403, 525] on img "The Live Out Loud Podcast" at bounding box center [444, 589] width 137 height 137
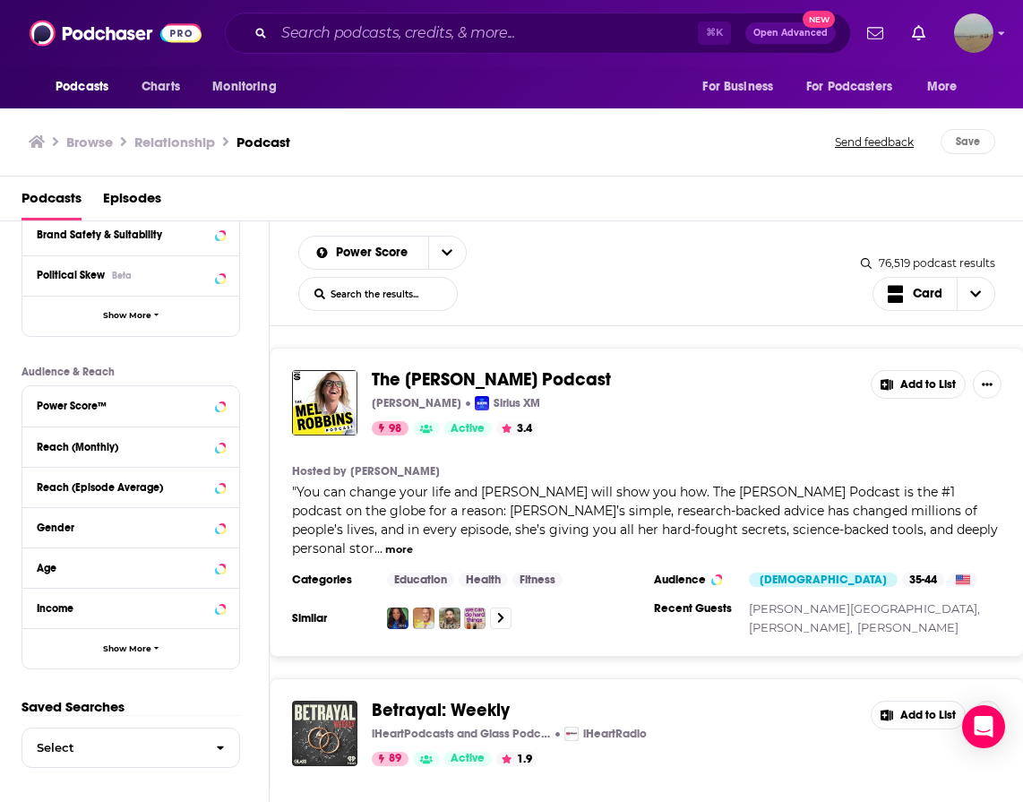
scroll to position [327, 0]
click at [59, 521] on div "Gender" at bounding box center [108, 527] width 142 height 13
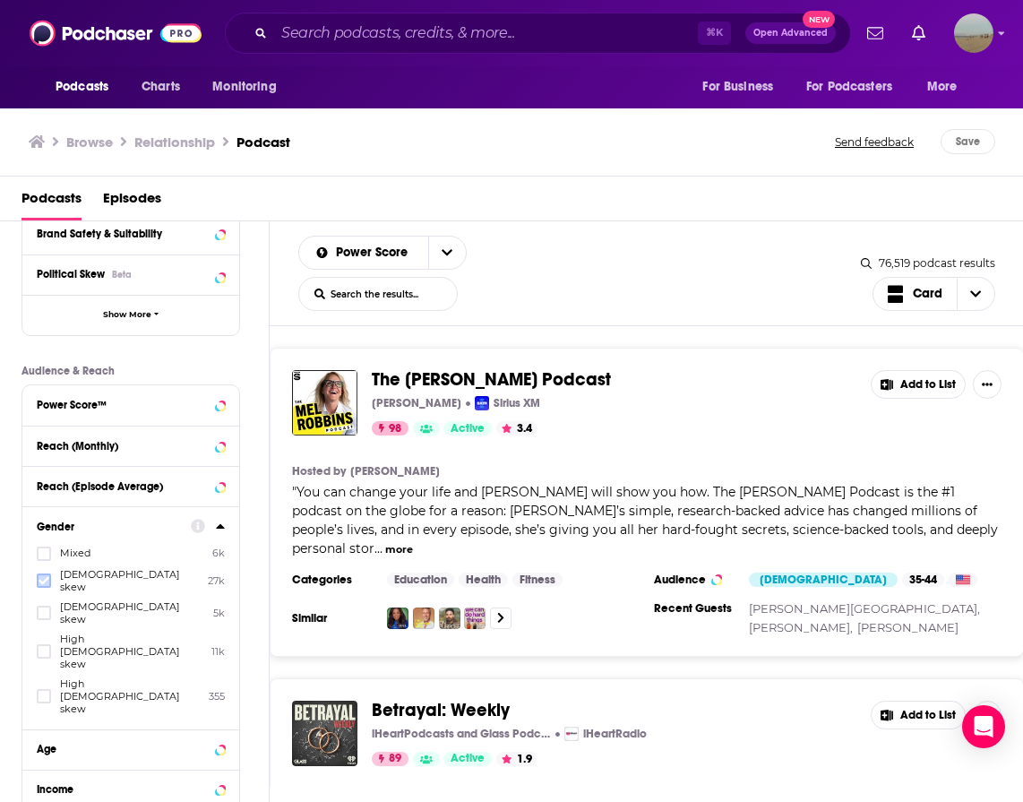
click at [48, 577] on icon at bounding box center [44, 580] width 11 height 11
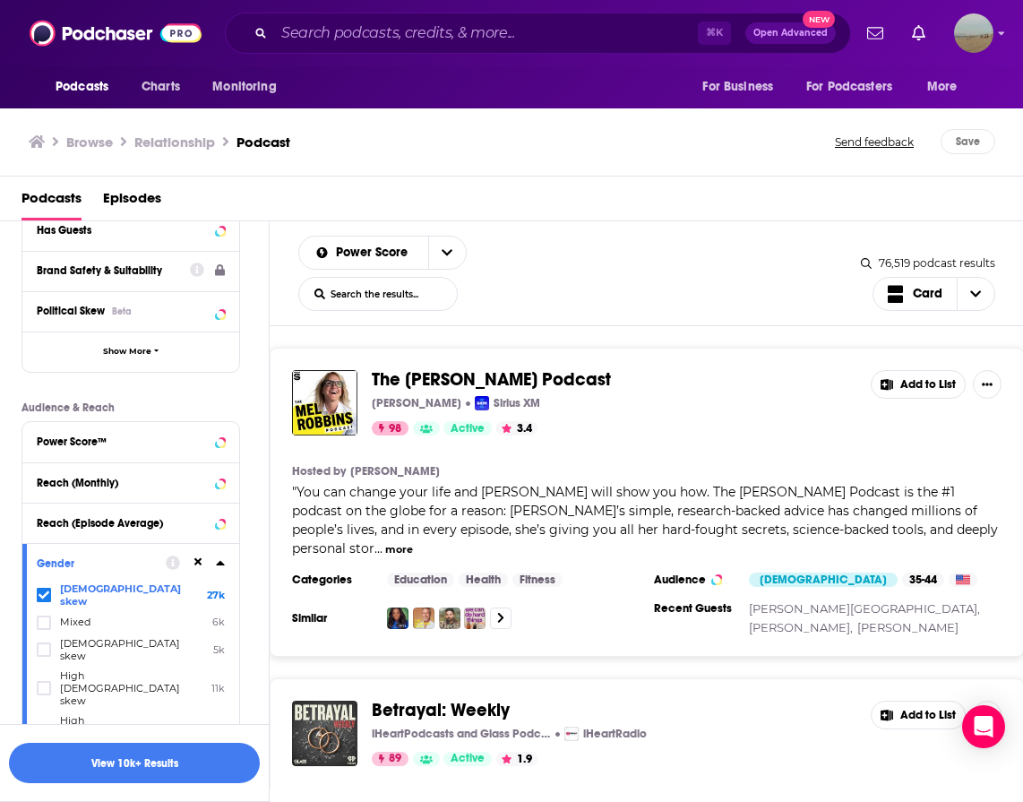
scroll to position [201, 0]
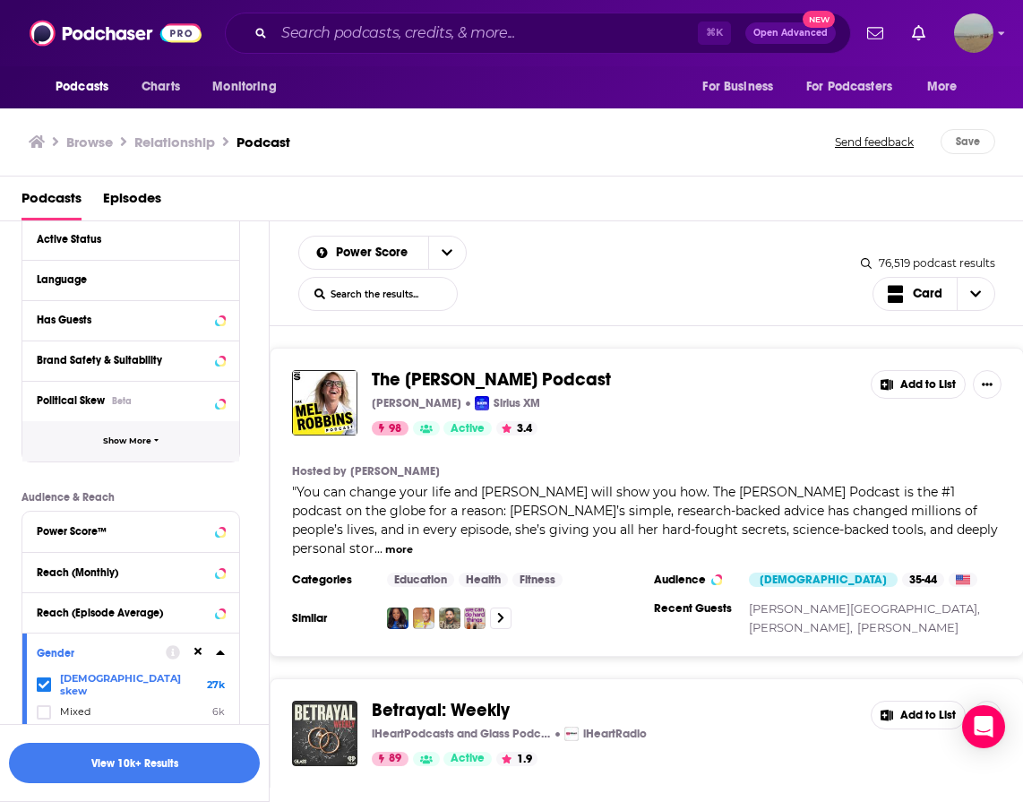
click at [80, 445] on button "Show More" at bounding box center [130, 441] width 217 height 40
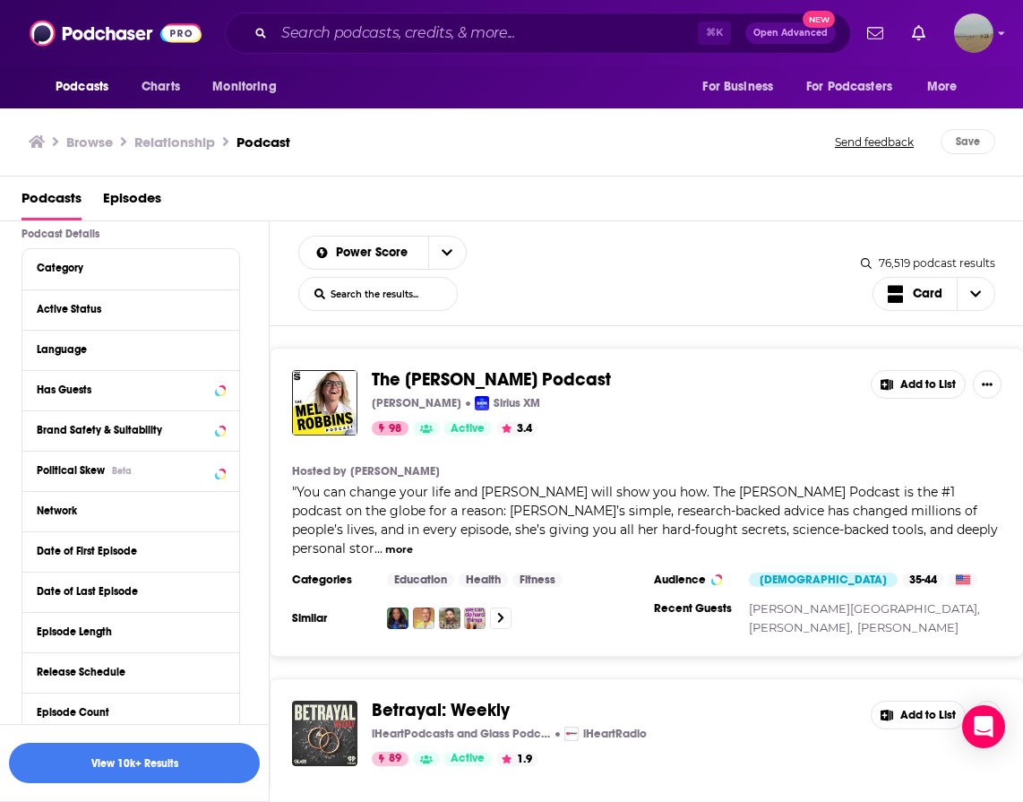
scroll to position [131, 0]
click at [112, 312] on div "Active Status" at bounding box center [108, 309] width 142 height 13
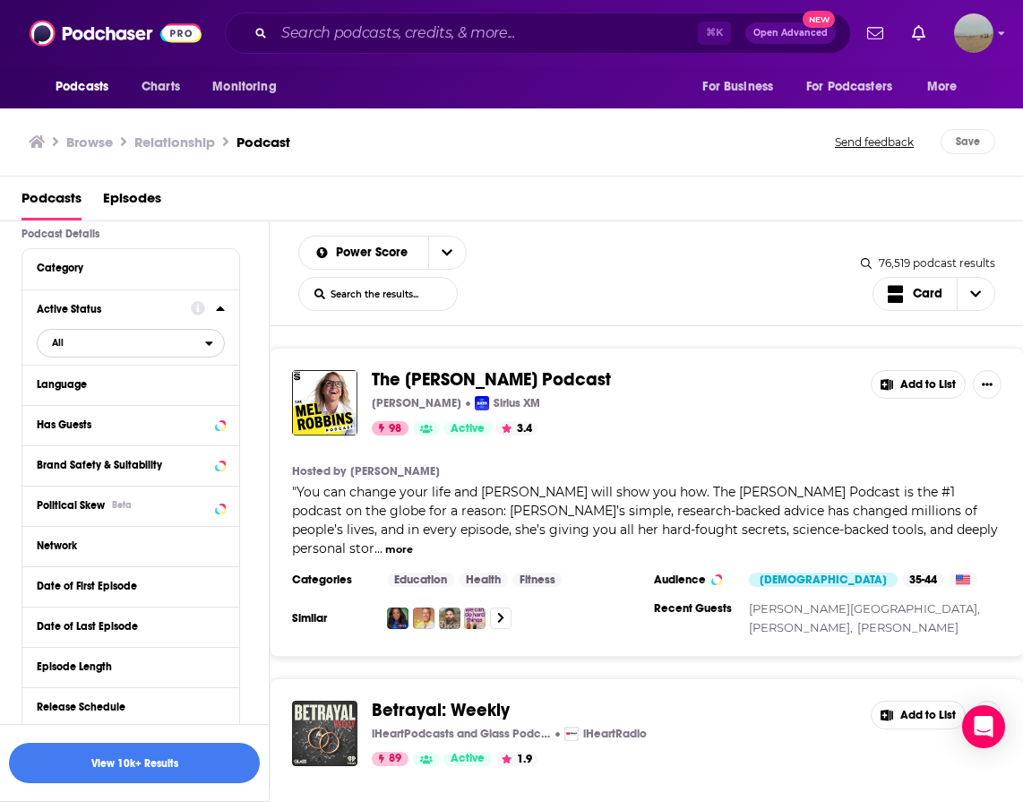
click at [61, 334] on span "All" at bounding box center [122, 342] width 168 height 23
click at [69, 402] on span "Active" at bounding box center [94, 402] width 96 height 10
click at [67, 432] on button "Has Guests" at bounding box center [114, 424] width 154 height 22
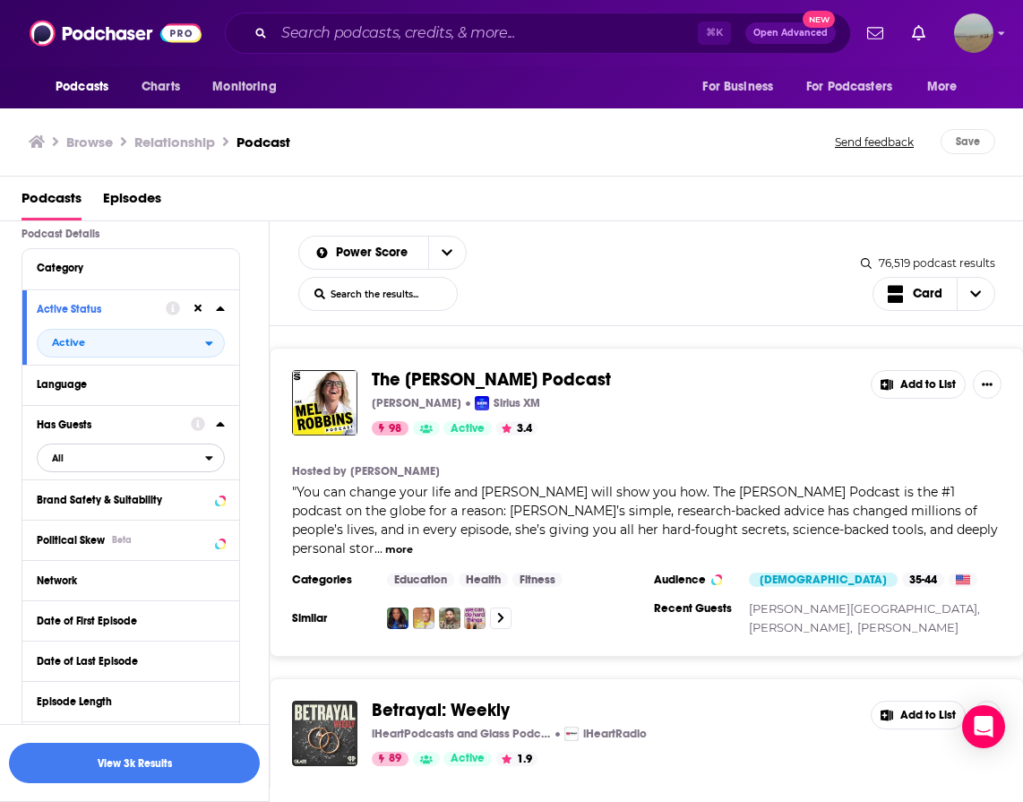
click at [59, 466] on span "All" at bounding box center [122, 457] width 168 height 23
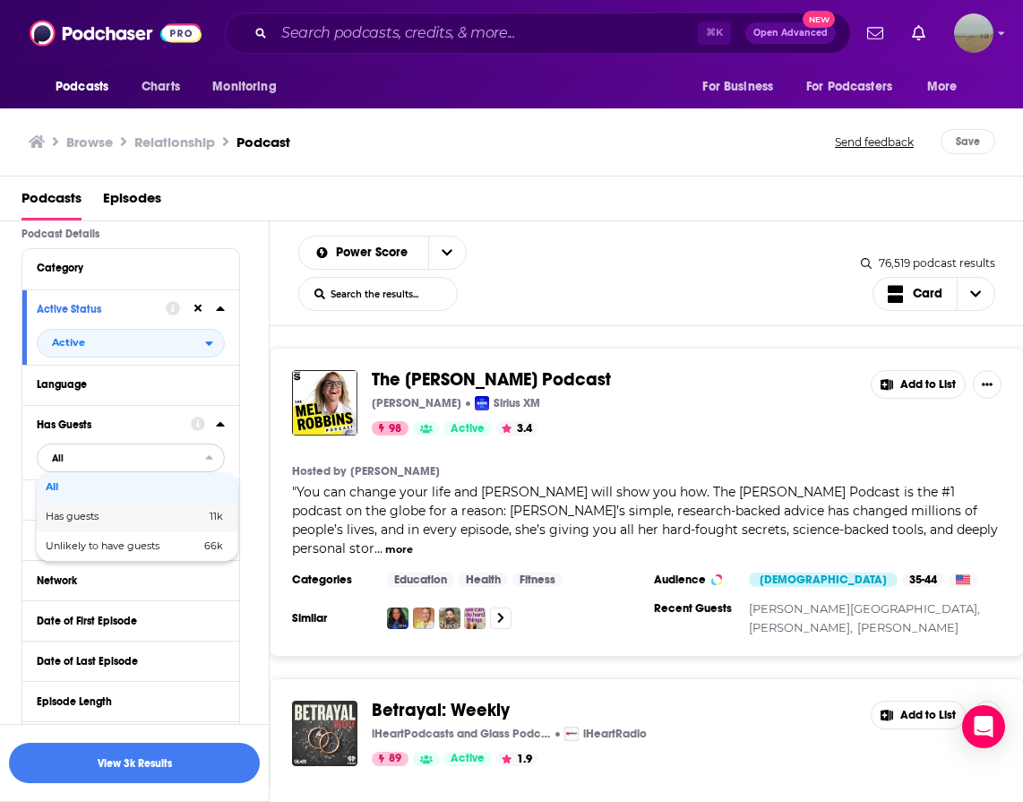
click at [60, 513] on span "Has guests" at bounding box center [99, 517] width 107 height 10
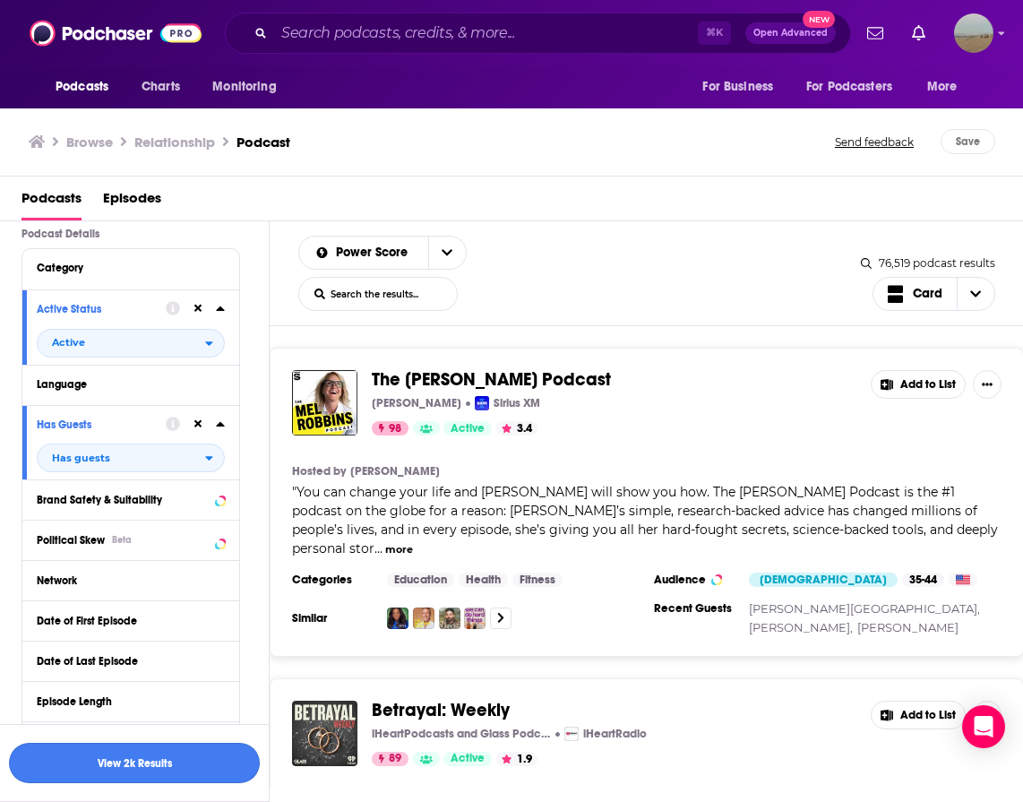
click at [36, 754] on button "View 2k Results" at bounding box center [134, 763] width 251 height 40
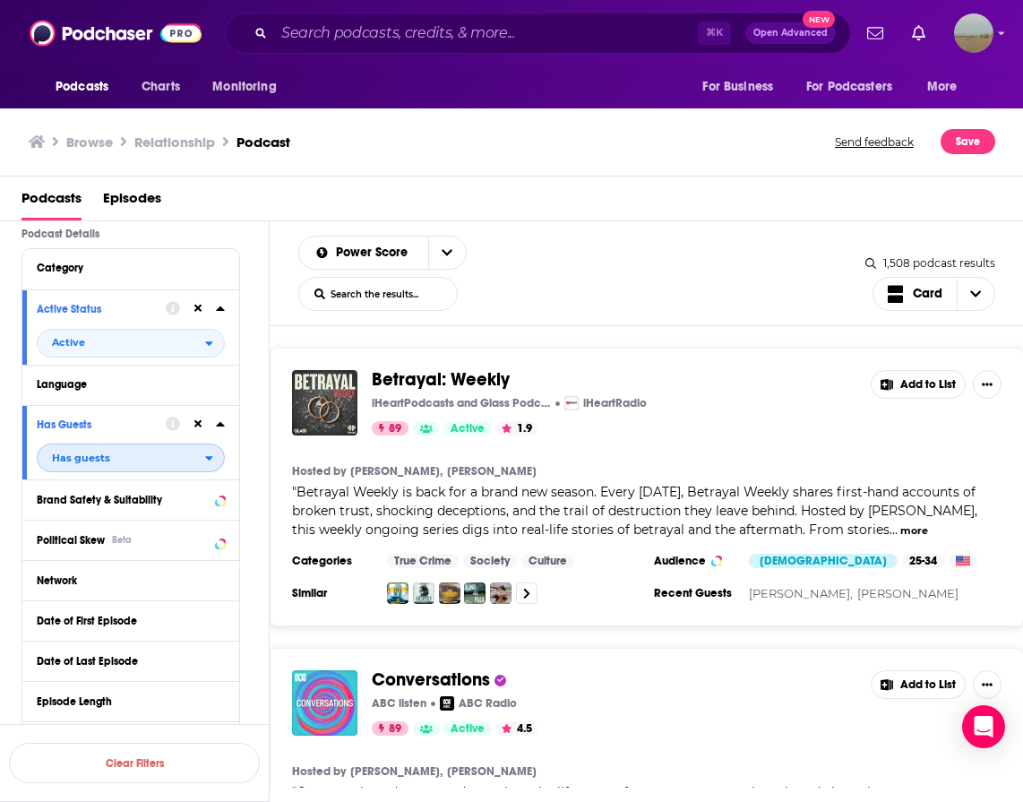
click at [142, 461] on span "Has guests" at bounding box center [122, 457] width 168 height 23
click at [135, 482] on span "All" at bounding box center [134, 487] width 177 height 10
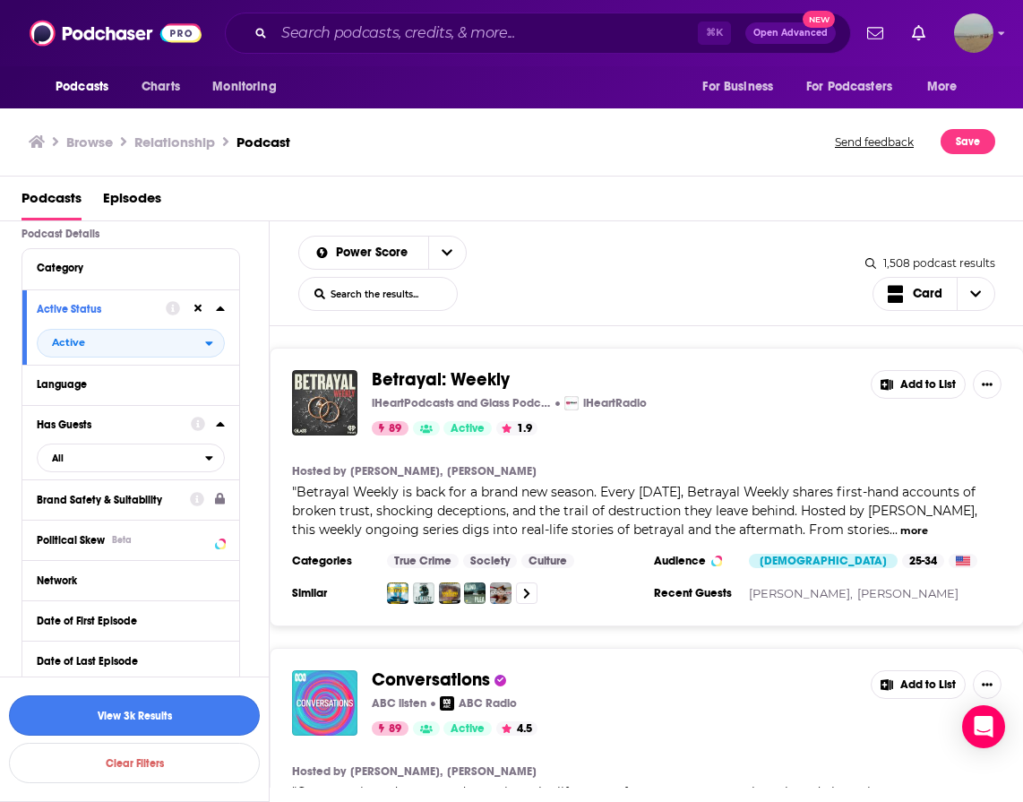
click at [81, 716] on button "View 3k Results" at bounding box center [134, 715] width 251 height 40
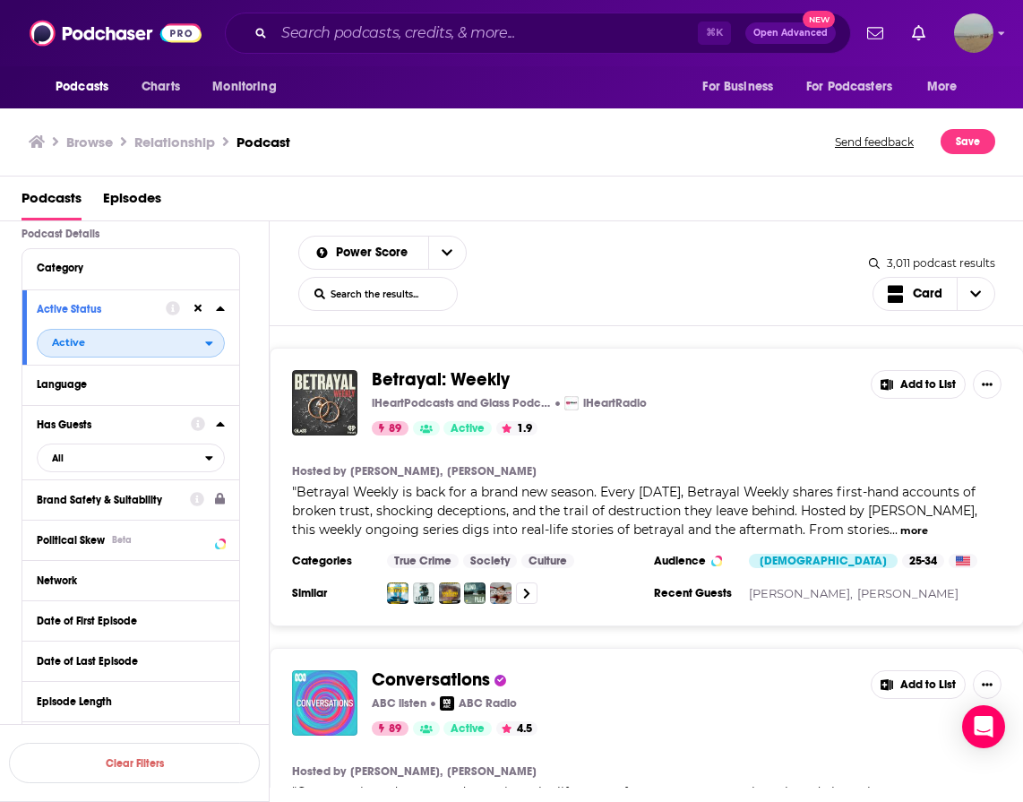
click at [125, 345] on span "Active" at bounding box center [122, 342] width 168 height 23
click at [111, 375] on span "All" at bounding box center [134, 372] width 177 height 10
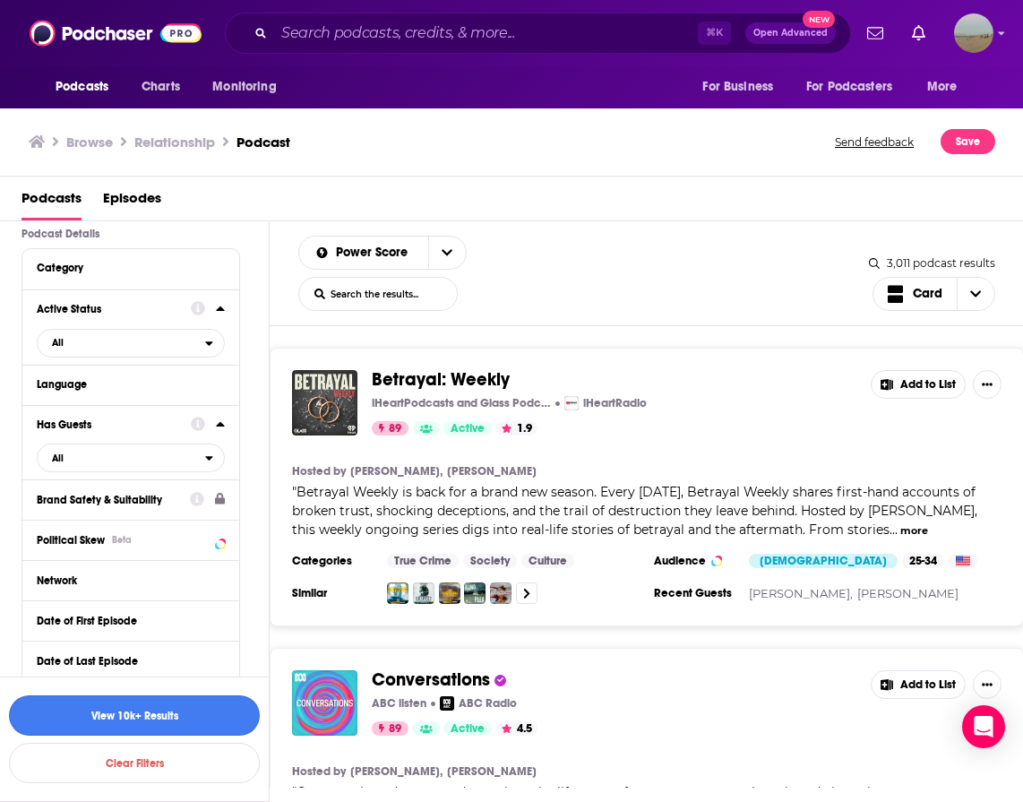
click at [103, 719] on button "View 10k+ Results" at bounding box center [134, 715] width 251 height 40
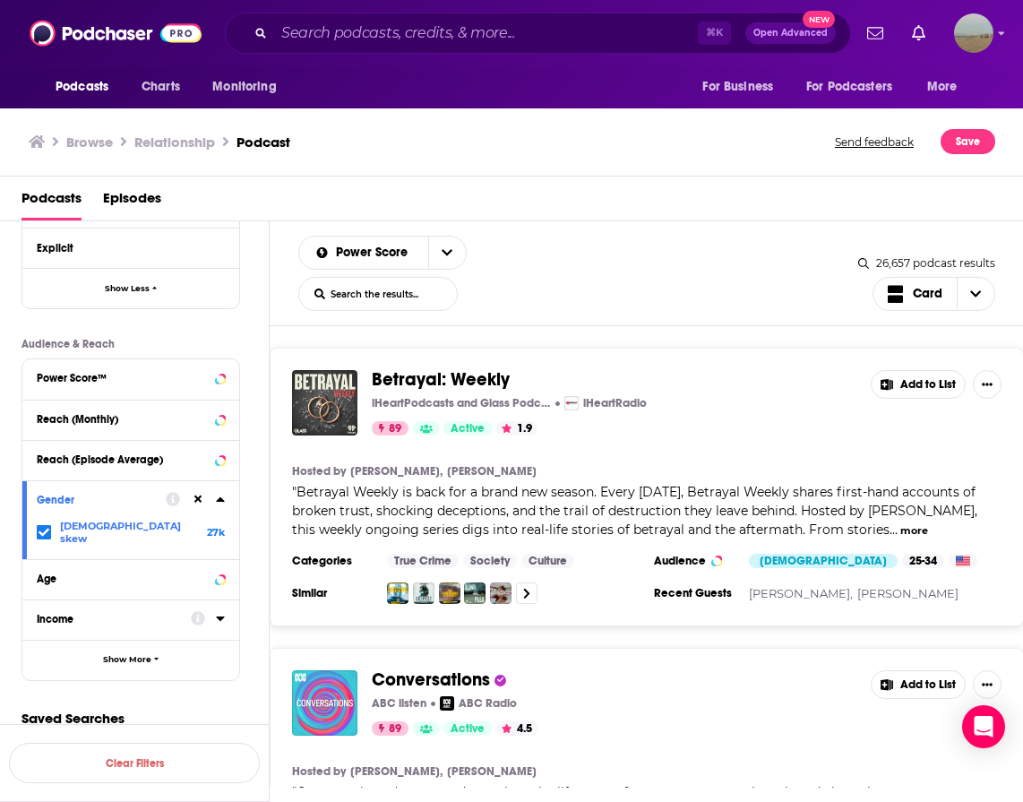
scroll to position [788, 0]
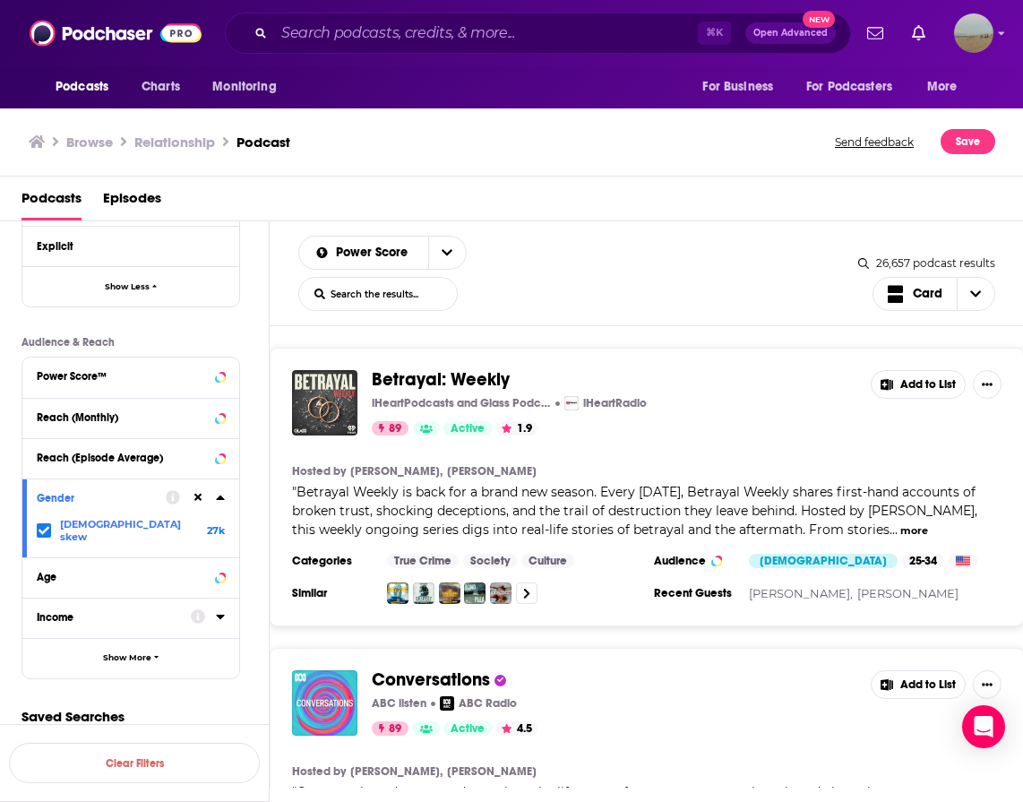
click at [47, 526] on icon at bounding box center [44, 530] width 11 height 11
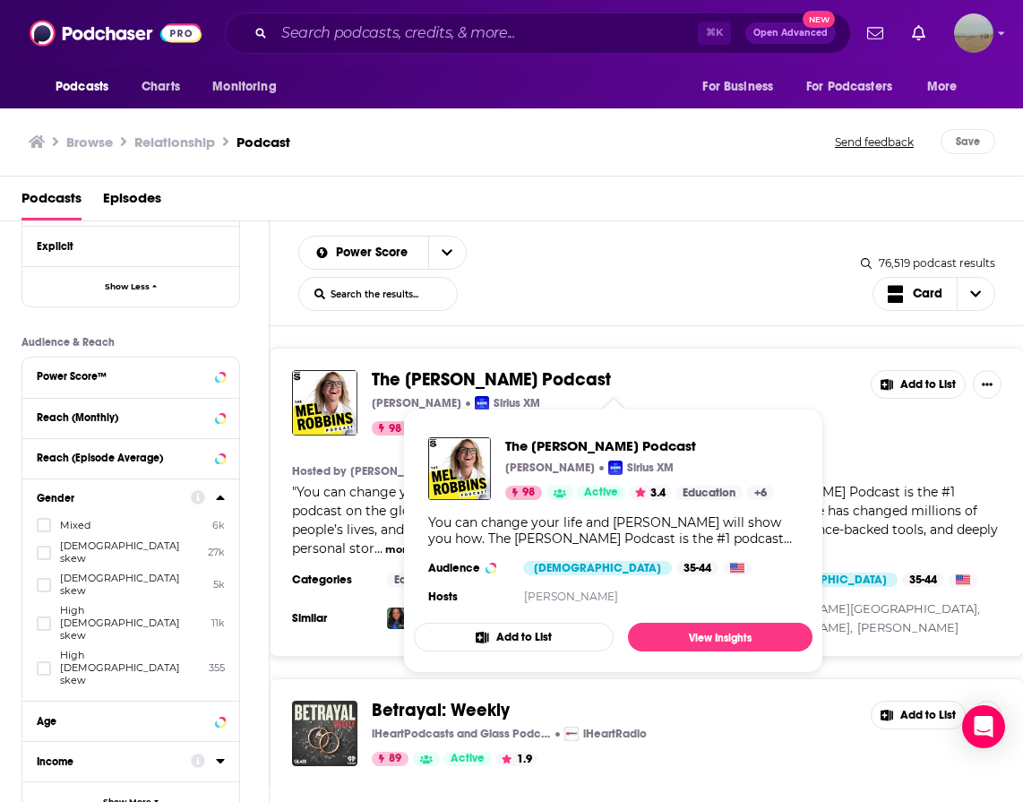
click at [449, 375] on span "The Mel Robbins Podcast" at bounding box center [491, 379] width 239 height 22
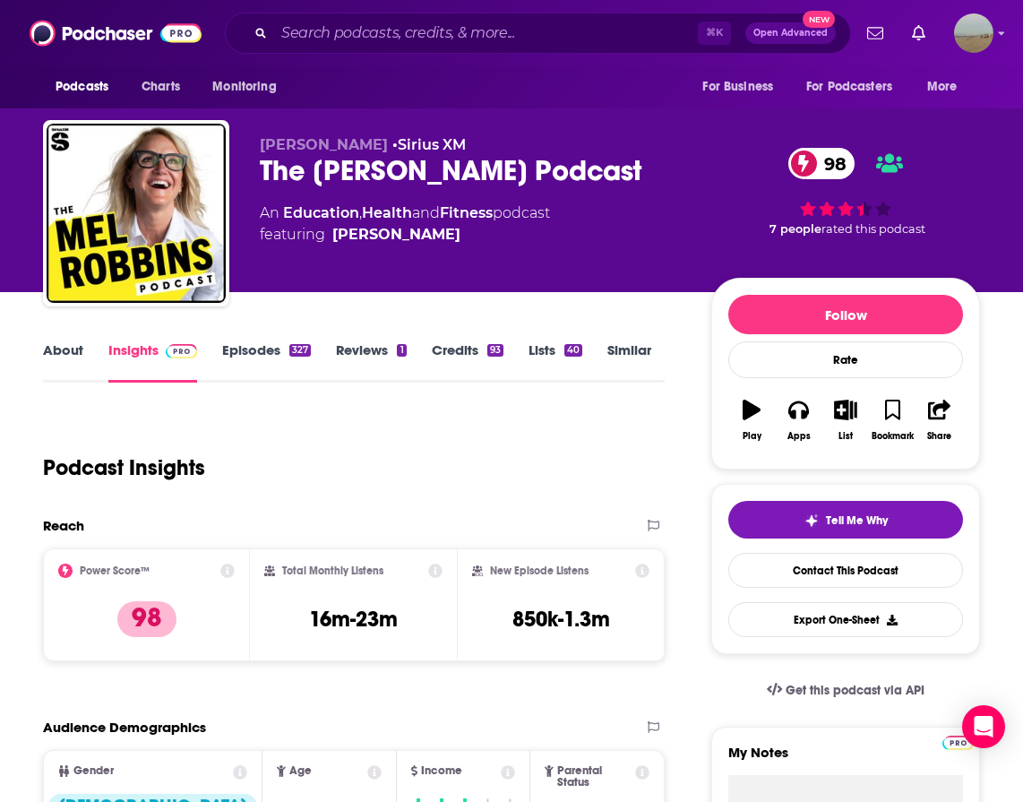
click at [231, 372] on link "Episodes 327" at bounding box center [266, 361] width 89 height 41
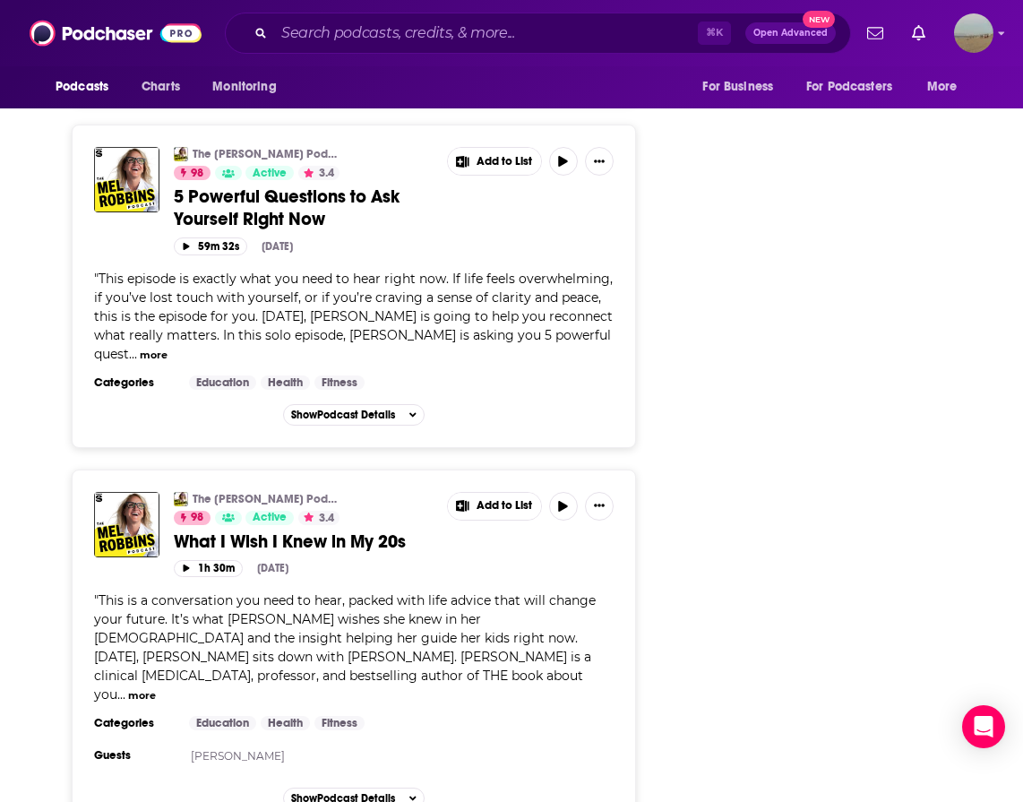
scroll to position [4004, 0]
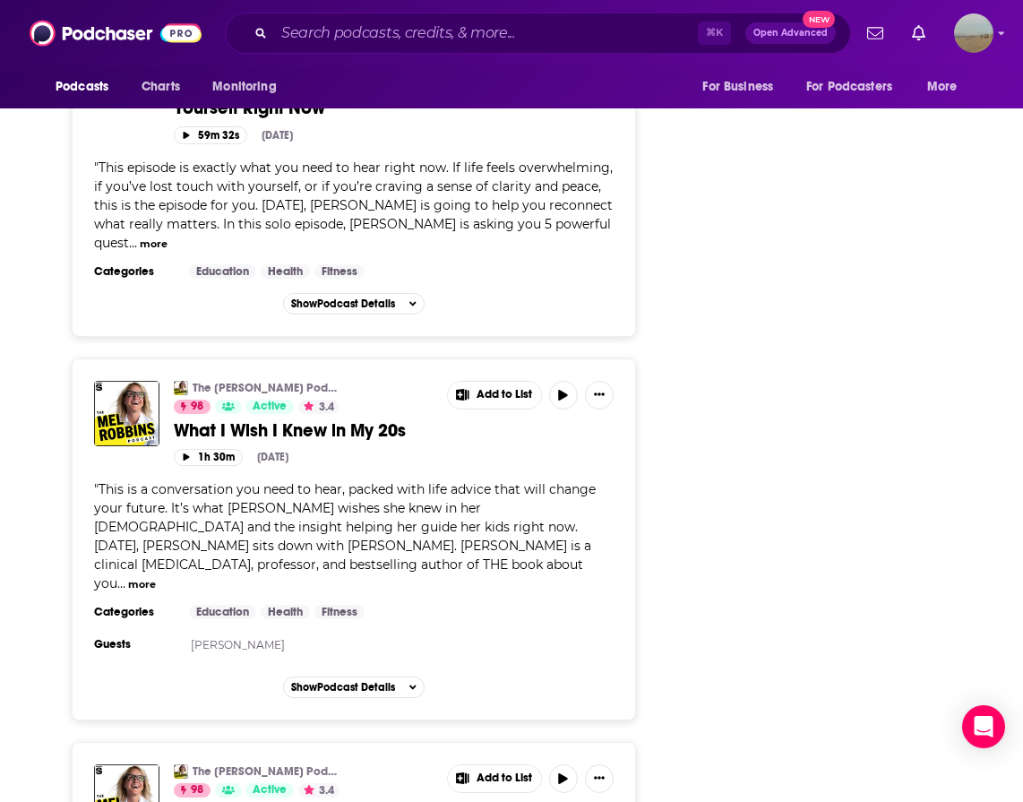
click at [156, 577] on button "more" at bounding box center [142, 584] width 28 height 15
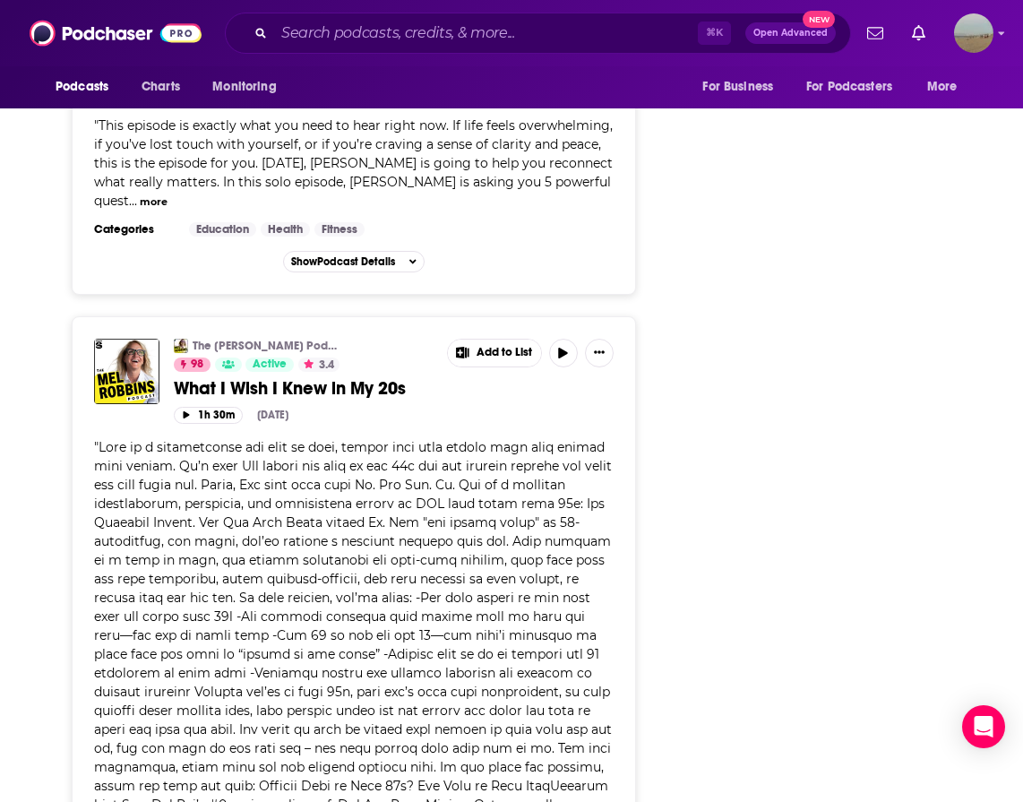
scroll to position [4050, 0]
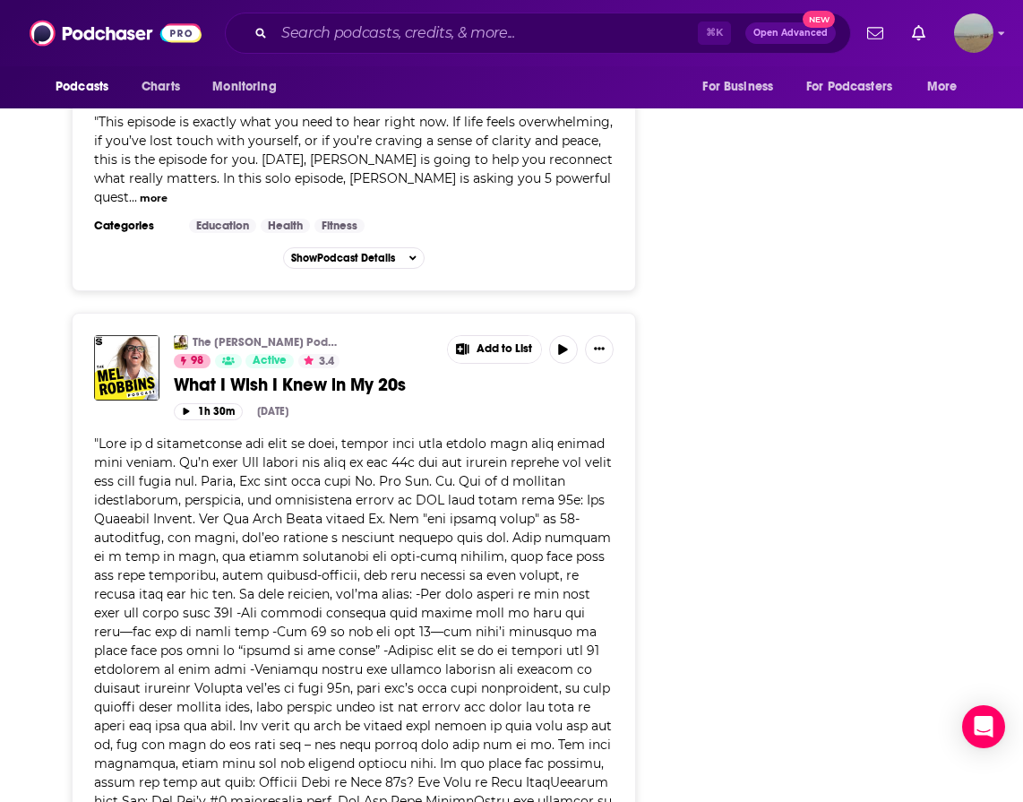
click at [309, 374] on span "What I Wish I Knew in My 20s" at bounding box center [290, 385] width 232 height 22
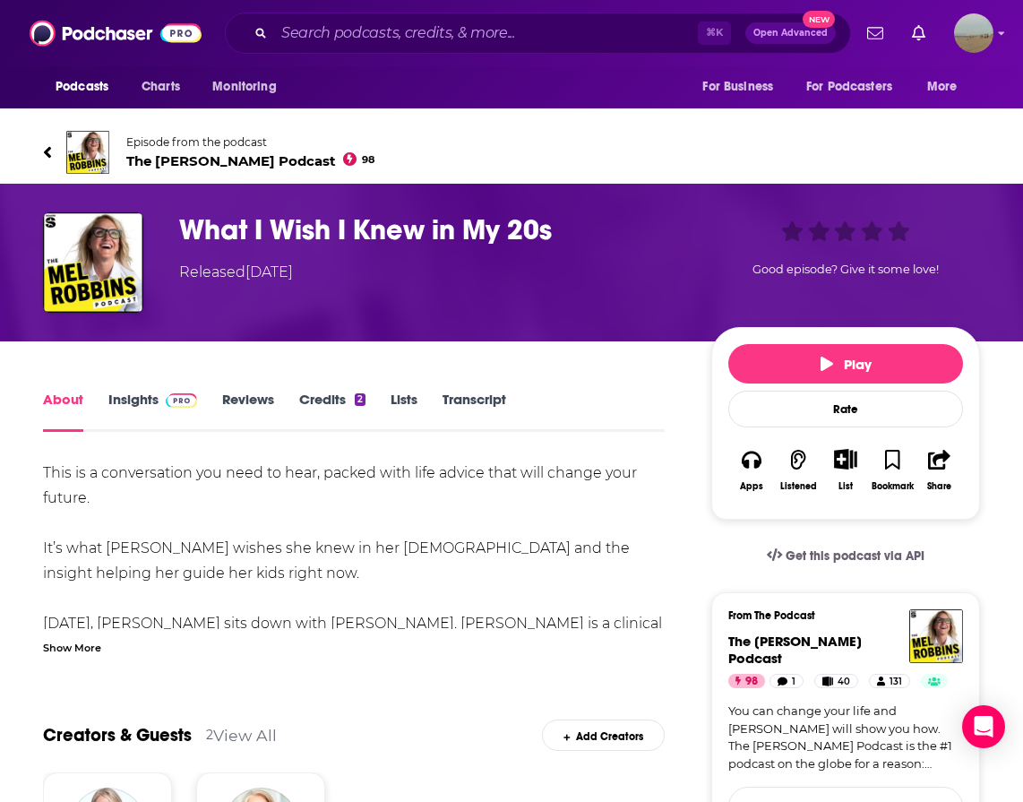
click at [461, 394] on link "Transcript" at bounding box center [475, 411] width 64 height 41
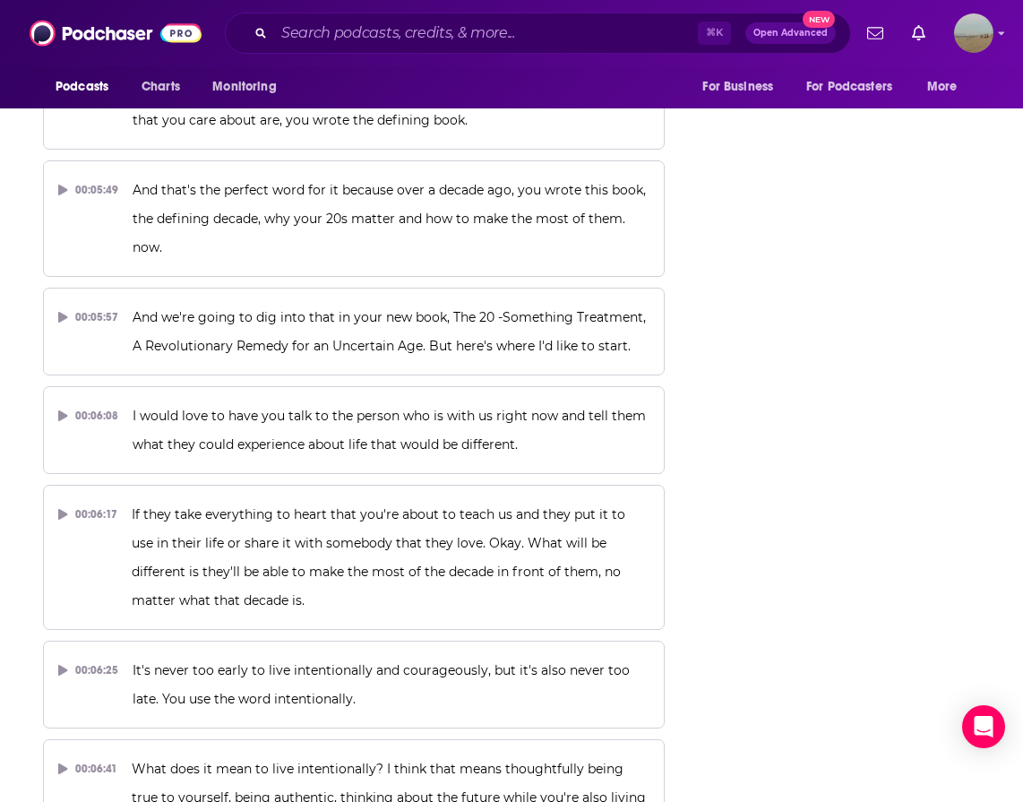
scroll to position [4098, 0]
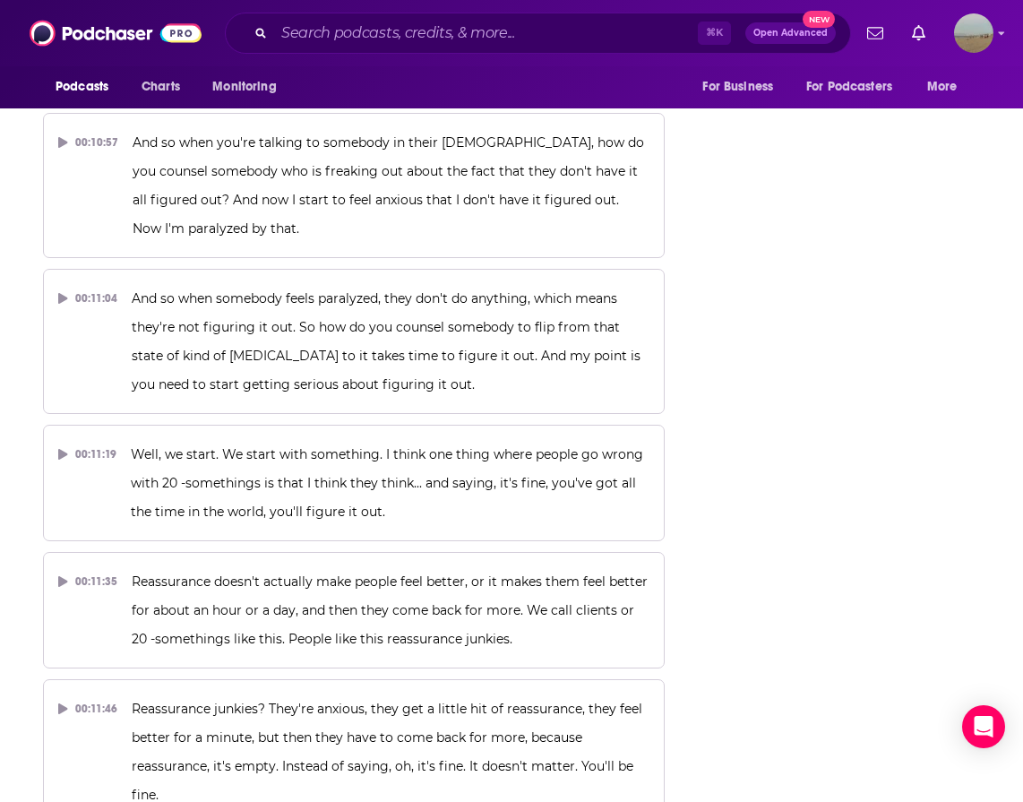
scroll to position [7469, 0]
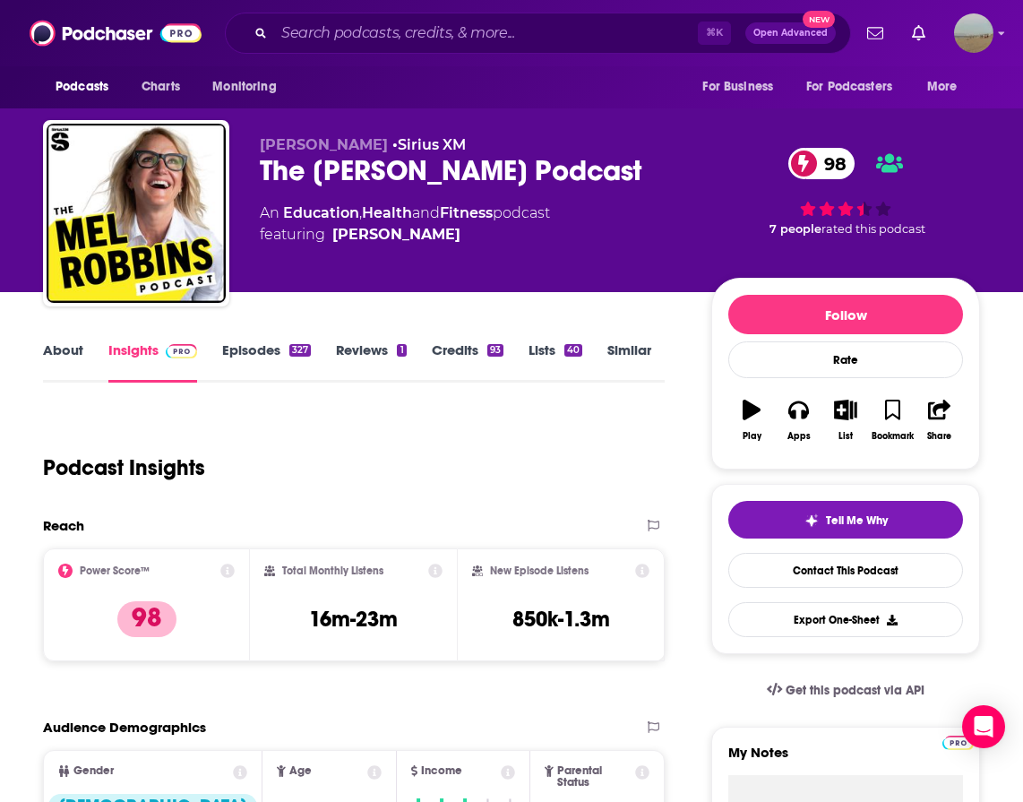
click at [612, 348] on link "Similar" at bounding box center [630, 361] width 44 height 41
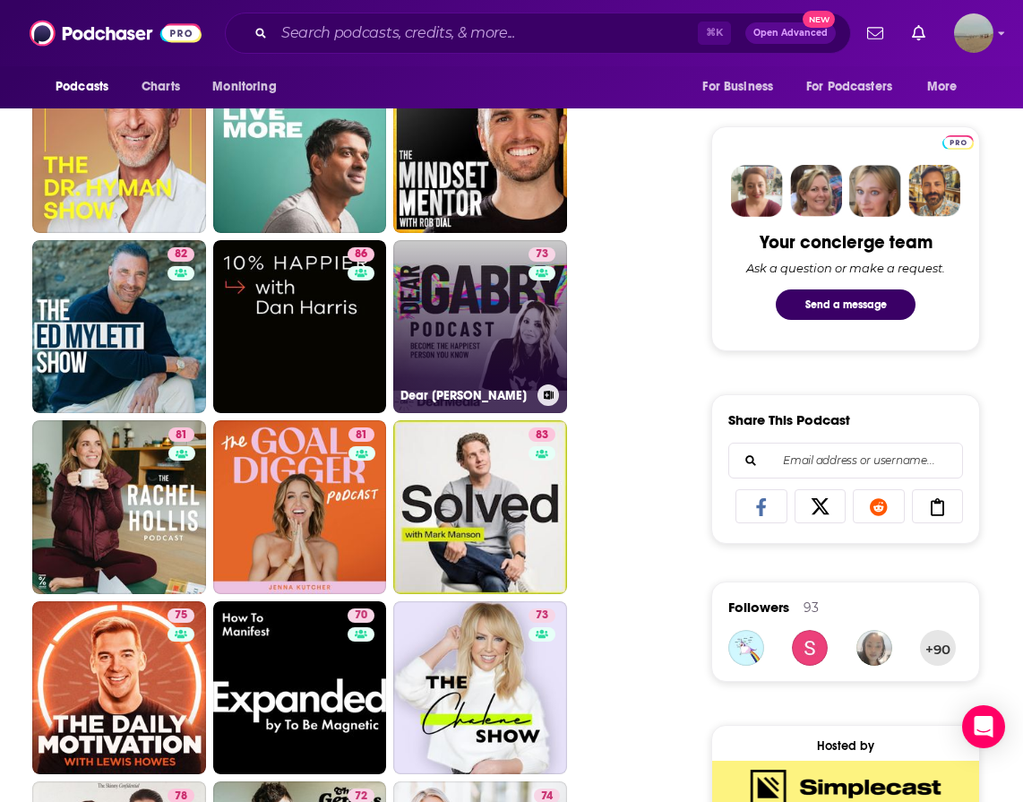
scroll to position [794, 0]
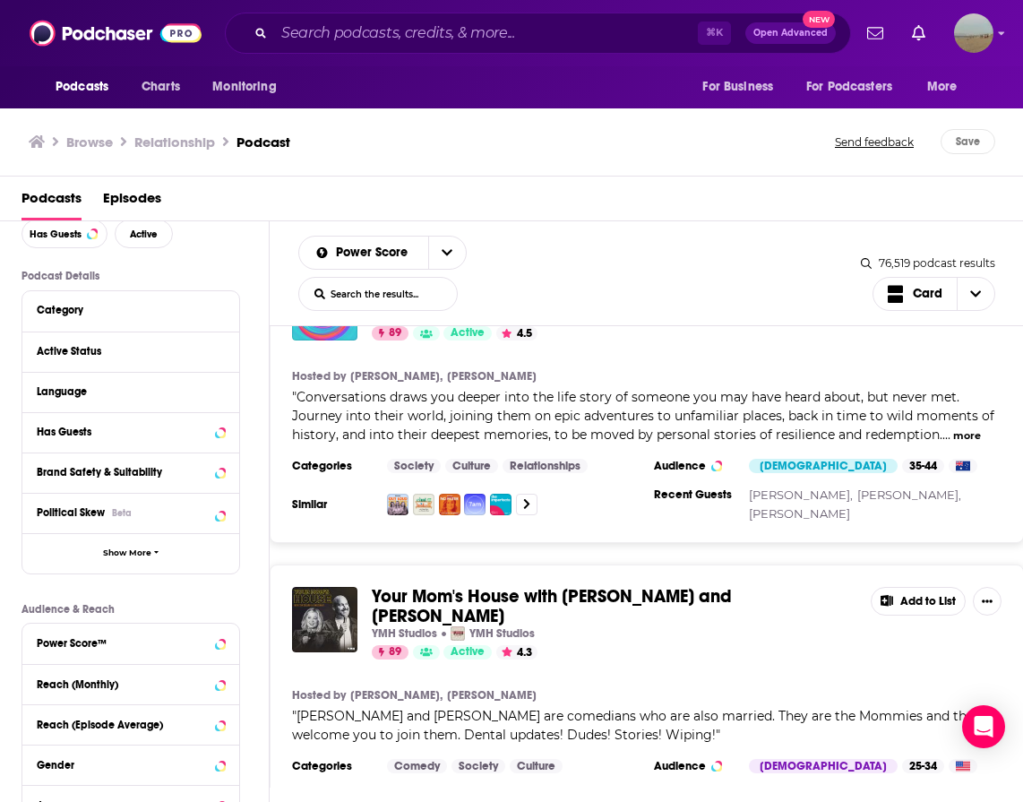
scroll to position [909, 0]
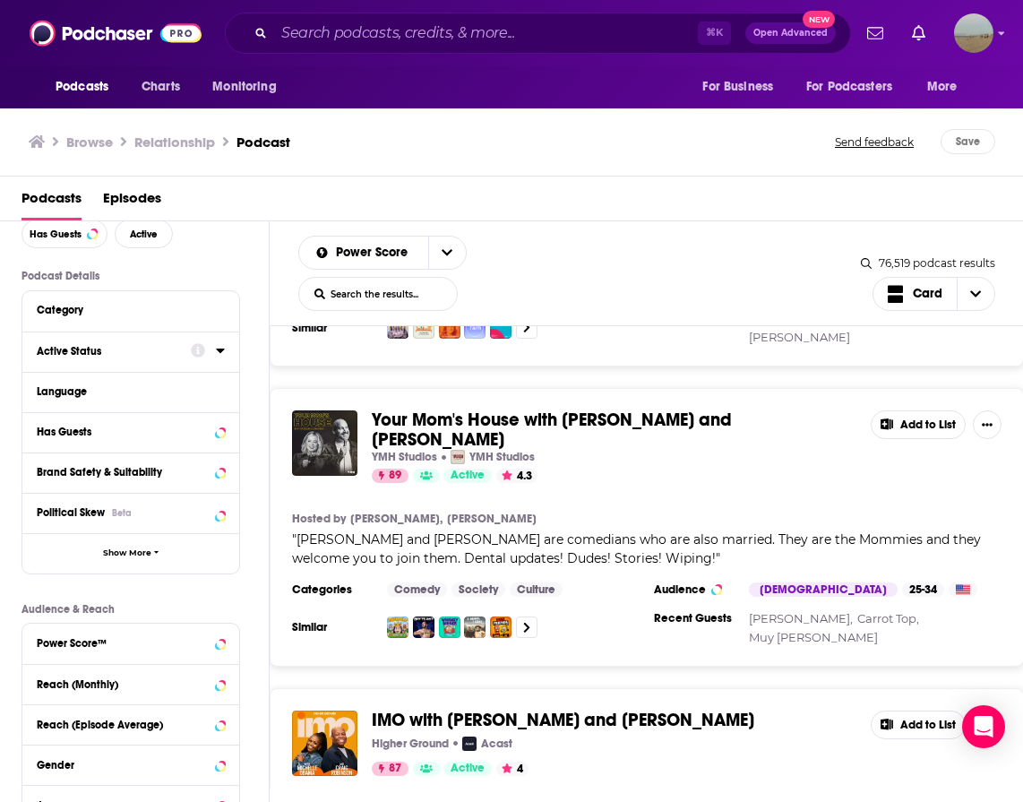
click at [129, 347] on div "Active Status" at bounding box center [108, 351] width 142 height 13
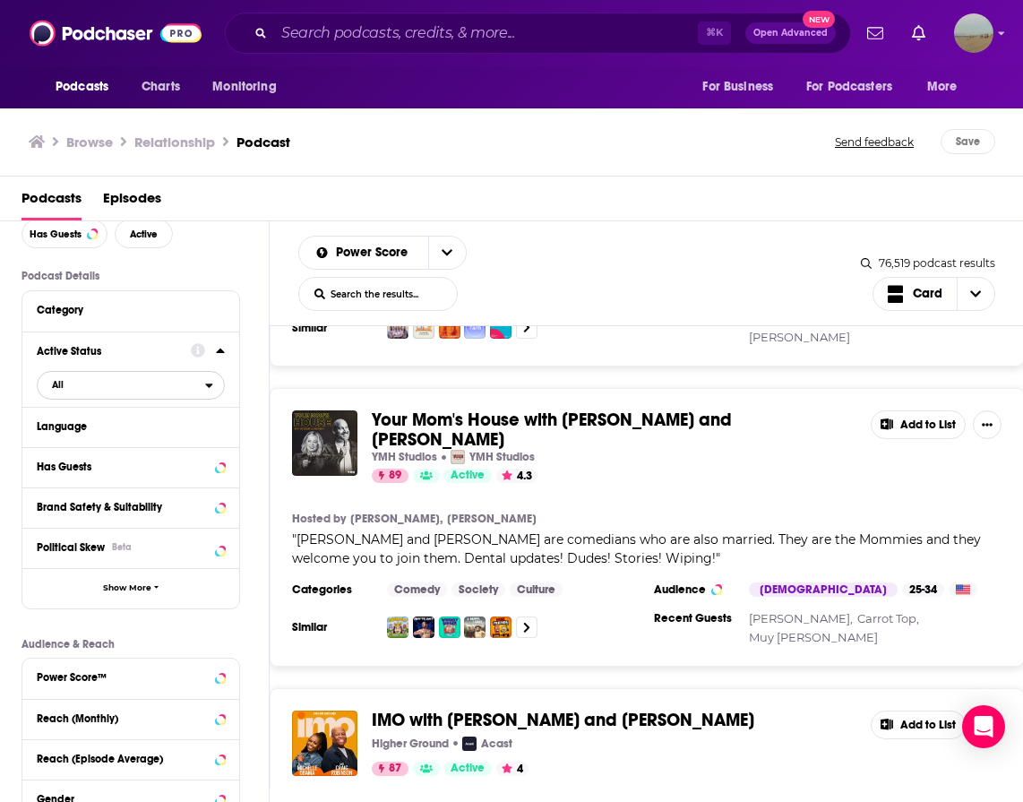
click at [111, 380] on span "All" at bounding box center [122, 384] width 168 height 23
click at [102, 411] on span "All" at bounding box center [134, 414] width 177 height 10
click at [105, 392] on span "All" at bounding box center [122, 384] width 168 height 23
click at [95, 444] on span "Active" at bounding box center [94, 444] width 96 height 10
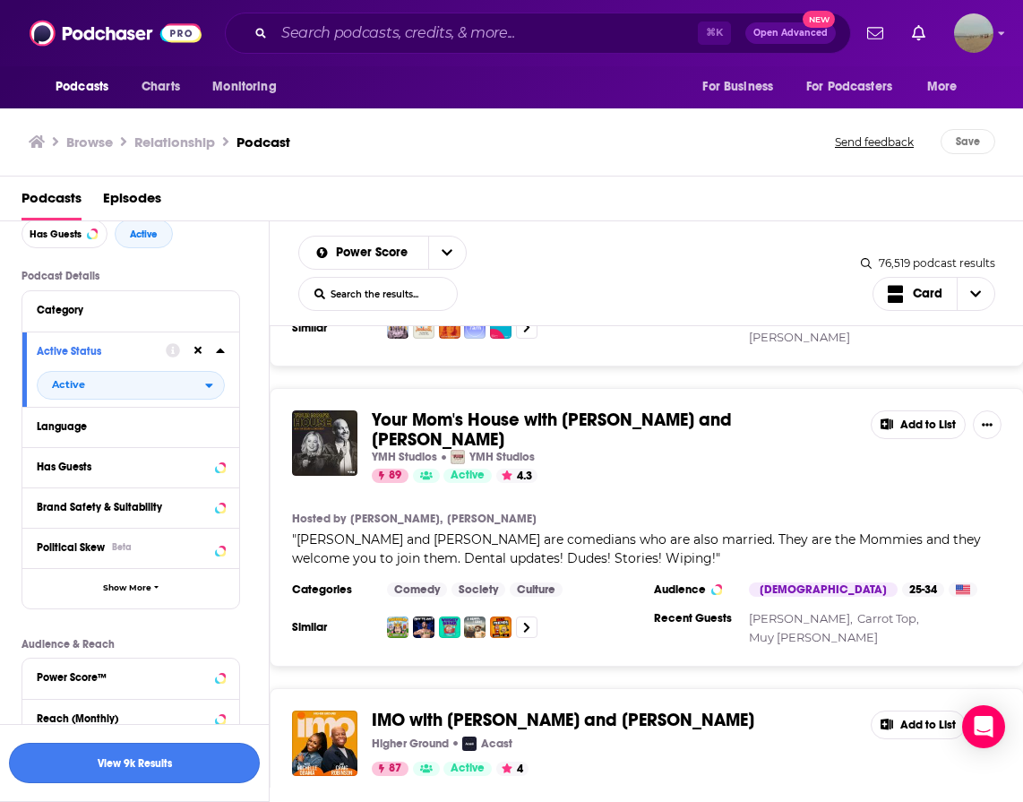
click at [87, 771] on button "View 9k Results" at bounding box center [134, 763] width 251 height 40
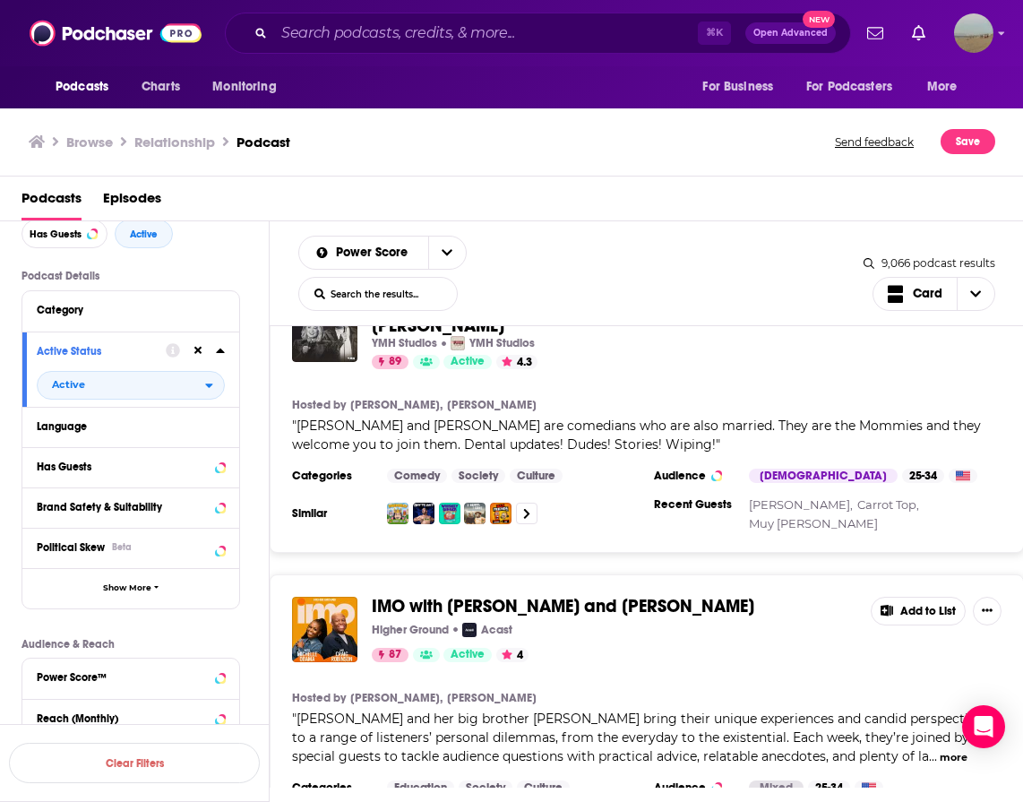
scroll to position [1065, 0]
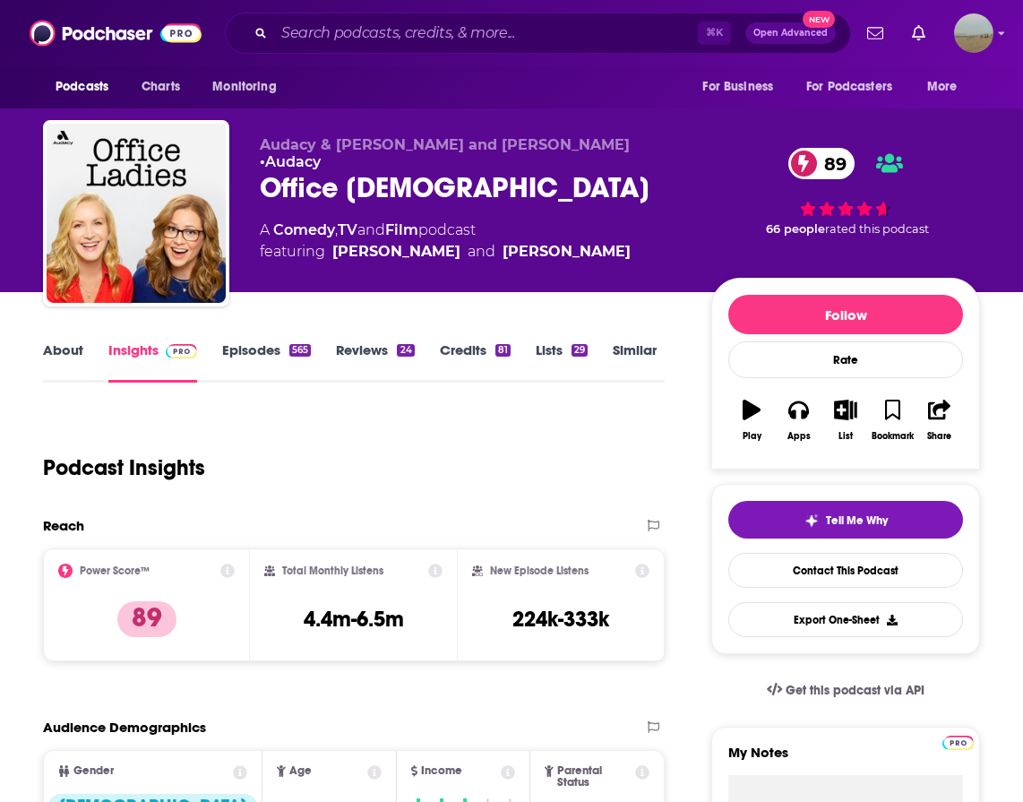
click at [261, 356] on link "Episodes 565" at bounding box center [266, 361] width 89 height 41
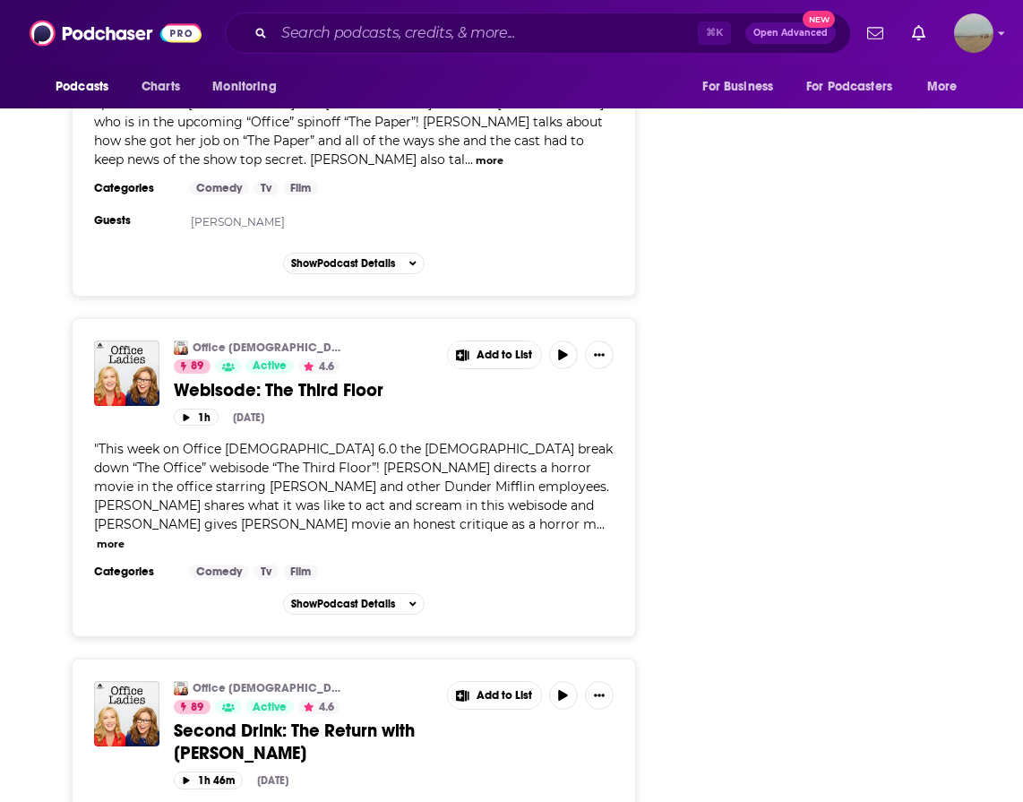
scroll to position [5113, 0]
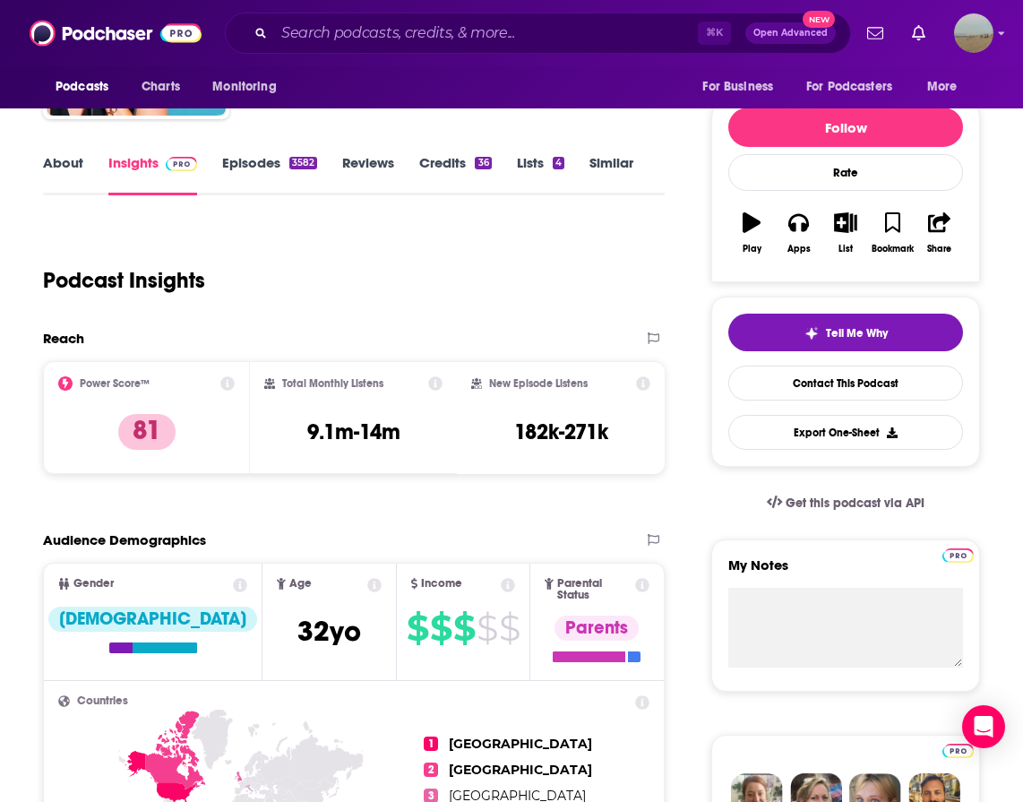
scroll to position [188, 0]
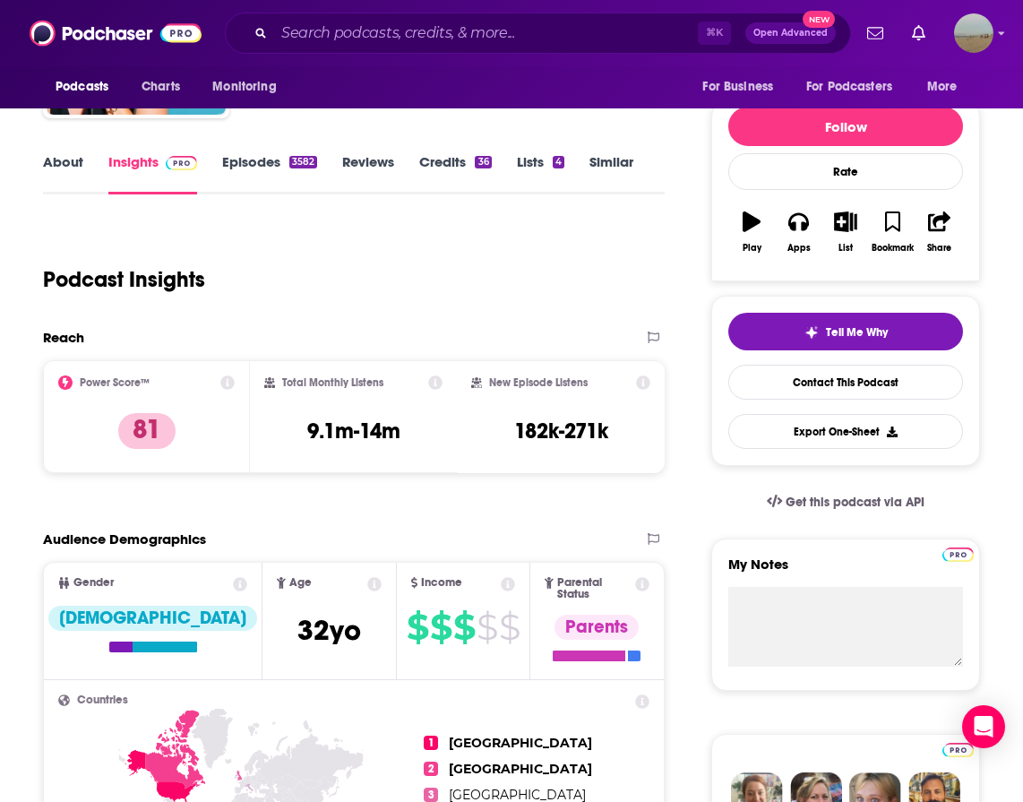
click at [230, 159] on link "Episodes 3582" at bounding box center [269, 173] width 95 height 41
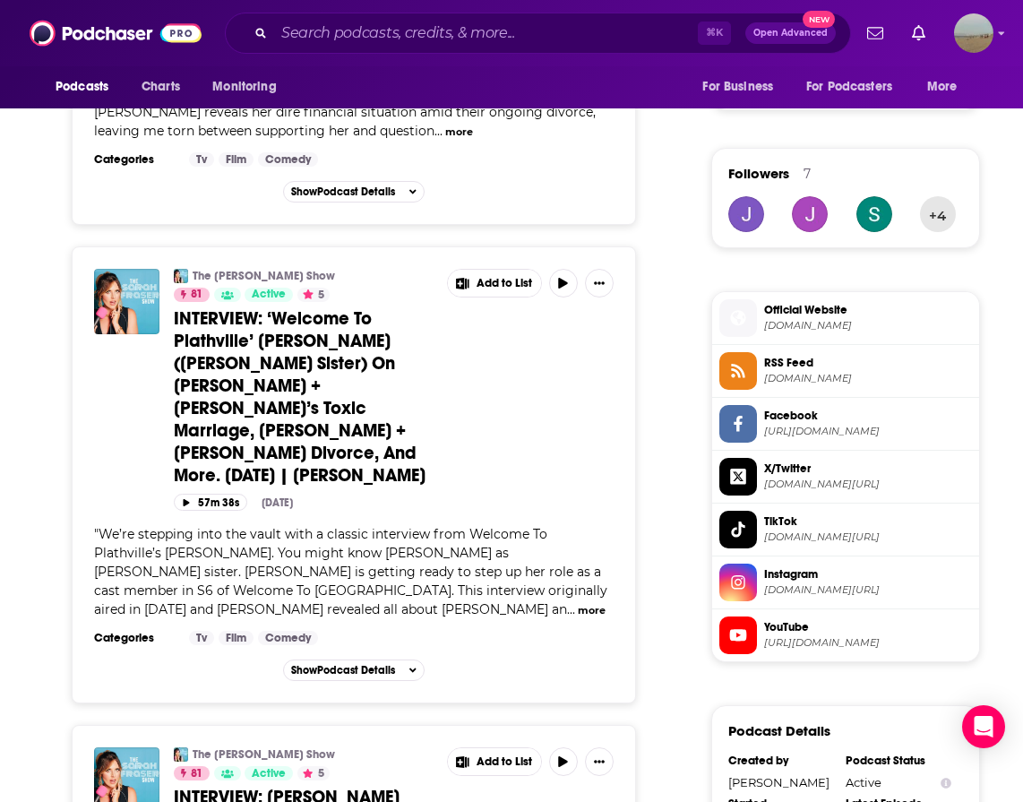
scroll to position [1461, 0]
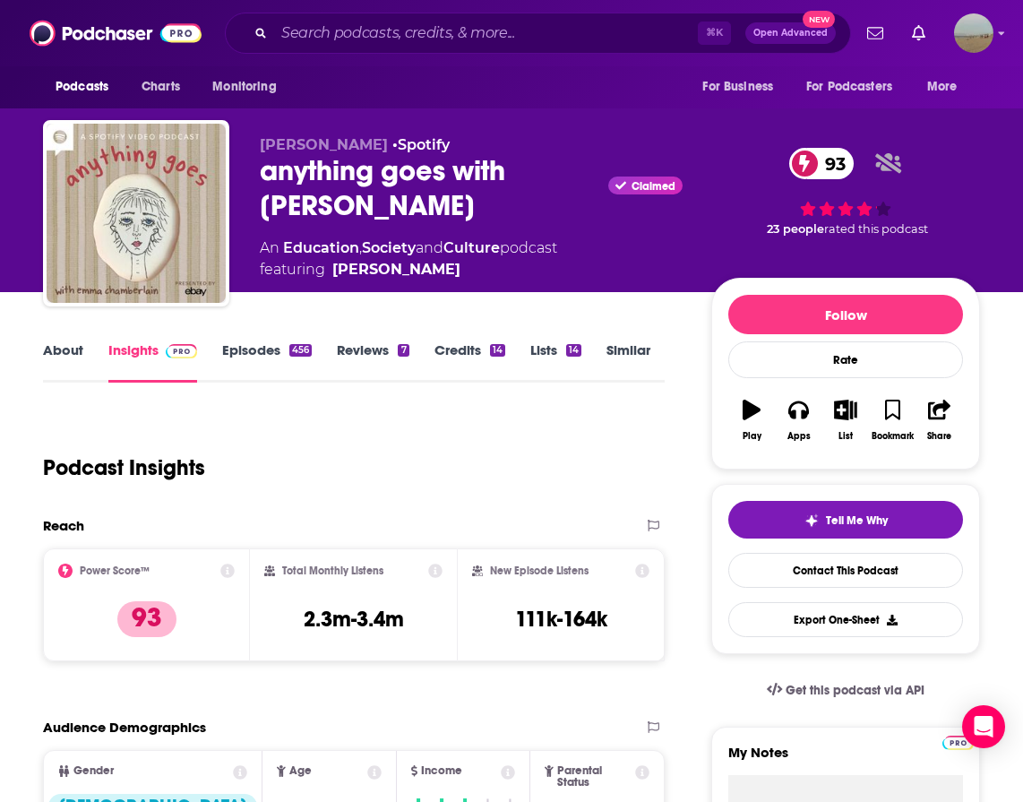
scroll to position [77, 0]
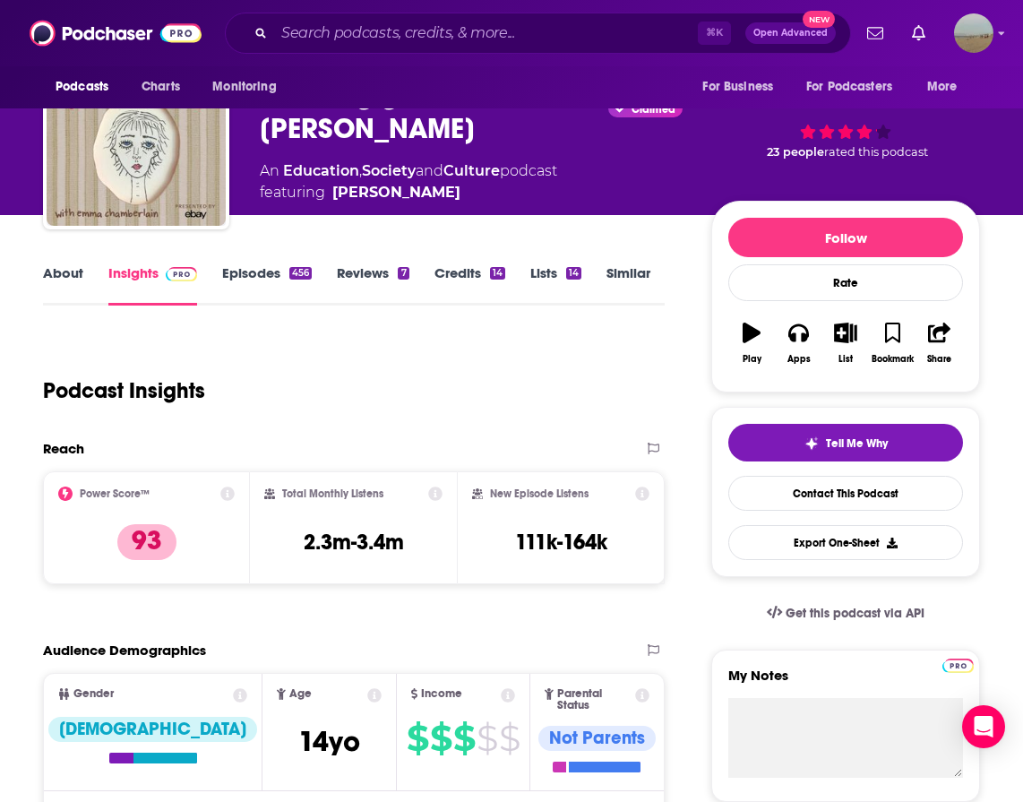
click at [267, 279] on link "Episodes 456" at bounding box center [267, 284] width 90 height 41
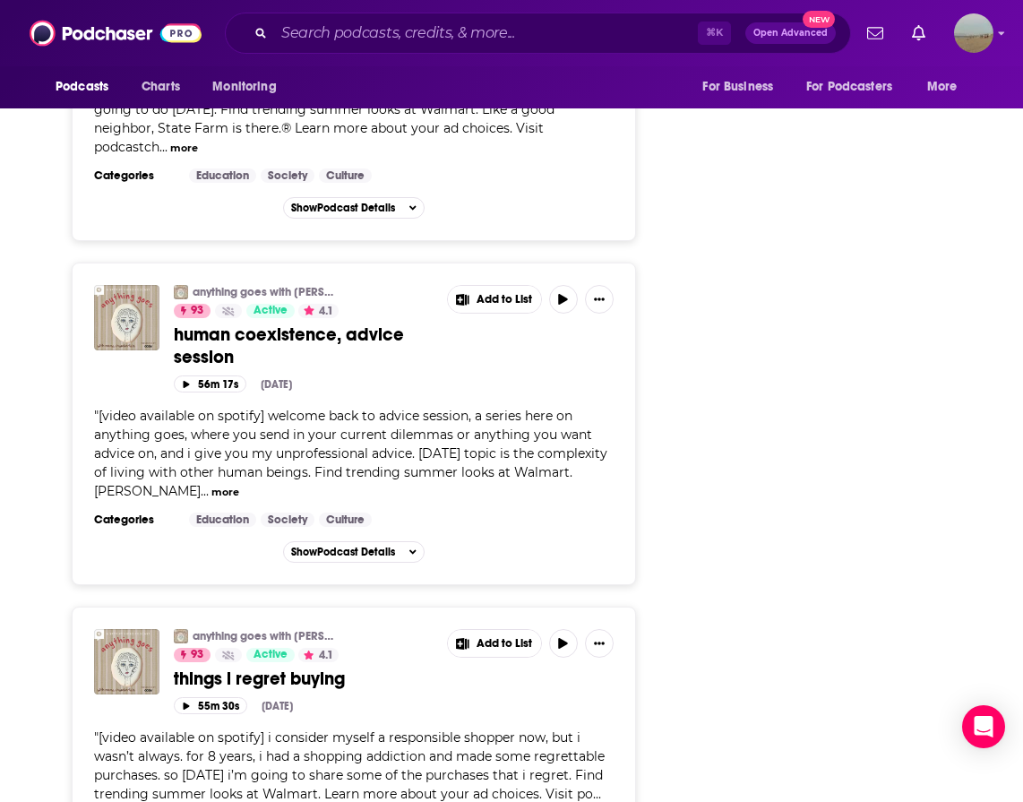
scroll to position [4289, 0]
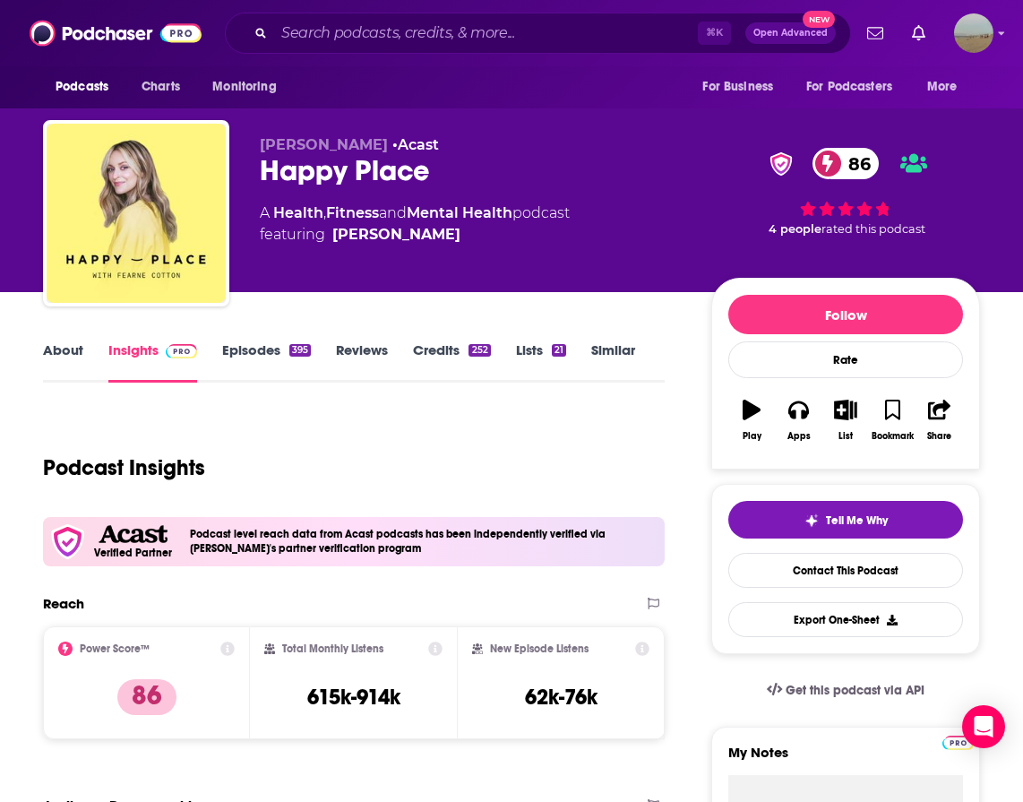
click at [263, 356] on link "Episodes 395" at bounding box center [266, 361] width 89 height 41
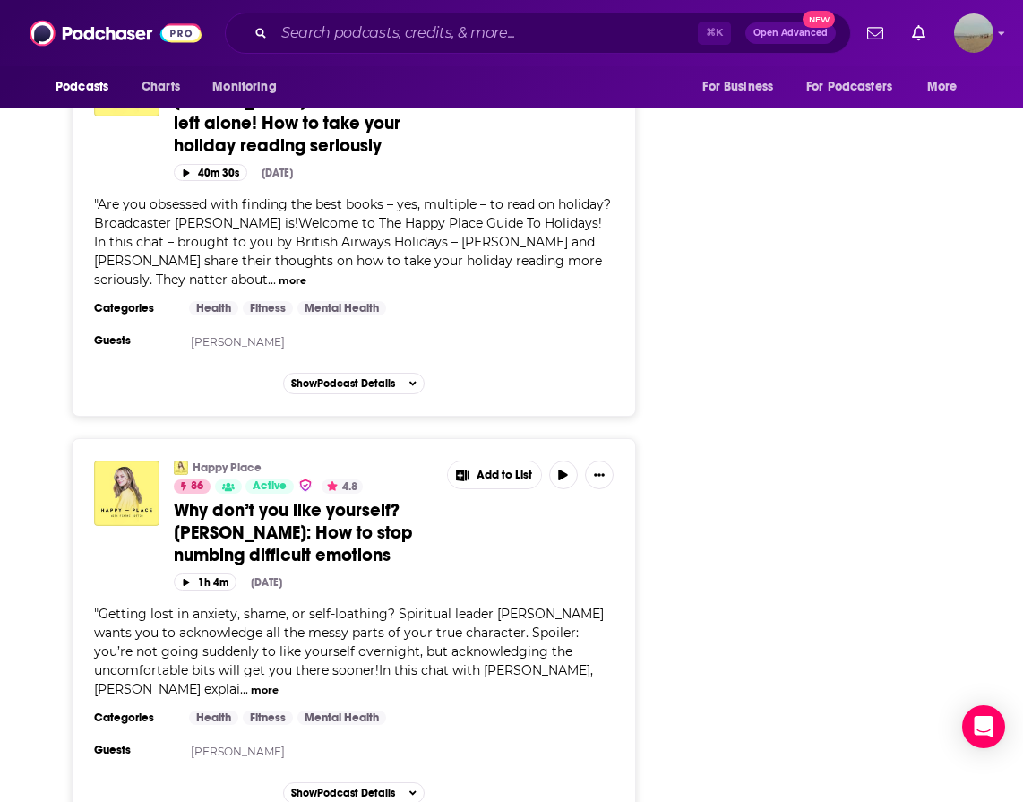
scroll to position [3197, 0]
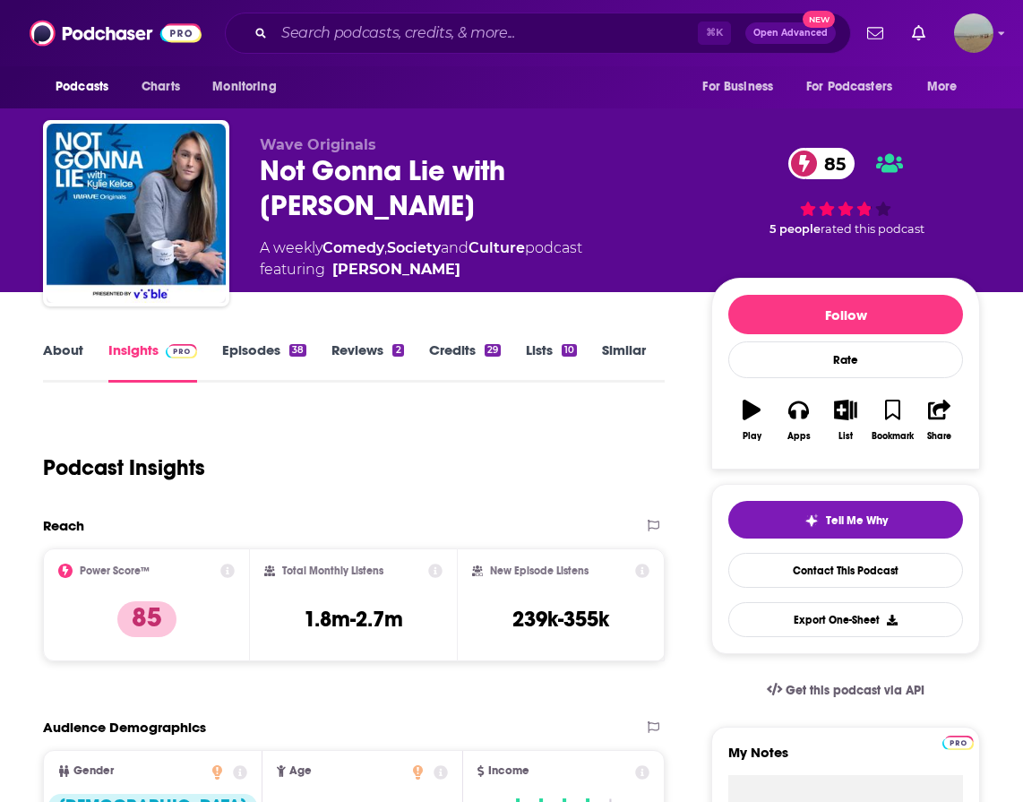
click at [254, 351] on link "Episodes 38" at bounding box center [264, 361] width 84 height 41
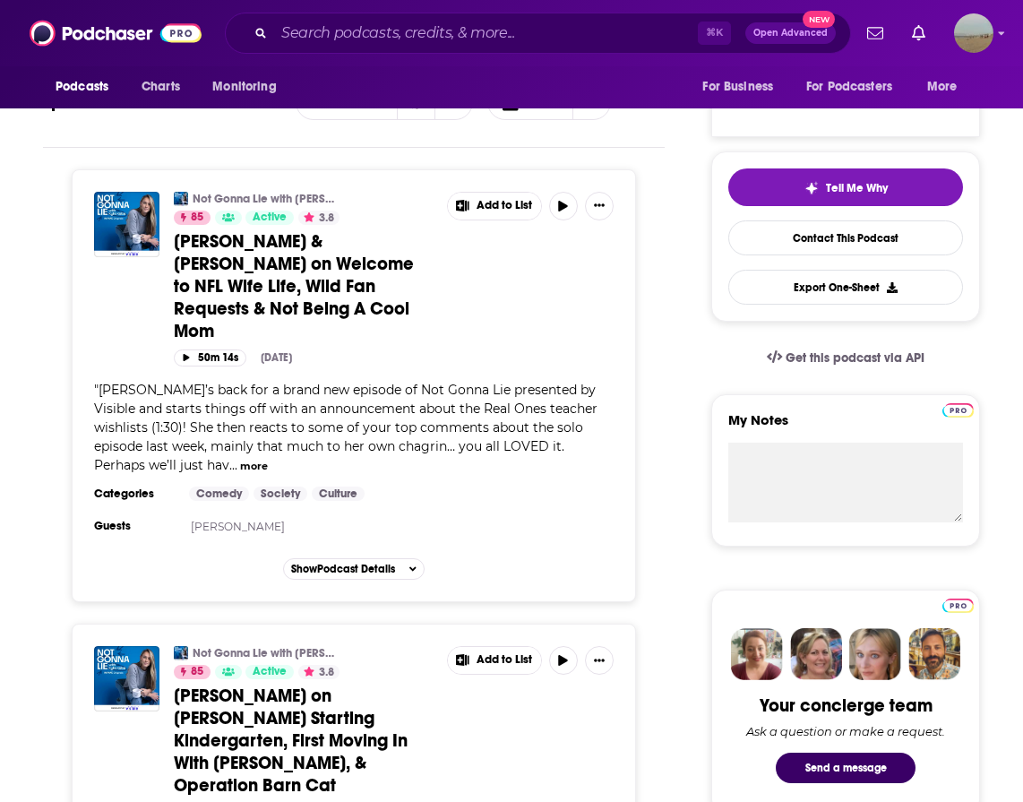
scroll to position [235, 0]
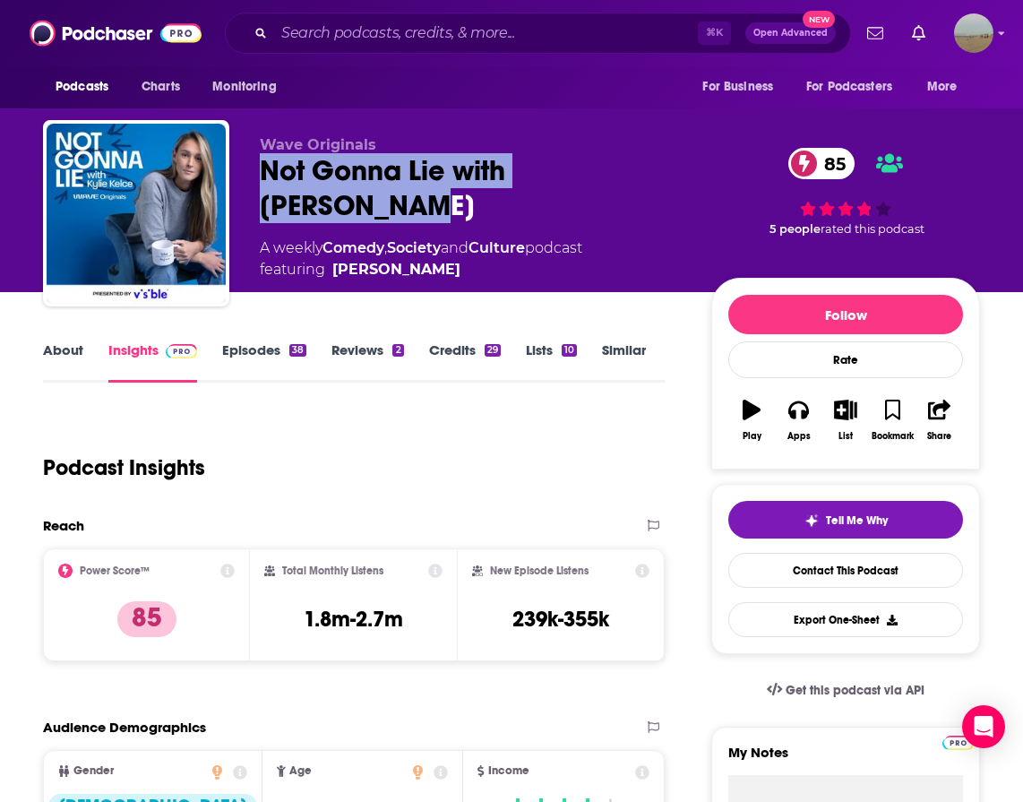
drag, startPoint x: 681, startPoint y: 159, endPoint x: 235, endPoint y: 177, distance: 446.6
click at [235, 177] on div "Wave Originals Not Gonna Lie with [PERSON_NAME] 85 A weekly Comedy , Society an…" at bounding box center [511, 217] width 937 height 194
copy h2 "Not Gonna Lie with [PERSON_NAME]"
click at [402, 167] on div "Not Gonna Lie with [PERSON_NAME] 85" at bounding box center [471, 188] width 423 height 70
